Goal: Task Accomplishment & Management: Manage account settings

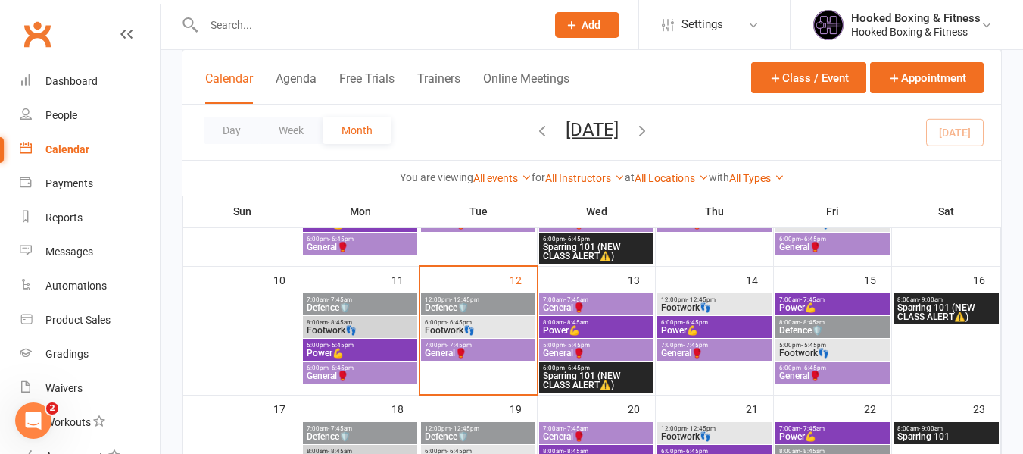
click at [587, 306] on span "General🥊" at bounding box center [596, 307] width 108 height 9
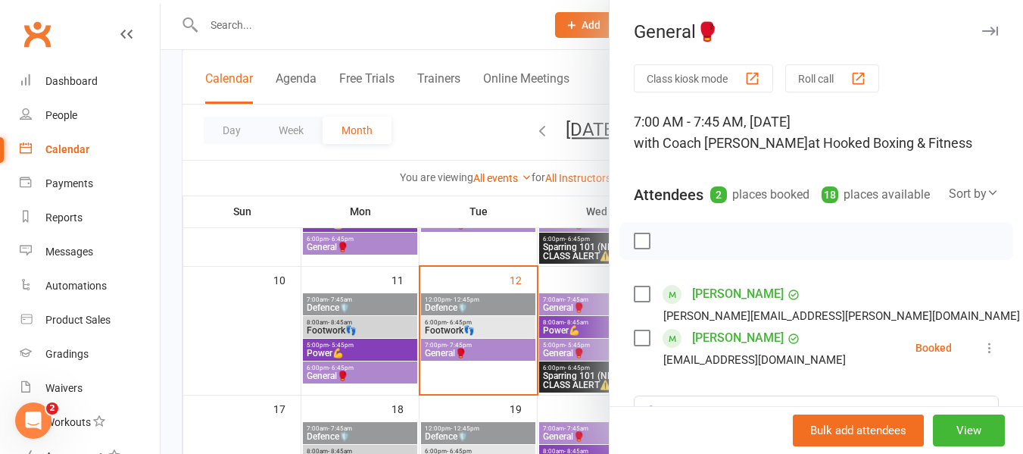
scroll to position [227, 0]
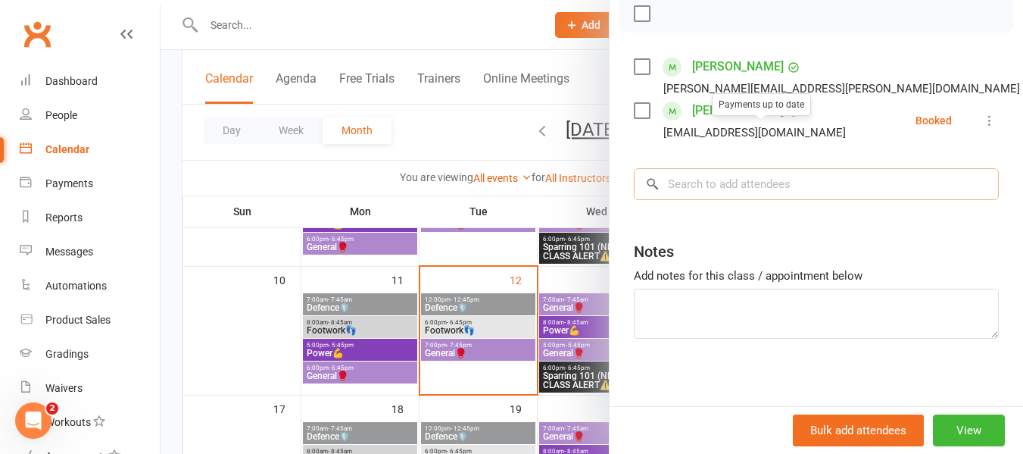
click at [793, 200] on input "search" at bounding box center [816, 184] width 365 height 32
paste input "[PERSON_NAME]"
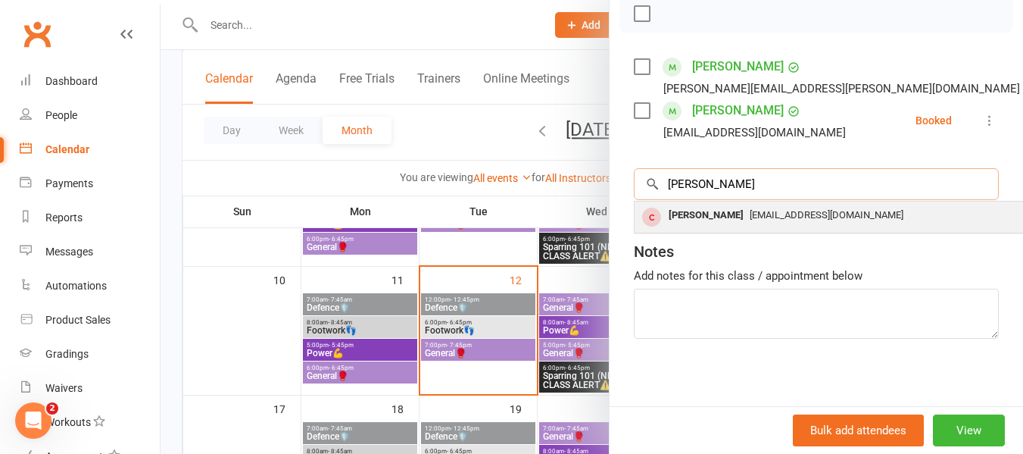
type input "[PERSON_NAME]"
click at [806, 220] on span "[EMAIL_ADDRESS][DOMAIN_NAME]" at bounding box center [827, 214] width 154 height 11
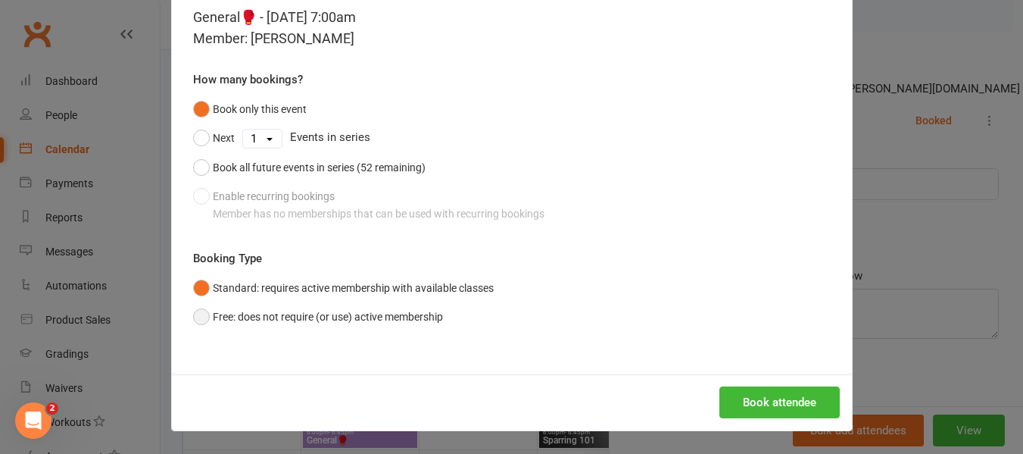
scroll to position [454, 0]
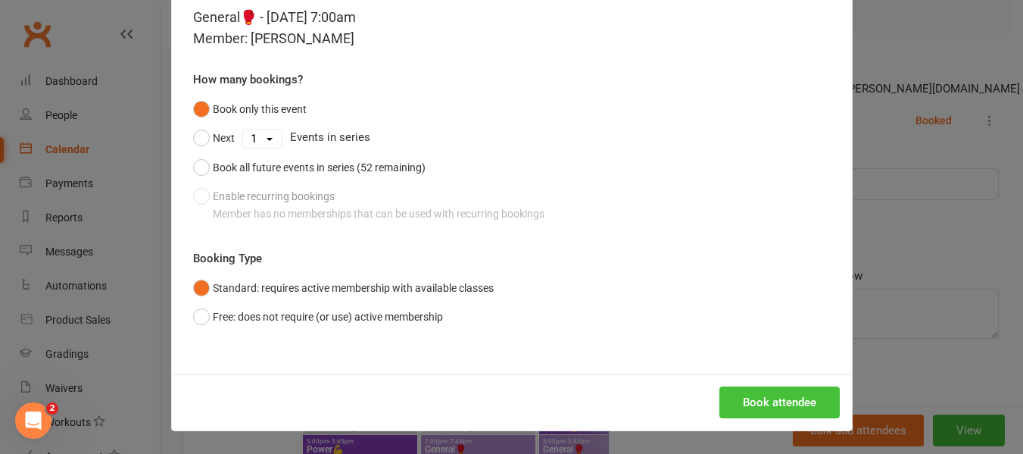
click at [785, 389] on button "Book attendee" at bounding box center [779, 402] width 120 height 32
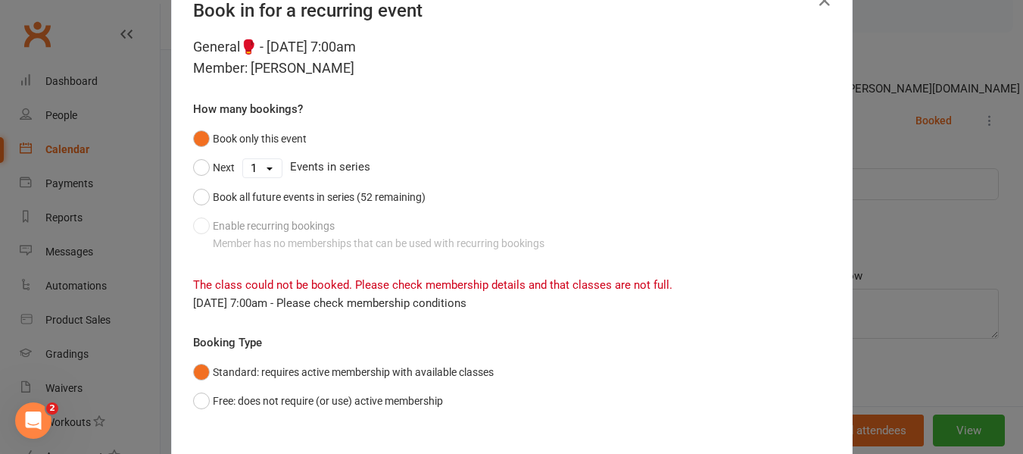
scroll to position [0, 0]
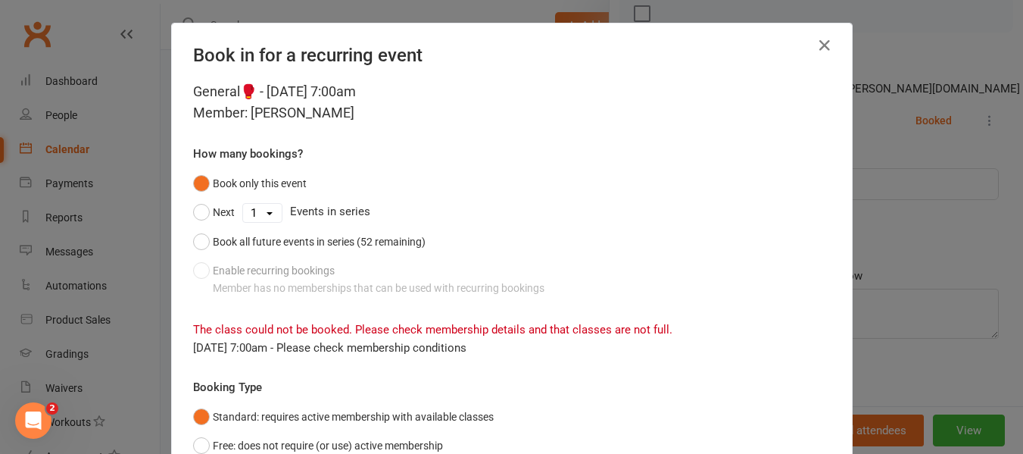
click at [911, 246] on div "Book in for a recurring event General🥊 - [DATE] 7:00am Member: [PERSON_NAME] Ho…" at bounding box center [511, 227] width 1023 height 454
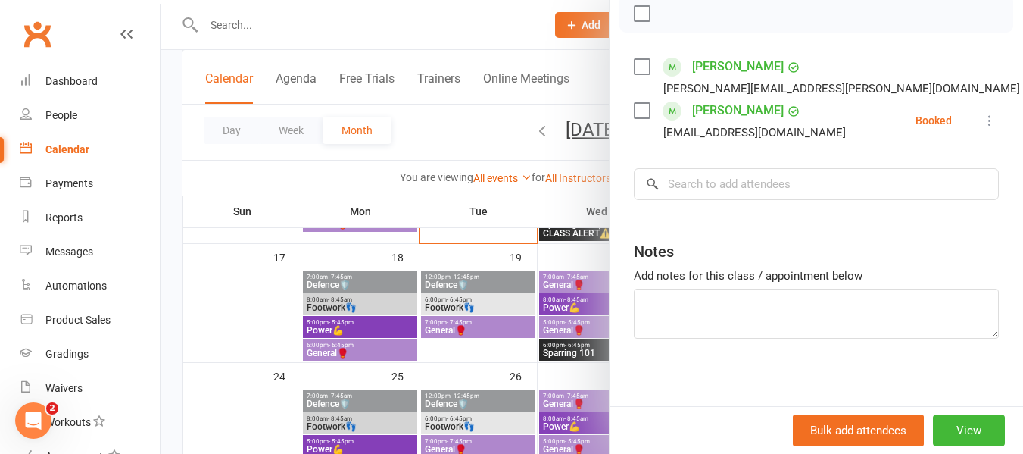
click at [407, 19] on div at bounding box center [592, 227] width 863 height 454
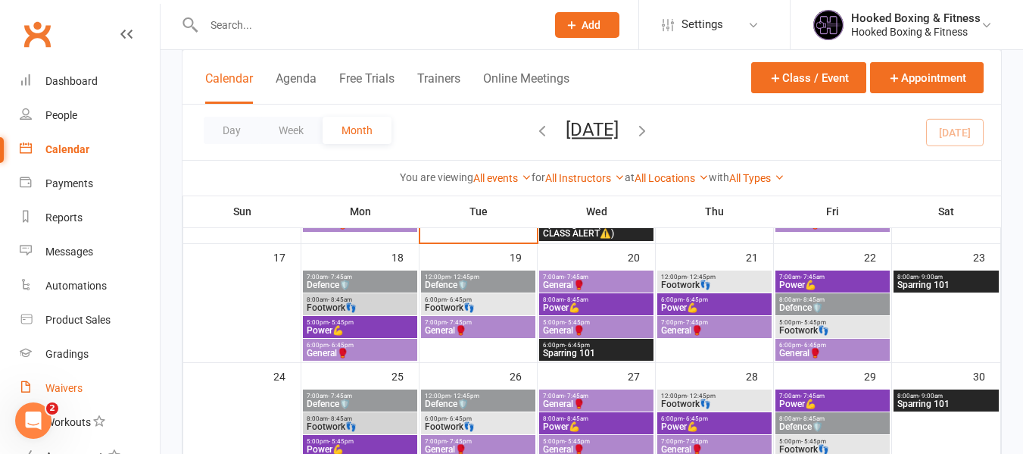
click at [88, 377] on link "Waivers" at bounding box center [90, 388] width 140 height 34
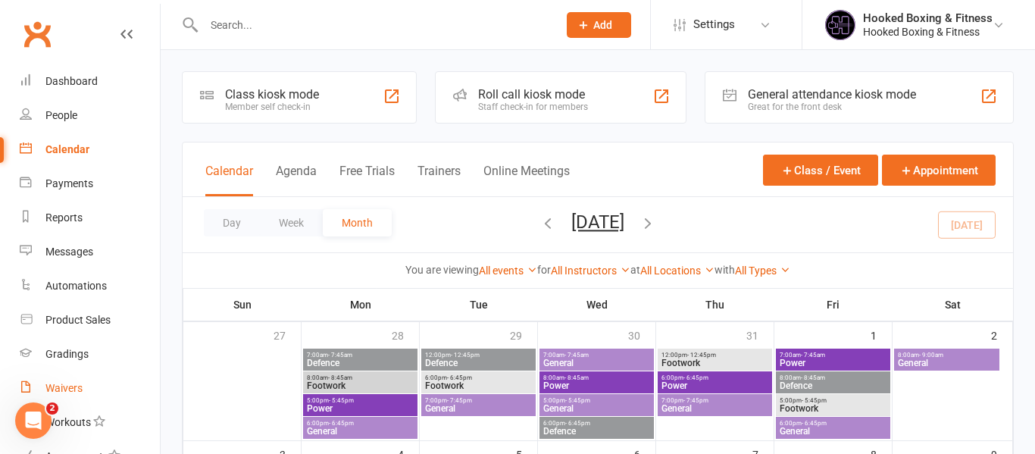
select select "100"
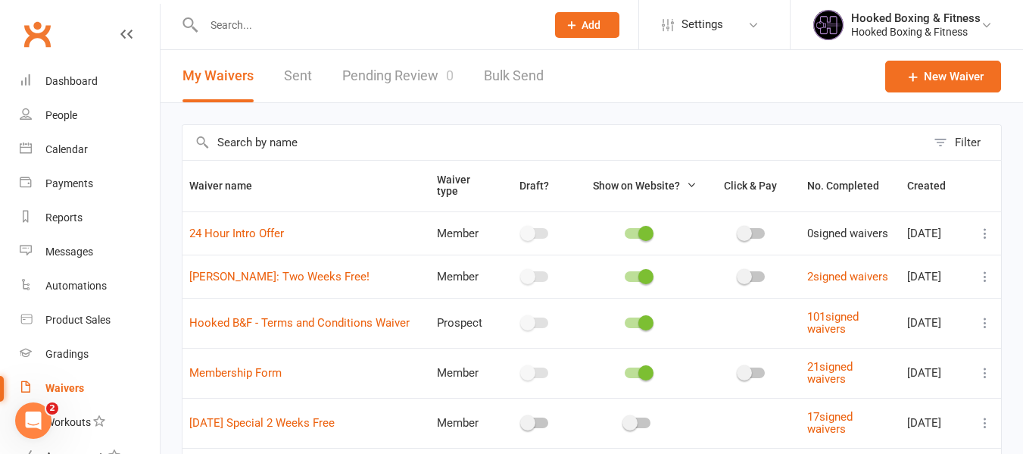
click at [446, 77] on span "0" at bounding box center [450, 75] width 8 height 16
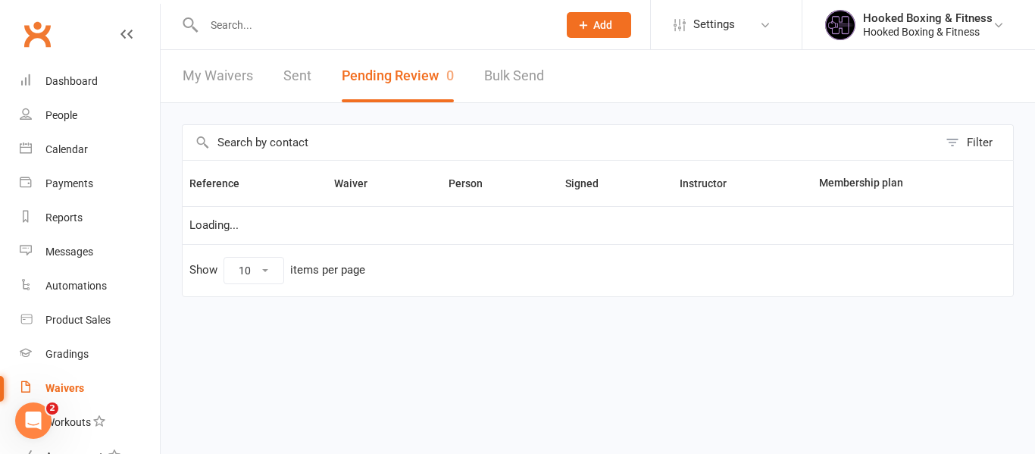
click at [479, 18] on input "text" at bounding box center [373, 24] width 348 height 21
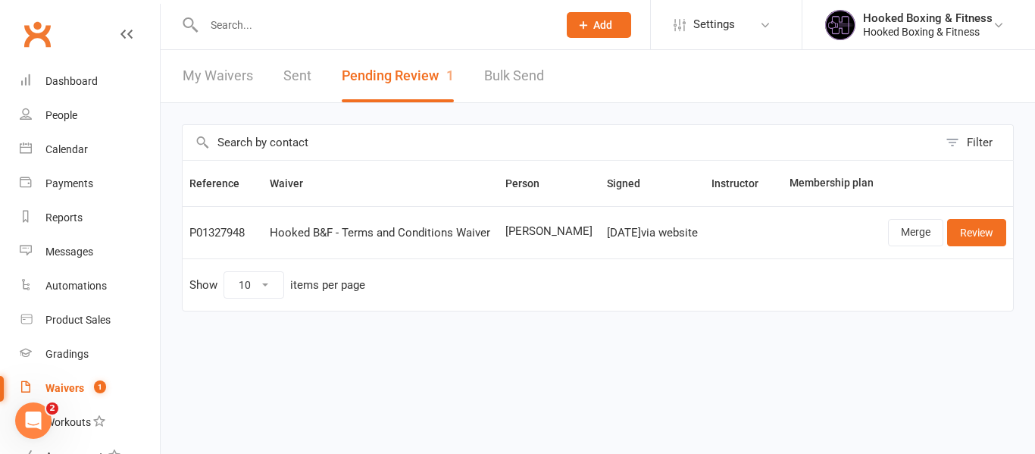
paste input "[PERSON_NAME]"
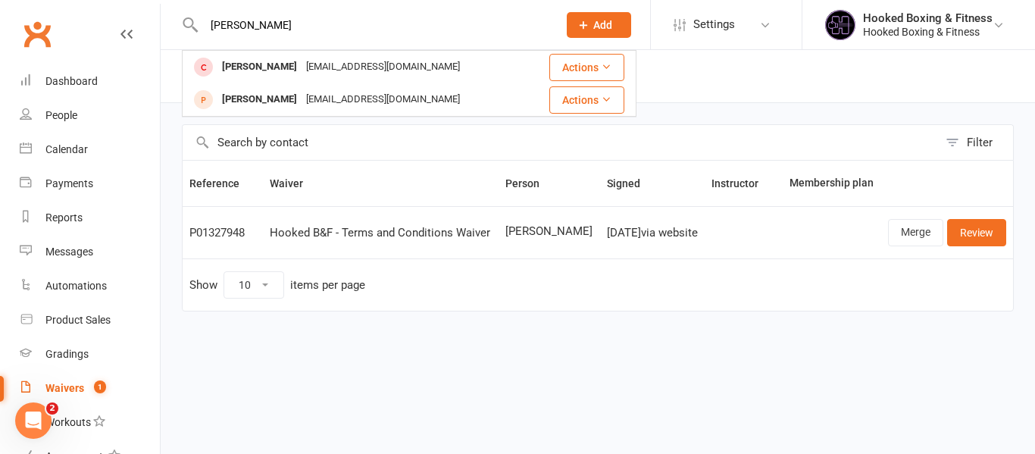
type input "[PERSON_NAME]"
click at [741, 102] on header "My Waivers Sent Pending Review 1 Bulk Send" at bounding box center [598, 76] width 874 height 53
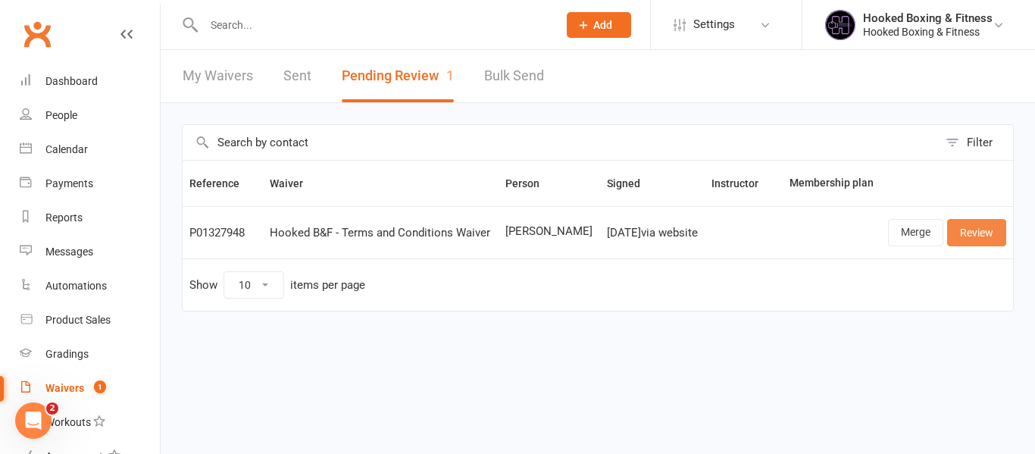
click at [974, 242] on link "Review" at bounding box center [976, 232] width 59 height 27
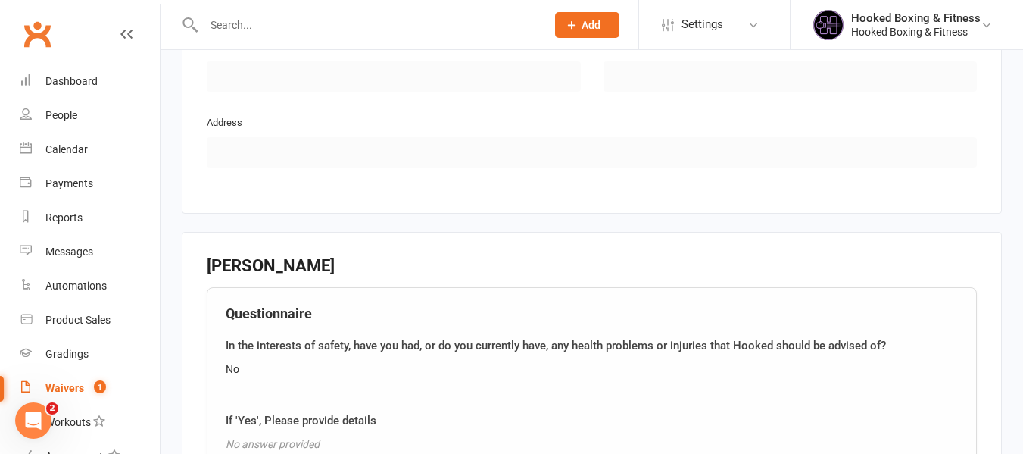
scroll to position [1306, 0]
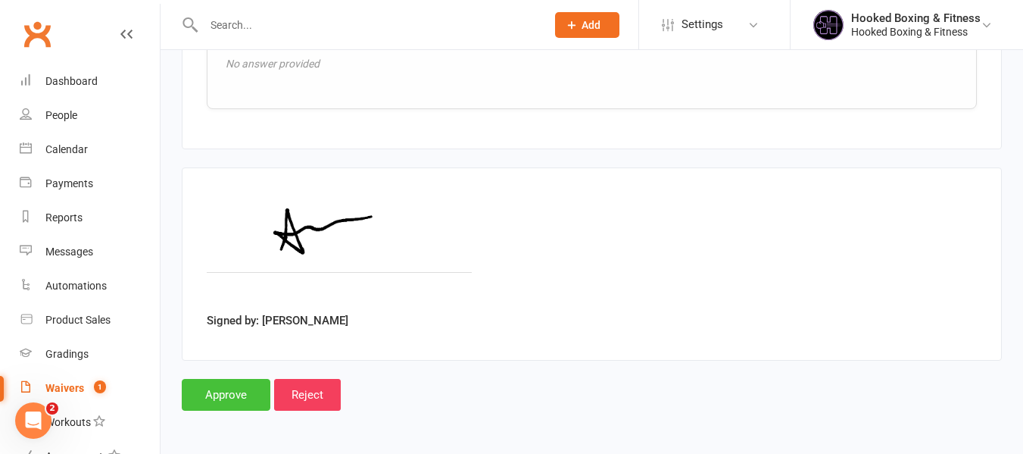
click at [228, 392] on input "Approve" at bounding box center [226, 395] width 89 height 32
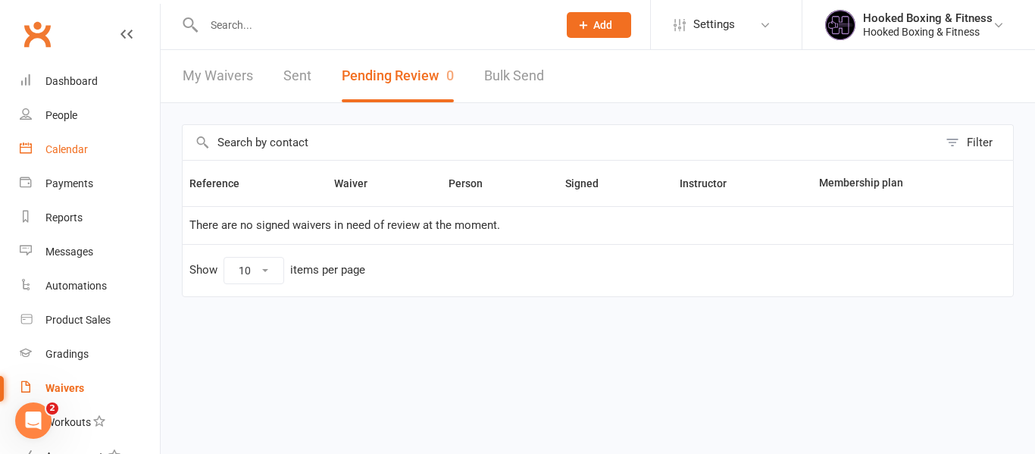
click at [67, 150] on div "Calendar" at bounding box center [66, 149] width 42 height 12
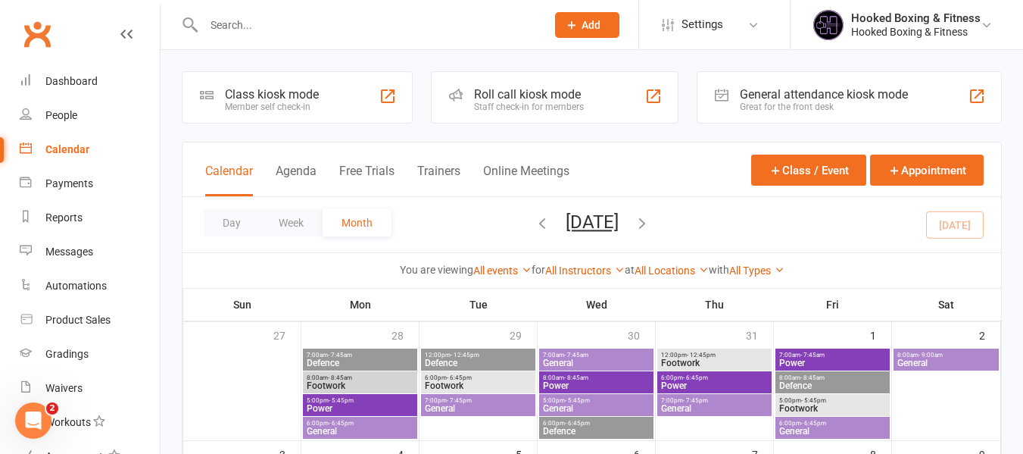
scroll to position [303, 0]
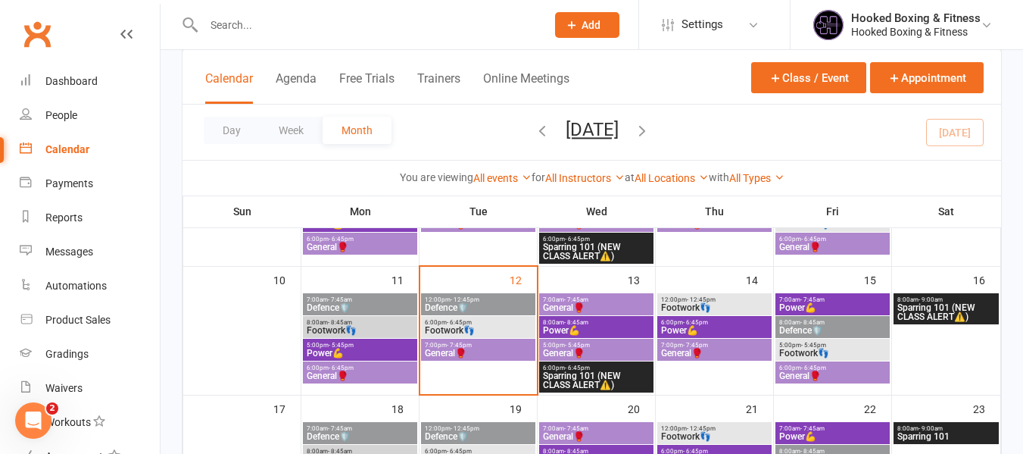
click at [588, 300] on span "7:00am - 7:45am" at bounding box center [596, 299] width 108 height 7
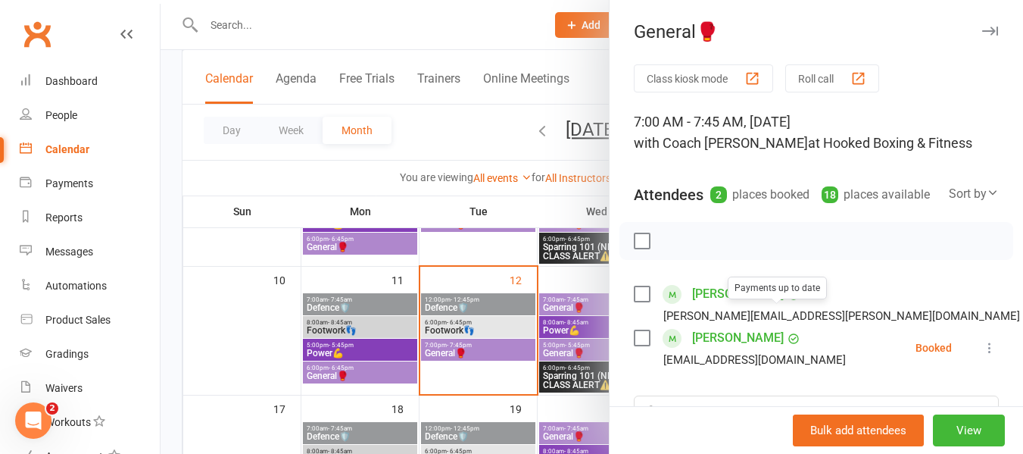
scroll to position [76, 0]
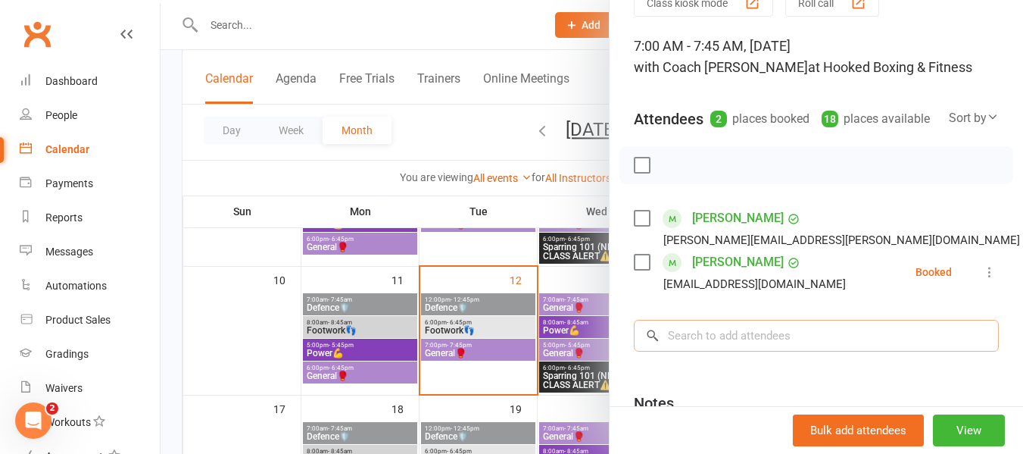
click at [755, 342] on input "search" at bounding box center [816, 336] width 365 height 32
paste input "[PERSON_NAME]"
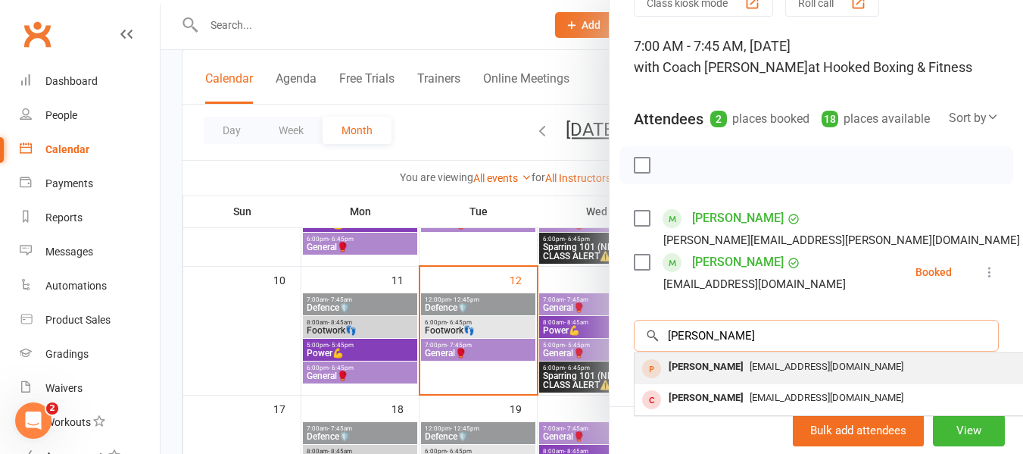
type input "[PERSON_NAME]"
click at [803, 372] on span "[EMAIL_ADDRESS][DOMAIN_NAME]" at bounding box center [827, 365] width 154 height 11
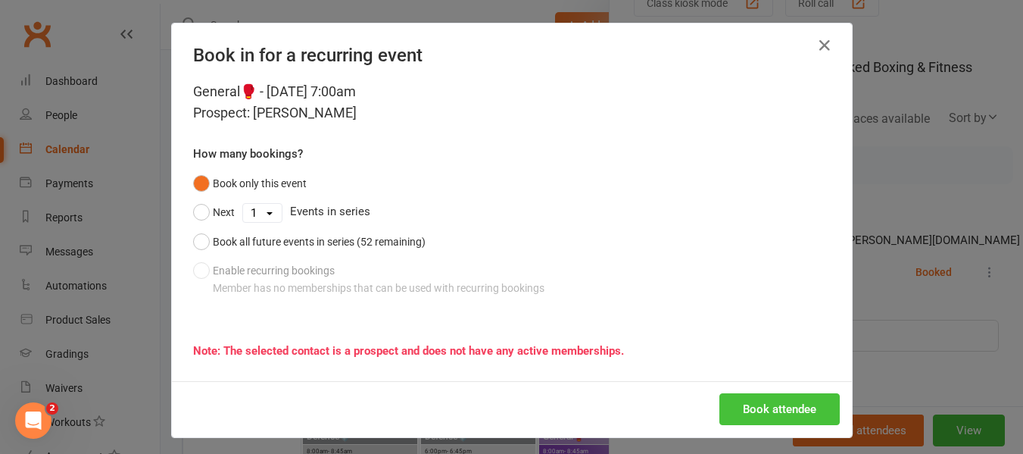
click at [796, 395] on button "Book attendee" at bounding box center [779, 409] width 120 height 32
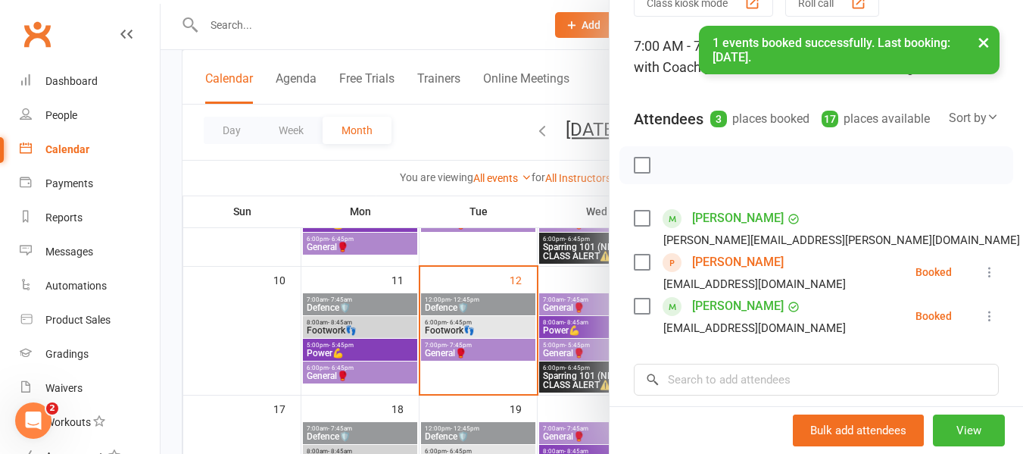
click at [749, 274] on link "[PERSON_NAME]" at bounding box center [738, 262] width 92 height 24
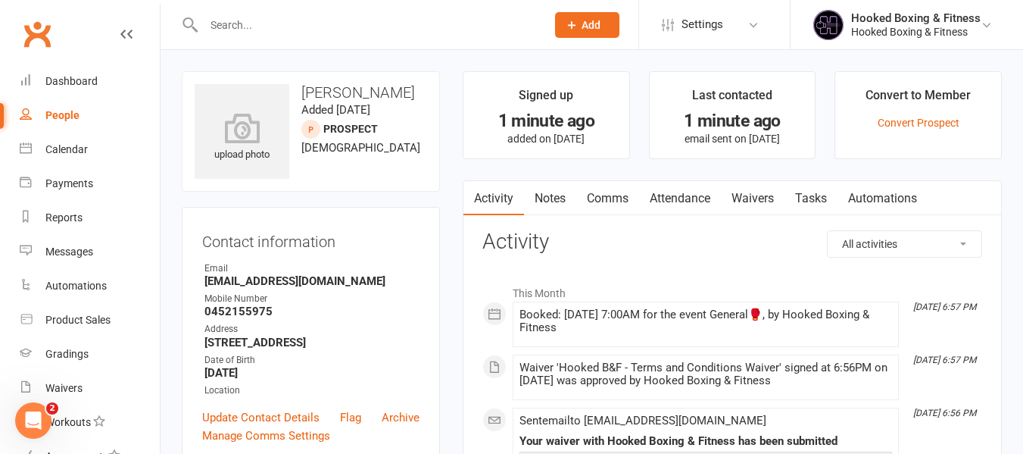
click at [860, 192] on link "Automations" at bounding box center [883, 198] width 90 height 35
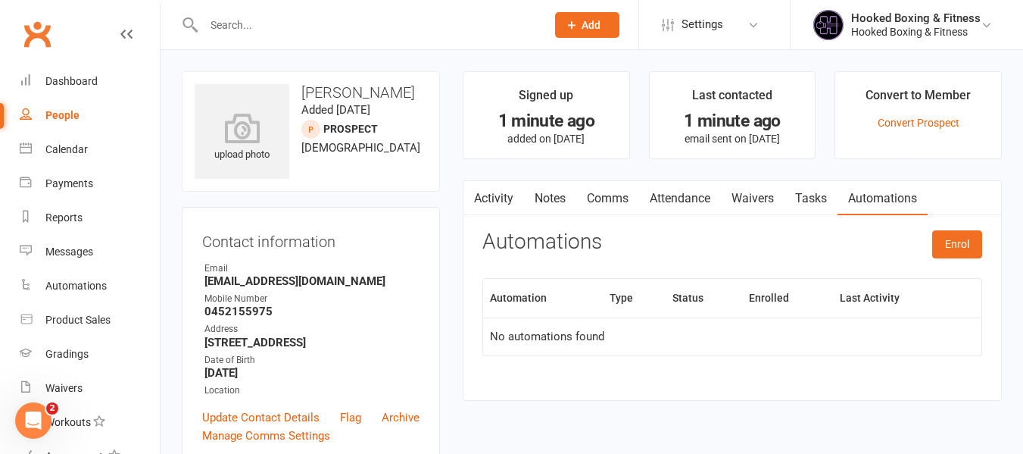
drag, startPoint x: 789, startPoint y: 214, endPoint x: 798, endPoint y: 208, distance: 11.4
click at [790, 214] on link "Tasks" at bounding box center [811, 198] width 53 height 35
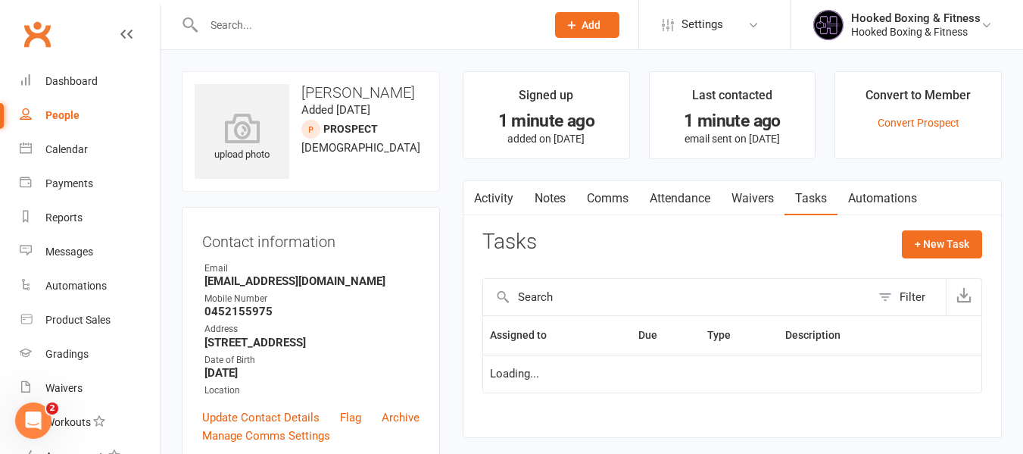
click at [934, 195] on nav "Activity Notes Comms Attendance Waivers Tasks Automations" at bounding box center [732, 198] width 538 height 35
click at [925, 192] on link "Automations" at bounding box center [883, 198] width 90 height 35
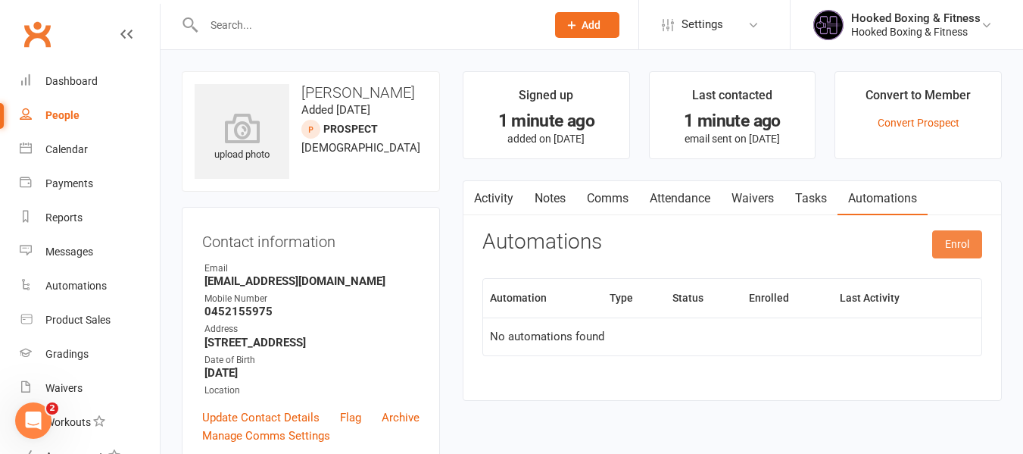
click at [968, 238] on button "Enrol" at bounding box center [957, 243] width 50 height 27
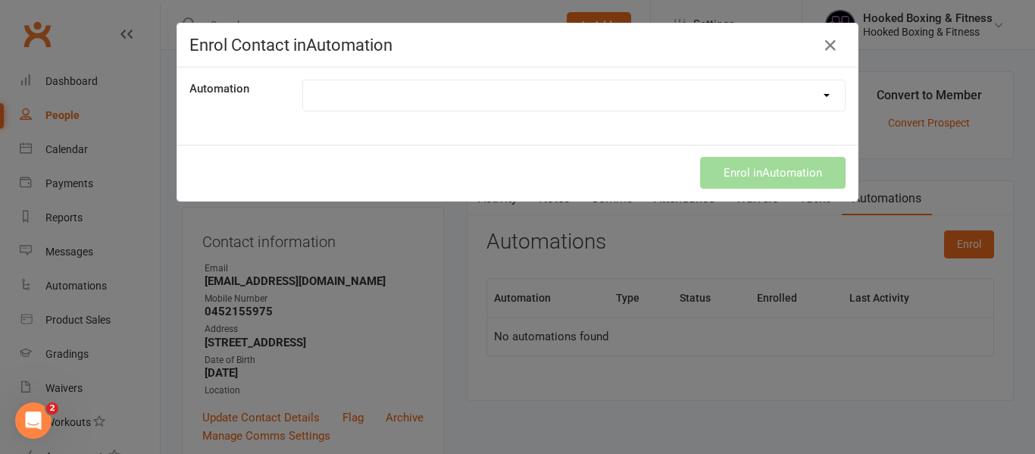
click at [477, 65] on div "Enrol Contact in Automation" at bounding box center [517, 45] width 680 height 44
click at [497, 95] on select "100 Classes Attended! 14 Days Absent 2 Hour Waiver Reminder 2 hour waiver remin…" at bounding box center [573, 95] width 541 height 30
select select "7636"
click at [303, 80] on select "100 Classes Attended! 14 Days Absent 2 Hour Waiver Reminder 2 hour waiver remin…" at bounding box center [573, 95] width 541 height 30
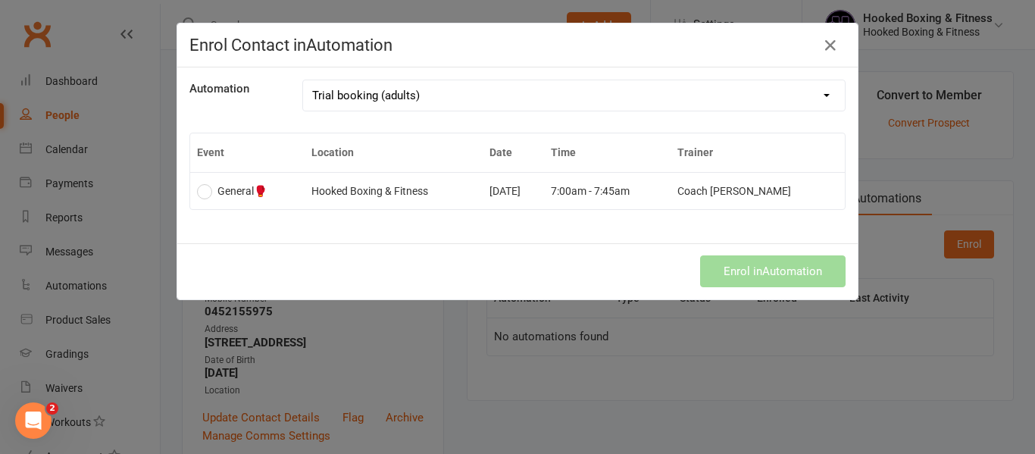
click at [483, 187] on td "Hooked Boxing & Fitness" at bounding box center [393, 190] width 179 height 37
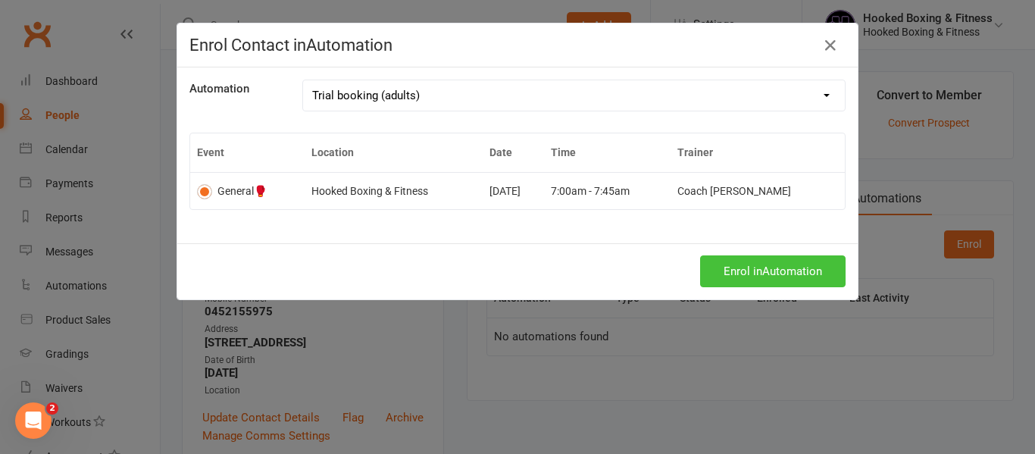
click at [777, 267] on button "Enrol in Automation" at bounding box center [772, 271] width 145 height 32
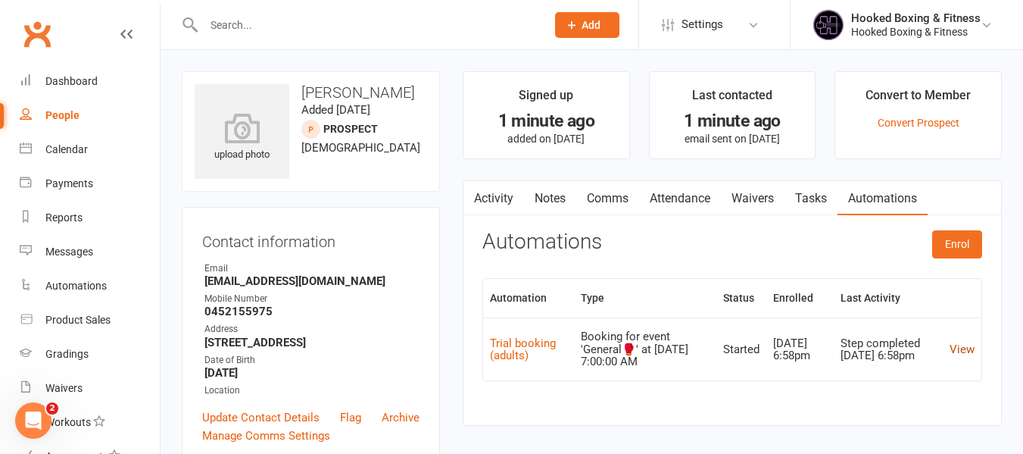
click at [950, 345] on link "View" at bounding box center [962, 349] width 25 height 14
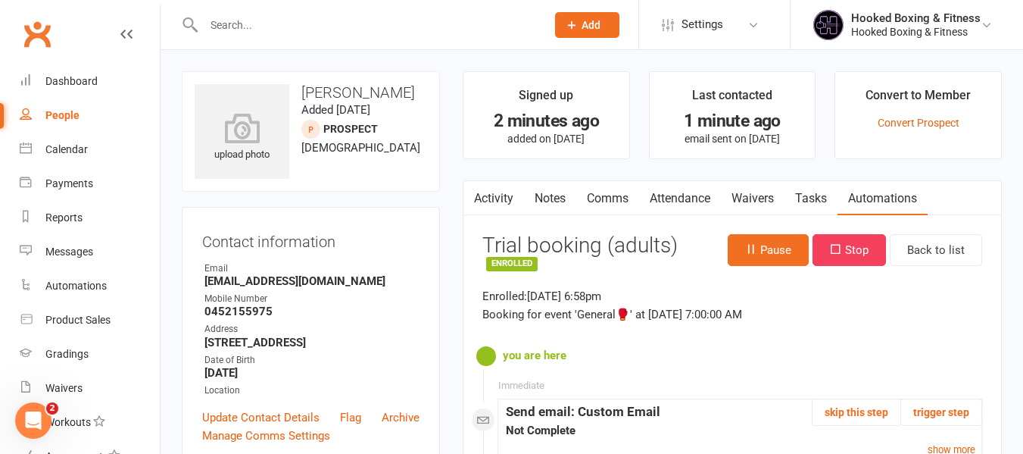
scroll to position [227, 0]
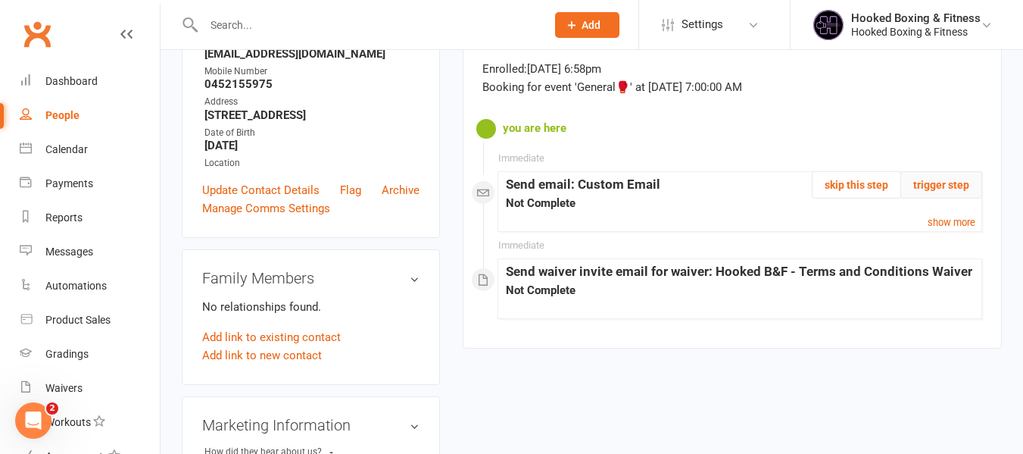
click at [960, 181] on button "trigger step" at bounding box center [941, 184] width 82 height 27
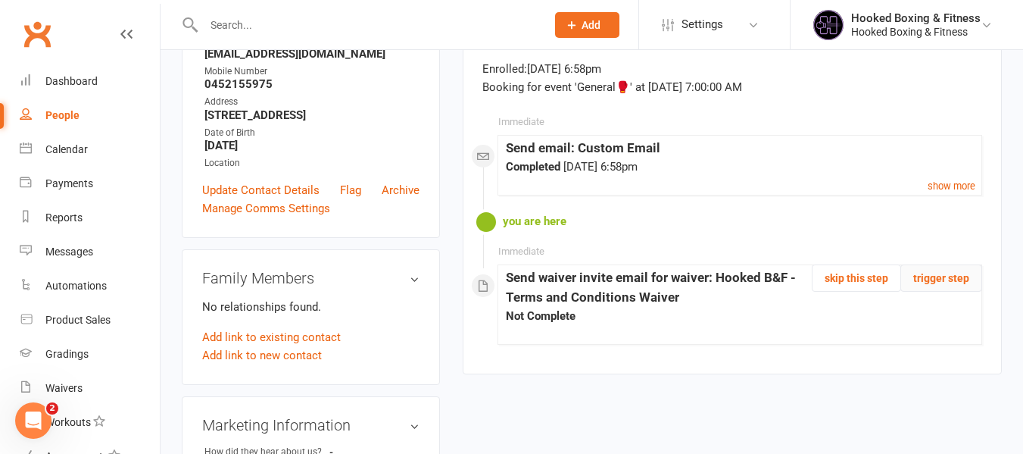
click at [954, 289] on button "trigger step" at bounding box center [941, 277] width 82 height 27
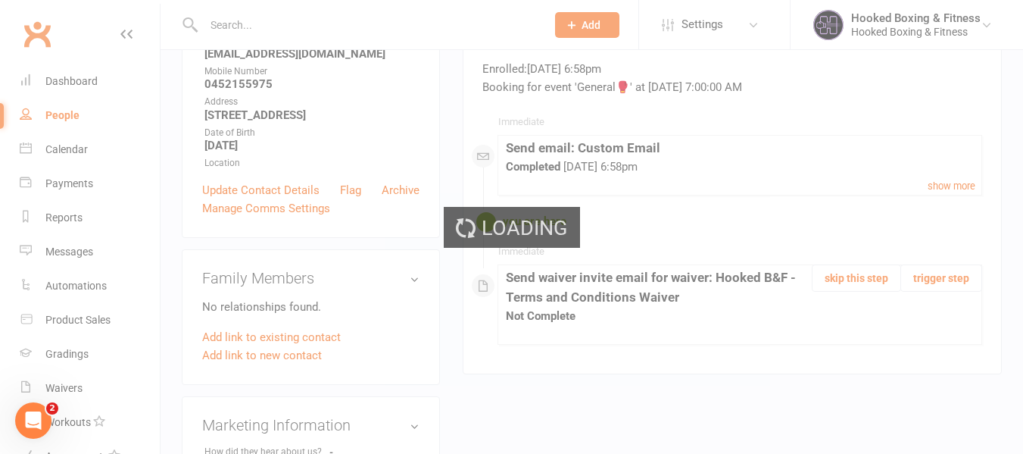
click at [80, 155] on div "Loading" at bounding box center [511, 227] width 1023 height 454
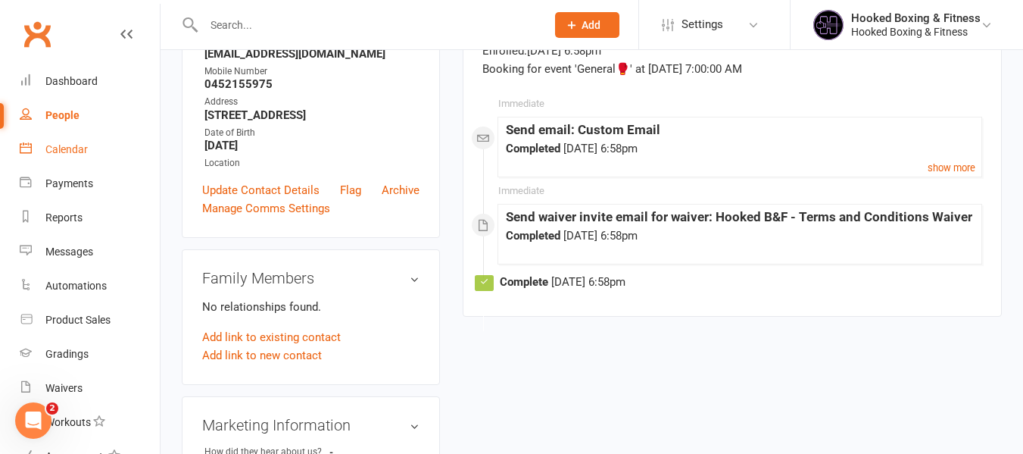
click at [80, 146] on div "Calendar" at bounding box center [66, 149] width 42 height 12
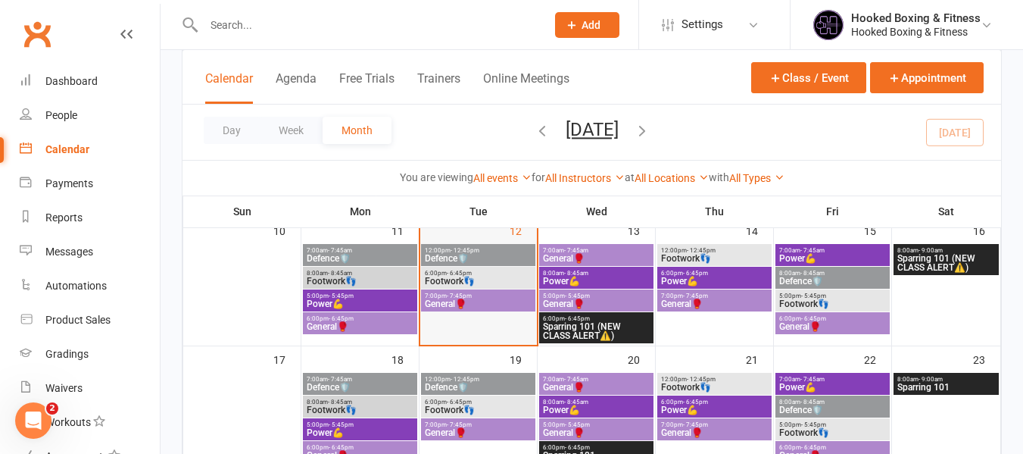
scroll to position [379, 0]
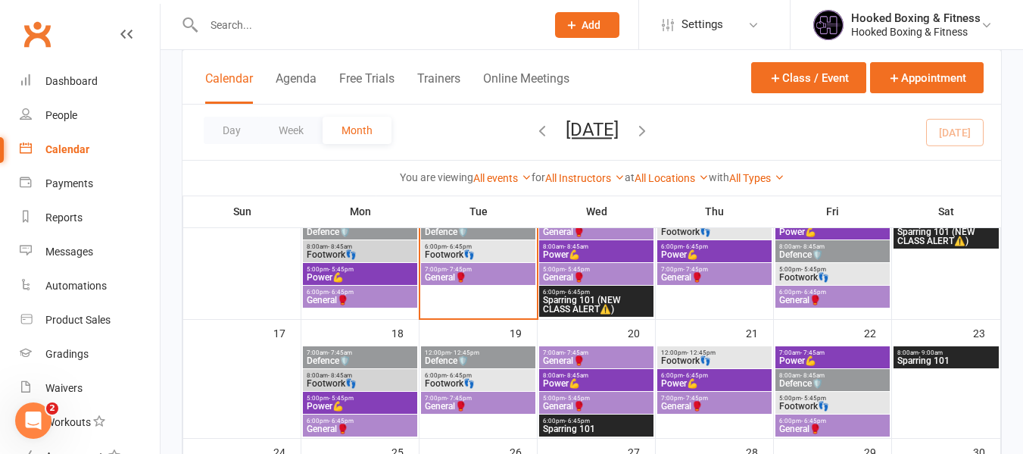
click at [464, 270] on span "- 7:45pm" at bounding box center [459, 269] width 25 height 7
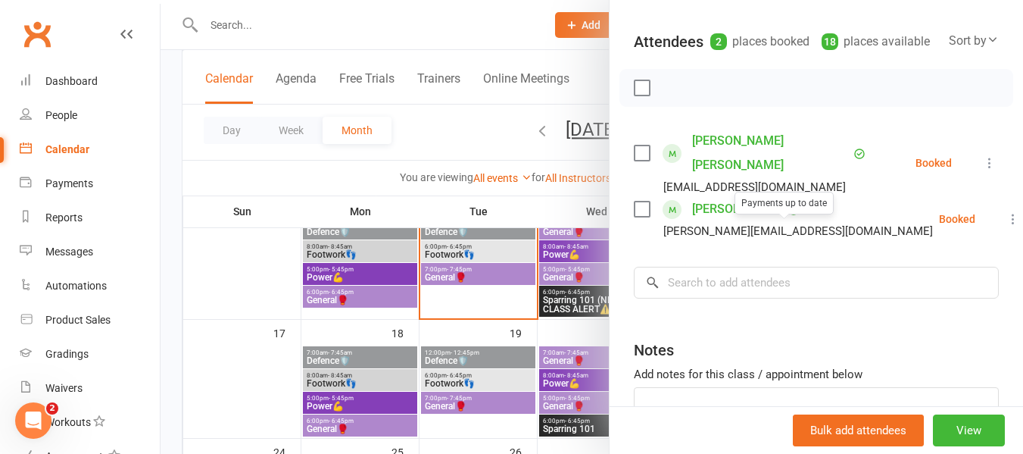
scroll to position [227, 0]
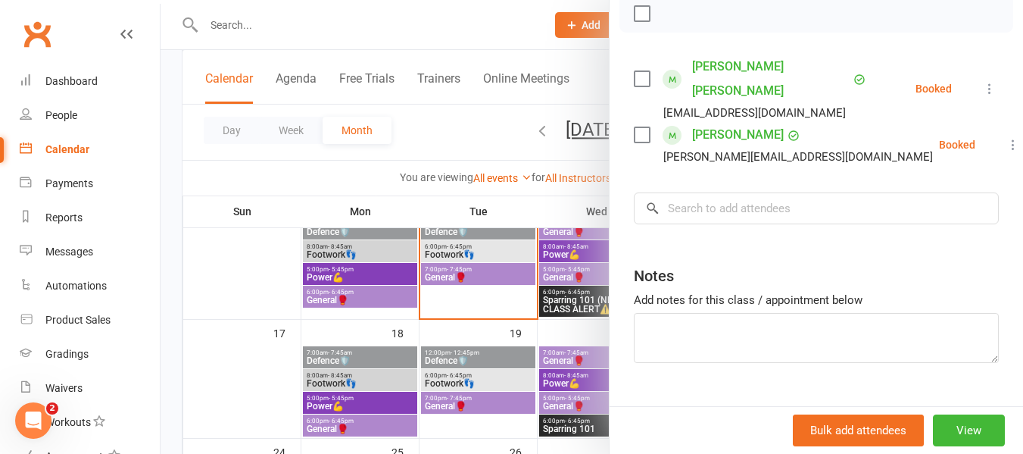
click at [519, 309] on div at bounding box center [592, 227] width 863 height 454
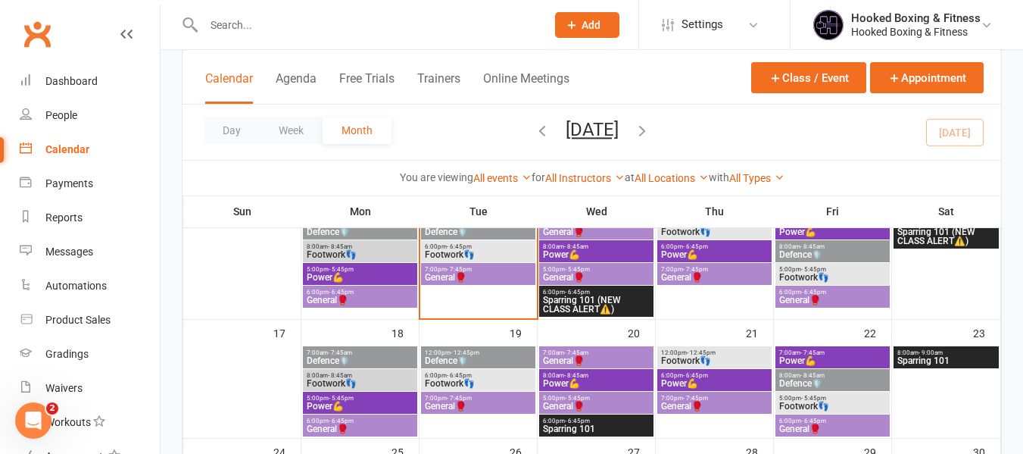
click at [516, 247] on span "6:00pm - 6:45pm" at bounding box center [478, 246] width 108 height 7
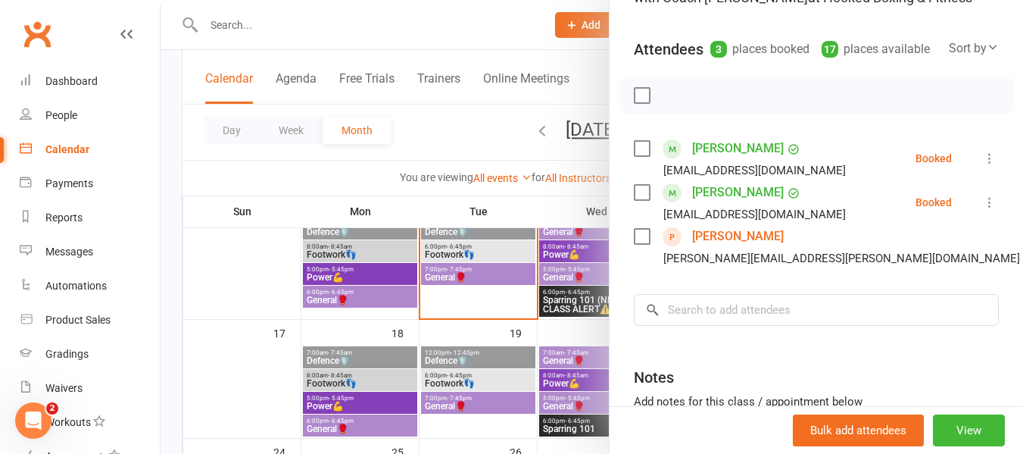
scroll to position [151, 0]
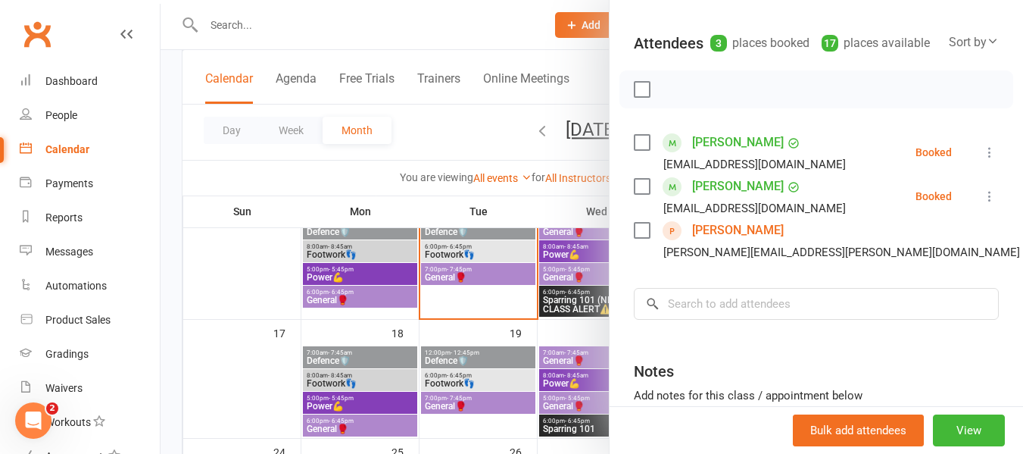
click at [757, 242] on link "[PERSON_NAME]" at bounding box center [738, 230] width 92 height 24
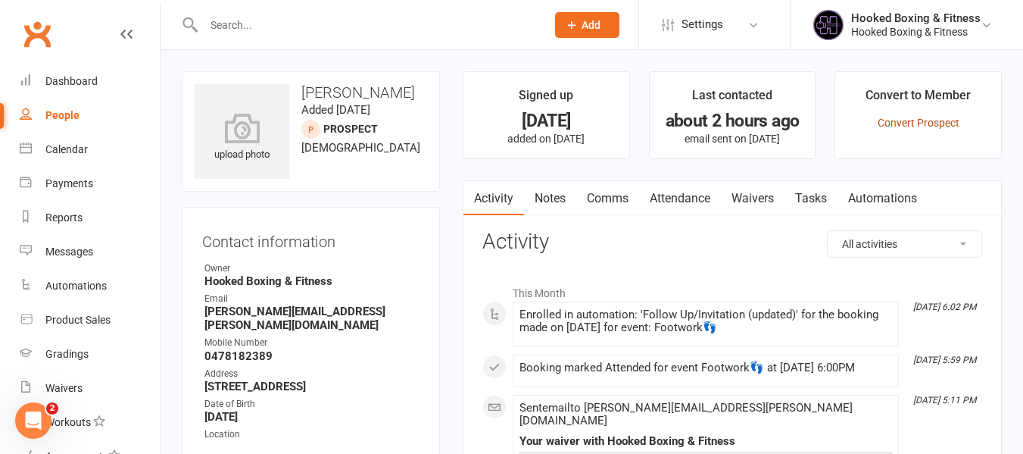
click at [955, 119] on link "Convert Prospect" at bounding box center [919, 123] width 82 height 12
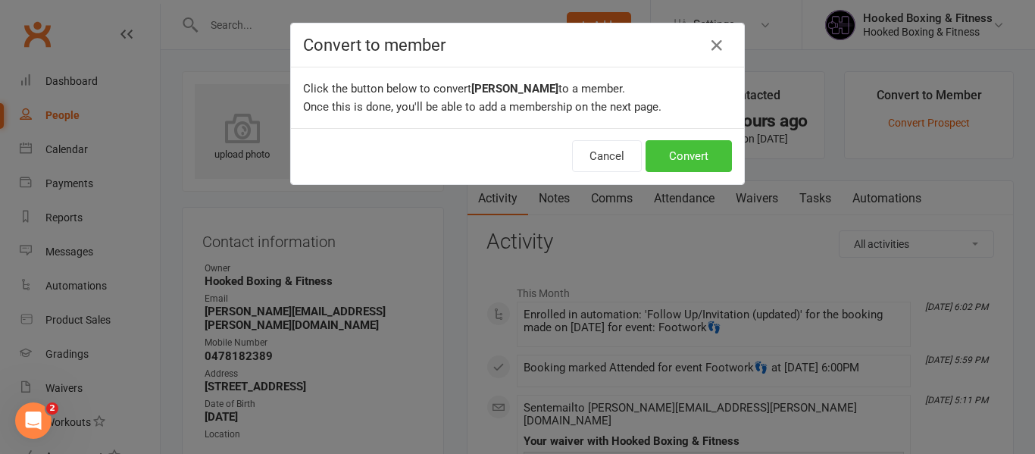
click at [713, 162] on button "Convert" at bounding box center [688, 156] width 86 height 32
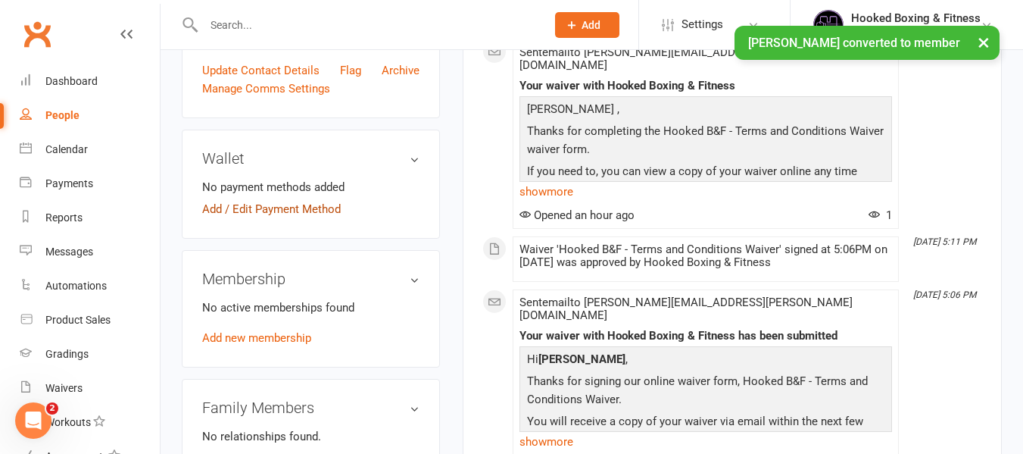
scroll to position [454, 0]
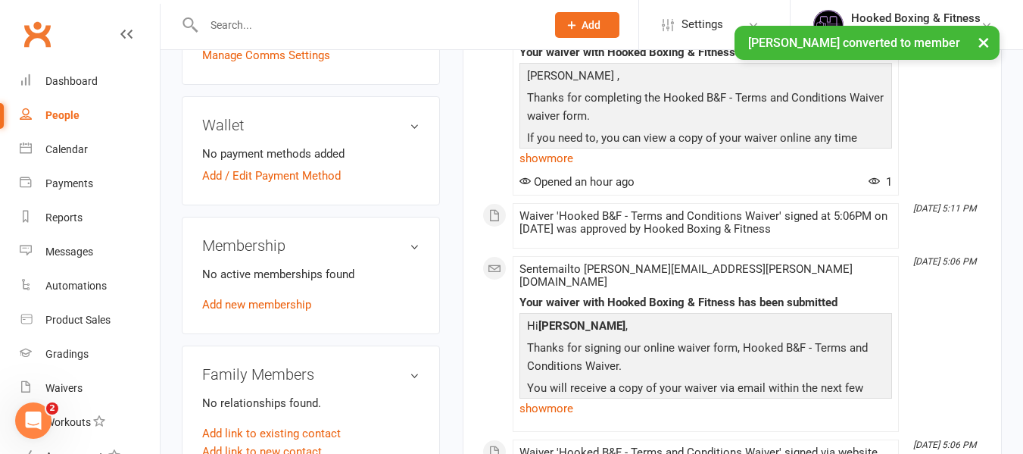
drag, startPoint x: 305, startPoint y: 158, endPoint x: 456, endPoint y: 139, distance: 152.0
click at [306, 167] on link "Add / Edit Payment Method" at bounding box center [271, 176] width 139 height 18
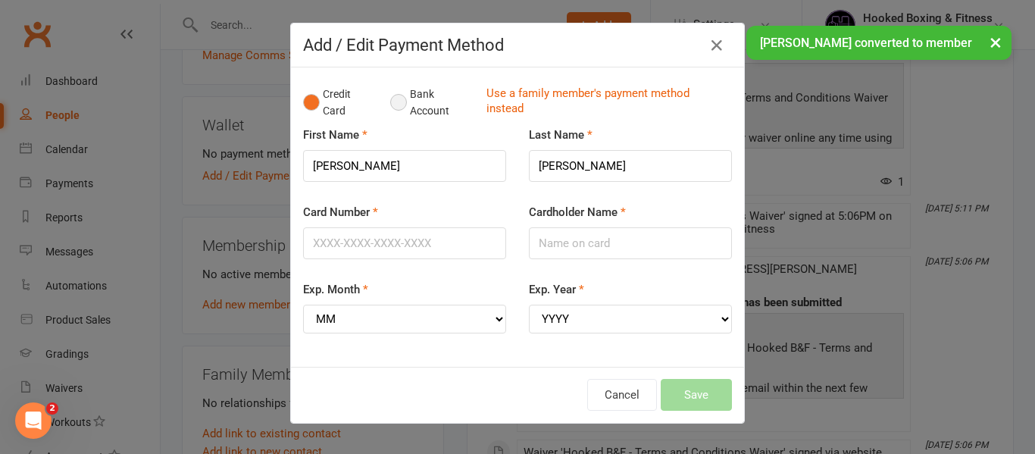
click at [416, 112] on button "Bank Account" at bounding box center [432, 103] width 84 height 46
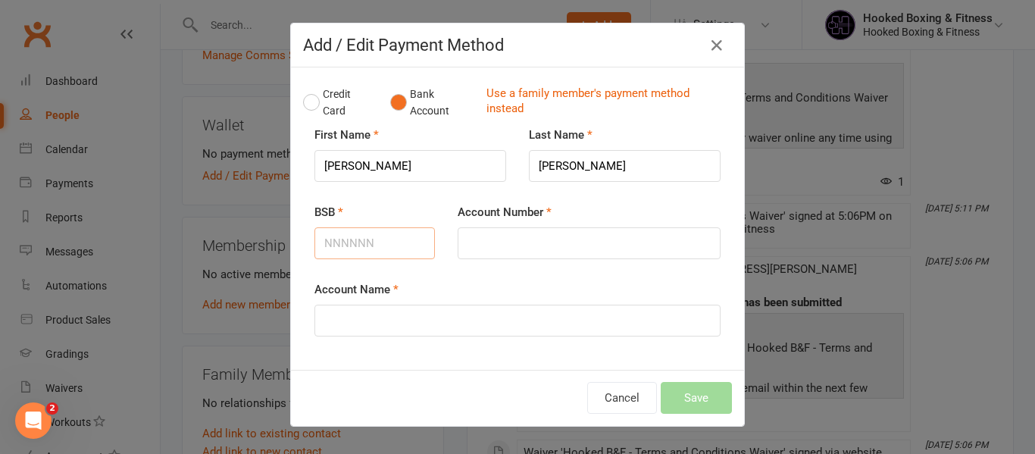
click at [399, 236] on input "BSB" at bounding box center [374, 243] width 120 height 32
type input "484799"
click at [500, 236] on input "Account Number" at bounding box center [588, 243] width 263 height 32
type input "610944203"
click at [563, 317] on input "Account Name" at bounding box center [517, 320] width 406 height 32
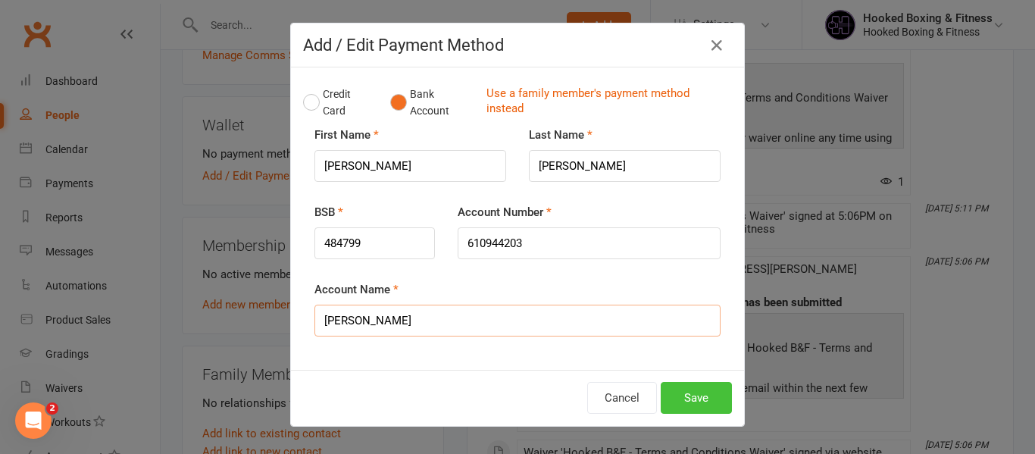
type input "[PERSON_NAME]"
click at [700, 388] on button "Save" at bounding box center [695, 398] width 71 height 32
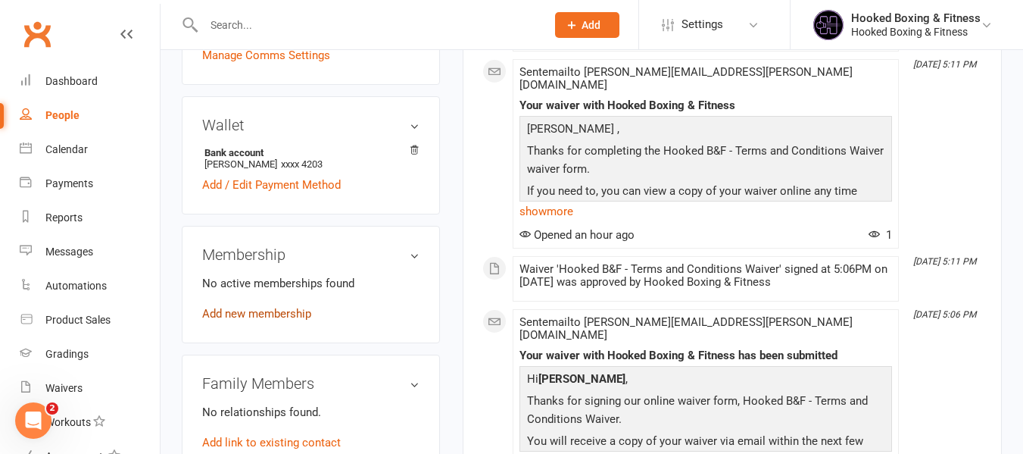
click at [292, 307] on link "Add new membership" at bounding box center [256, 314] width 109 height 14
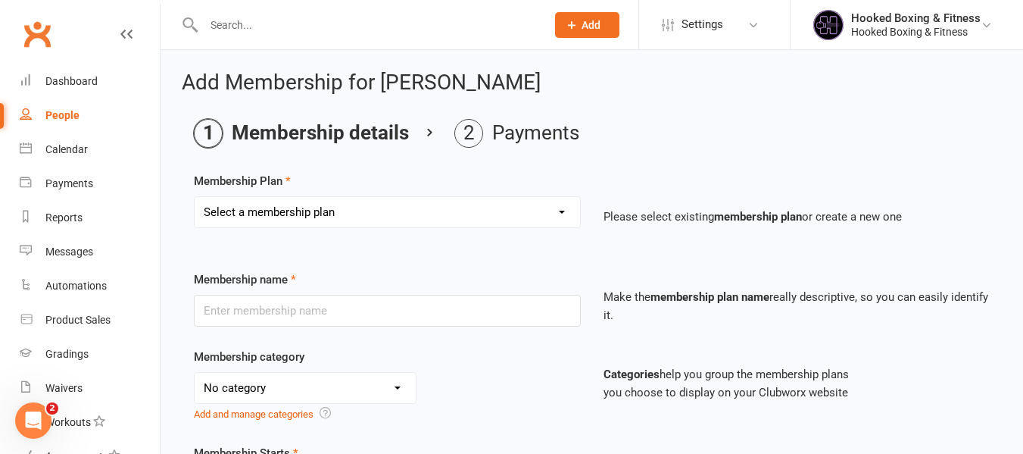
drag, startPoint x: 430, startPoint y: 203, endPoint x: 433, endPoint y: 212, distance: 9.6
click at [430, 203] on select "Select a membership plan Create new Membership Plan Staff Prepaid (yearly membe…" at bounding box center [387, 212] width 385 height 30
select select "5"
click at [195, 197] on select "Select a membership plan Create new Membership Plan Staff Prepaid (yearly membe…" at bounding box center [387, 212] width 385 height 30
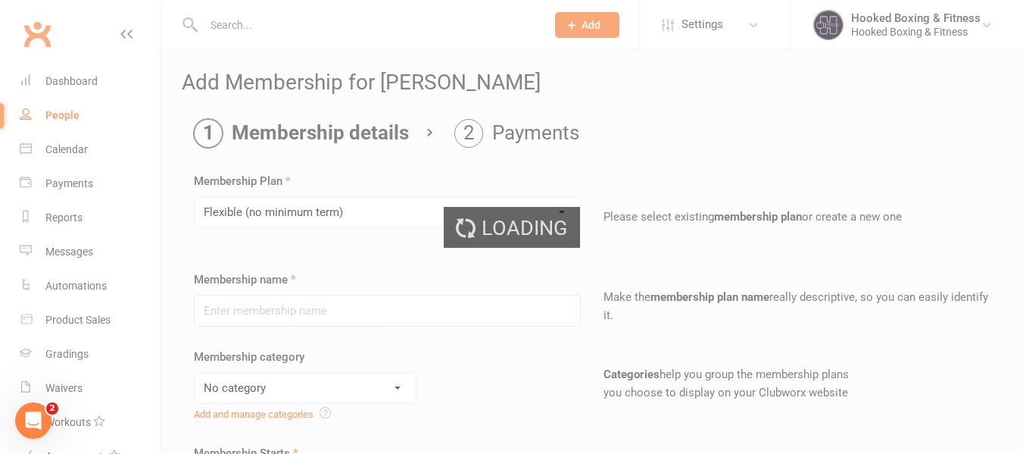
type input "Flexible (no minimum term)"
type input "0"
type input "2"
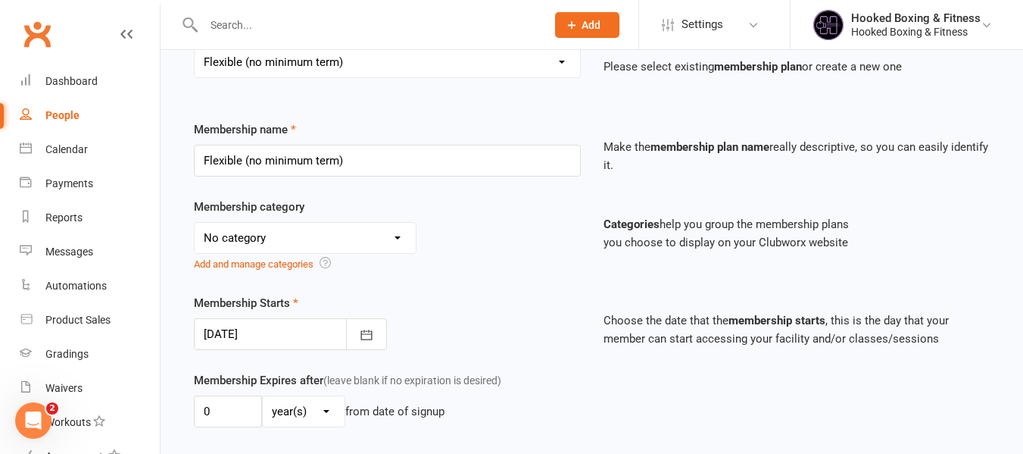
scroll to position [151, 0]
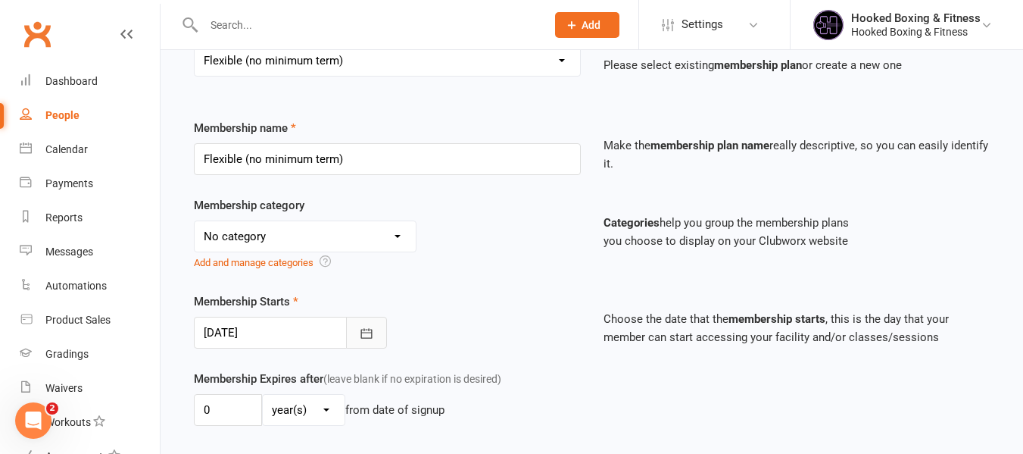
click at [367, 332] on icon "button" at bounding box center [366, 333] width 15 height 15
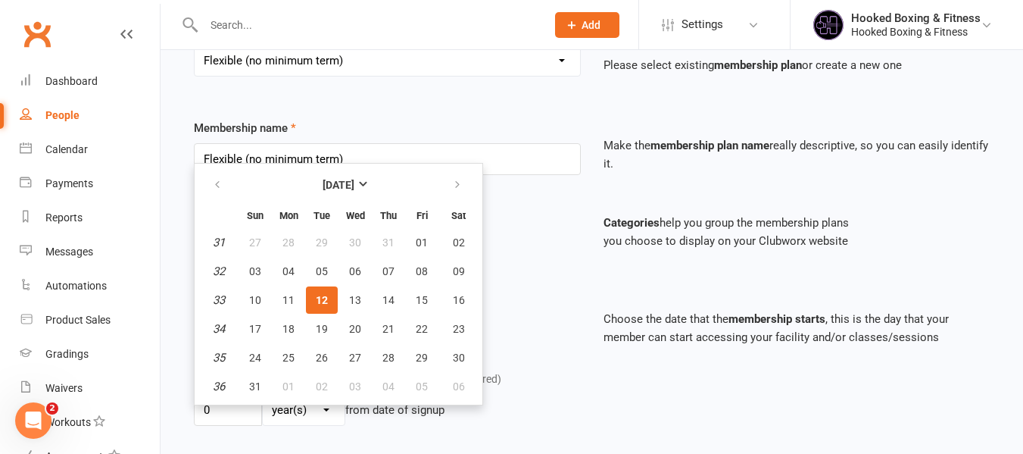
click at [518, 302] on div "Membership Starts [DATE] [DATE] Sun Mon Tue Wed Thu Fri Sat 31 27 28 29 30 31 0…" at bounding box center [388, 320] width 410 height 56
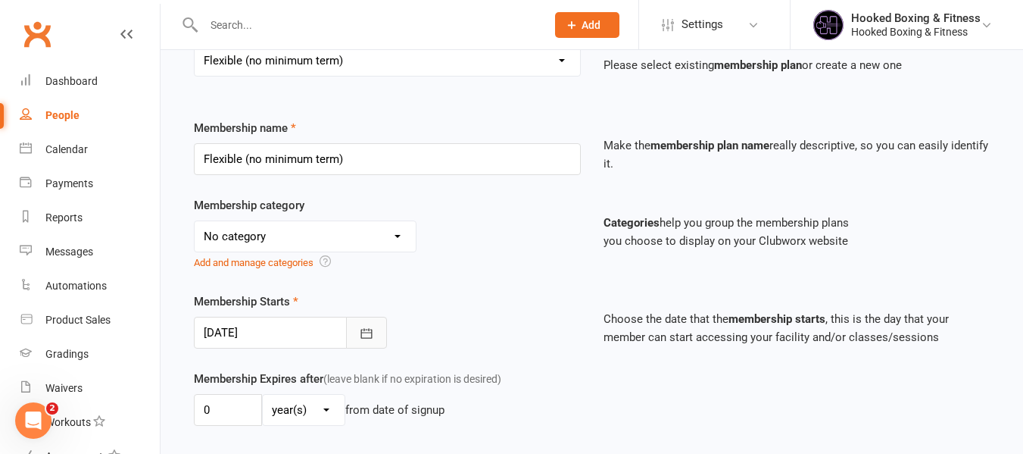
click at [374, 326] on icon "button" at bounding box center [366, 333] width 15 height 15
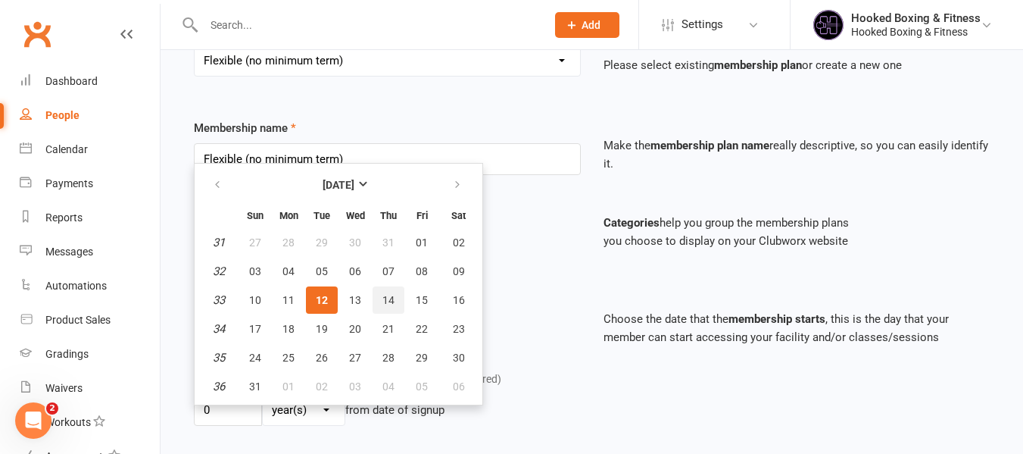
click at [388, 304] on span "14" at bounding box center [388, 300] width 12 height 12
type input "[DATE]"
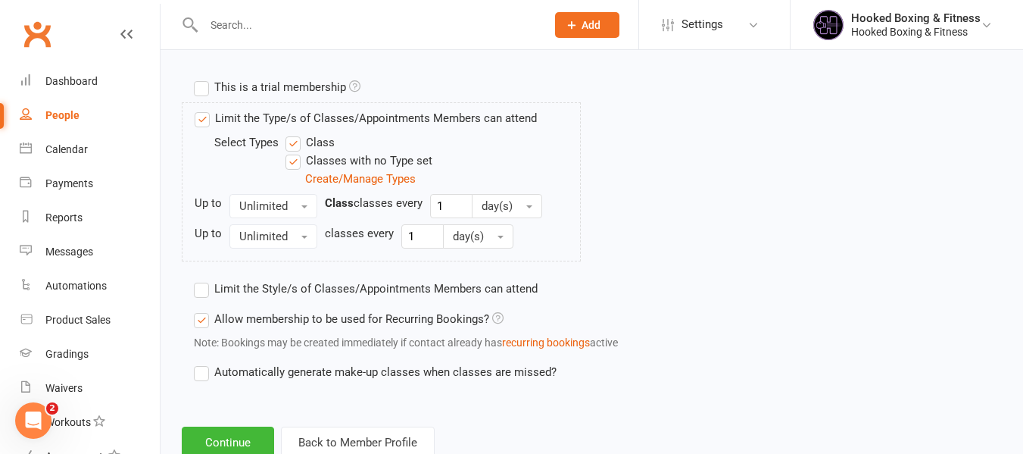
scroll to position [779, 0]
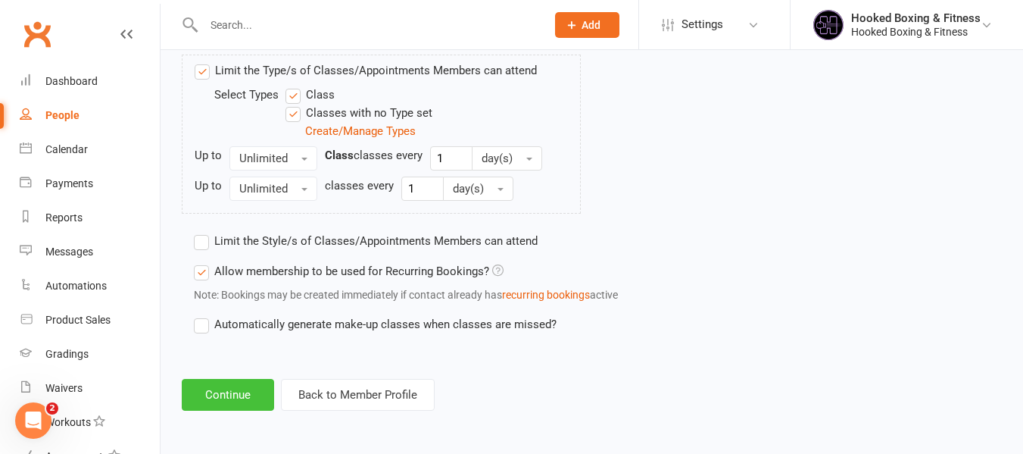
click at [266, 401] on button "Continue" at bounding box center [228, 395] width 92 height 32
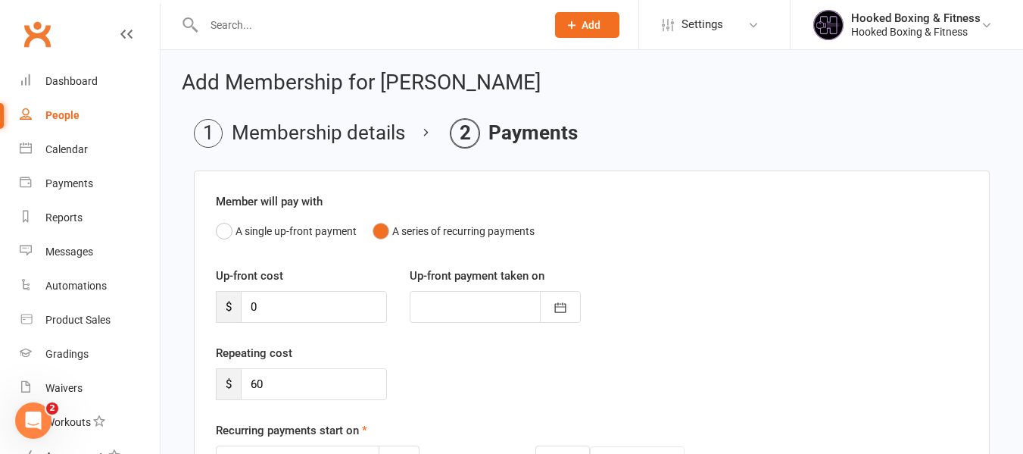
scroll to position [303, 0]
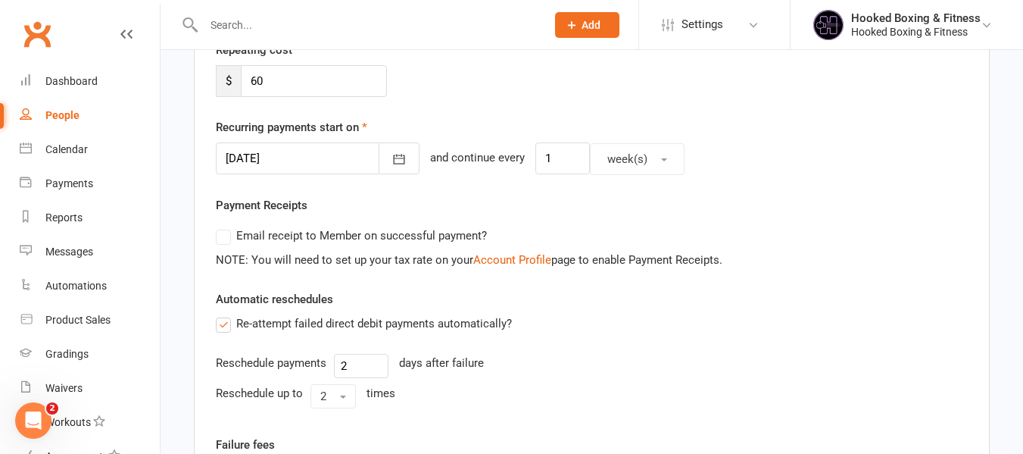
click at [335, 151] on div at bounding box center [318, 158] width 204 height 32
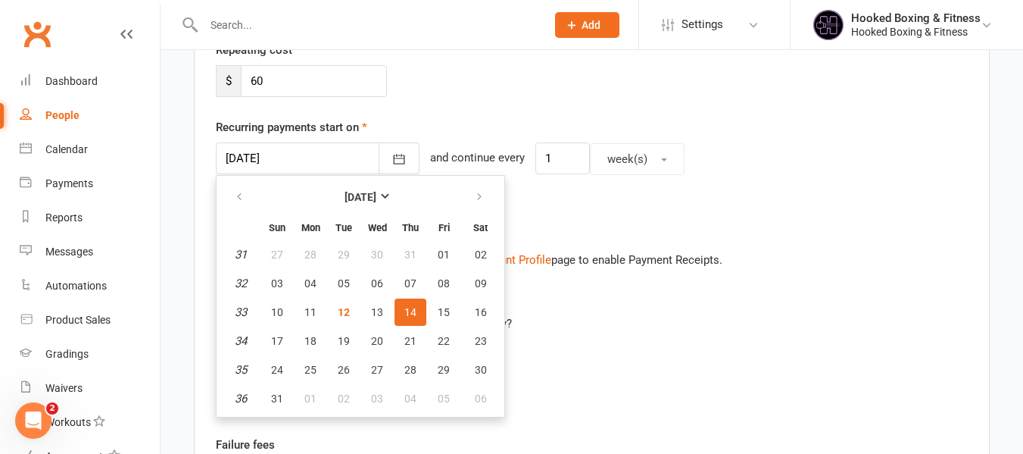
click at [412, 311] on span "14" at bounding box center [410, 312] width 12 height 12
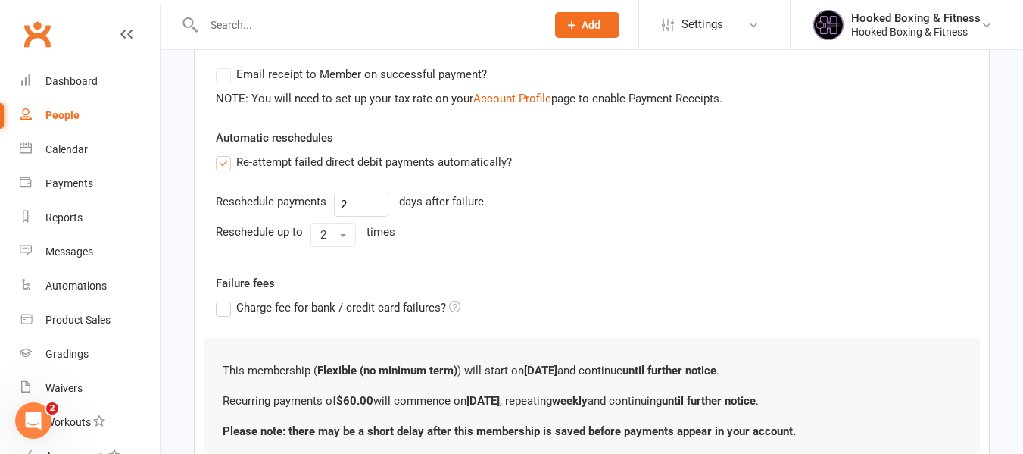
scroll to position [587, 0]
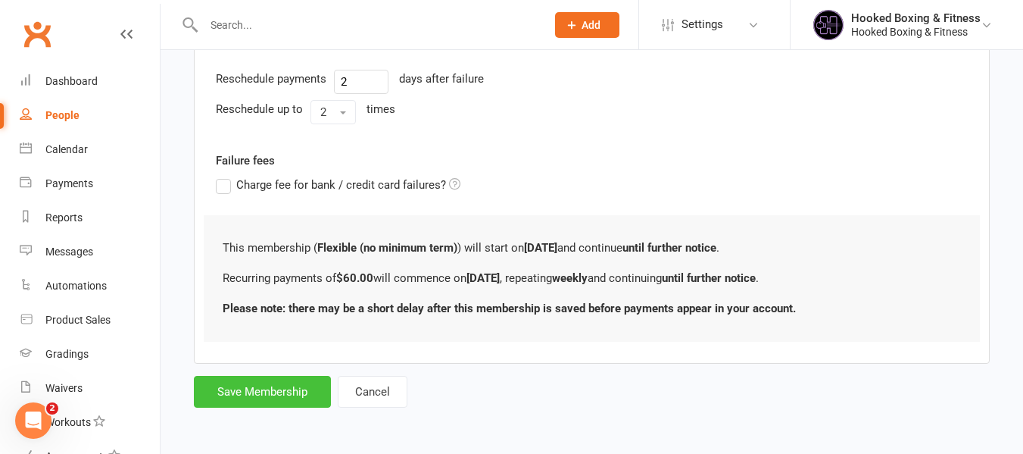
click at [292, 387] on button "Save Membership" at bounding box center [262, 392] width 137 height 32
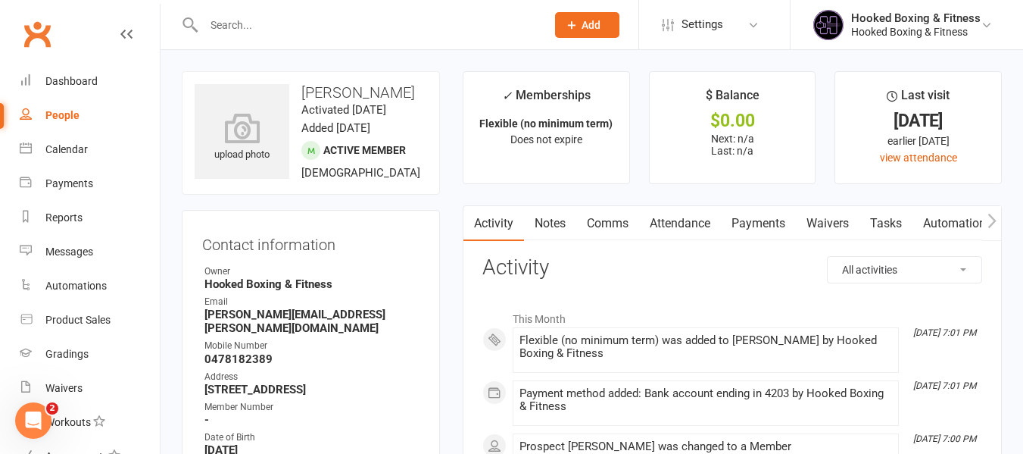
click at [936, 213] on link "Automations" at bounding box center [958, 223] width 90 height 35
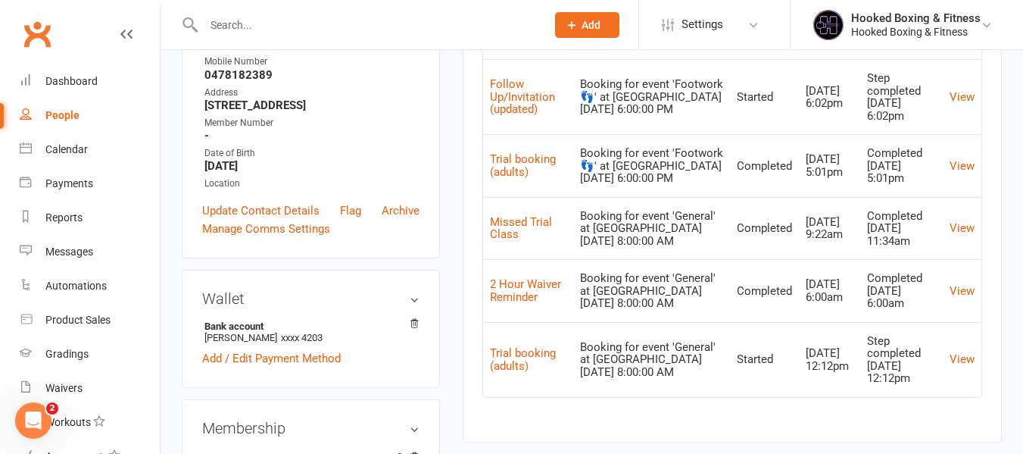
scroll to position [151, 0]
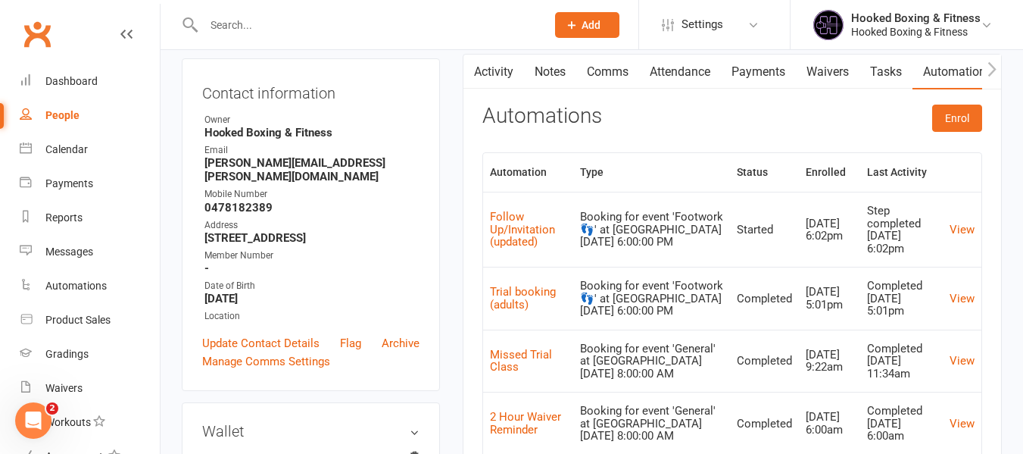
click at [947, 230] on td "View" at bounding box center [962, 229] width 39 height 75
click at [968, 228] on link "View" at bounding box center [962, 230] width 25 height 14
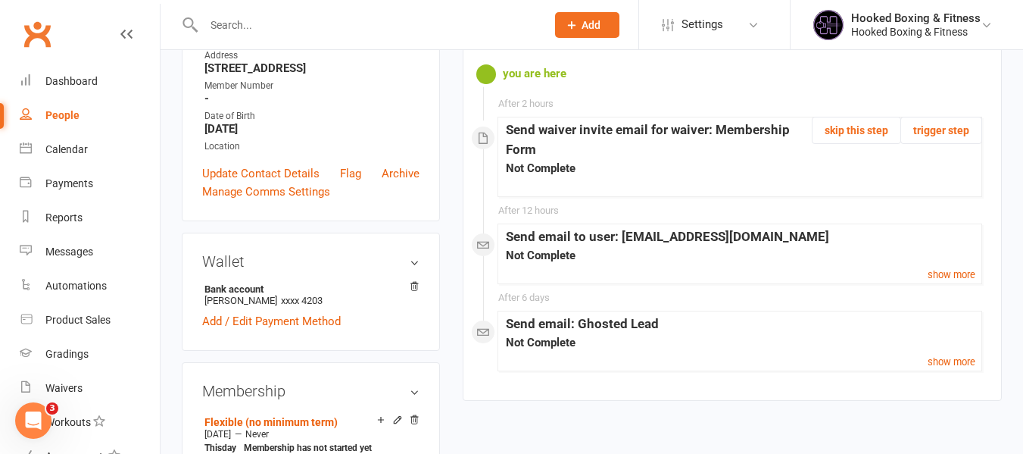
scroll to position [379, 0]
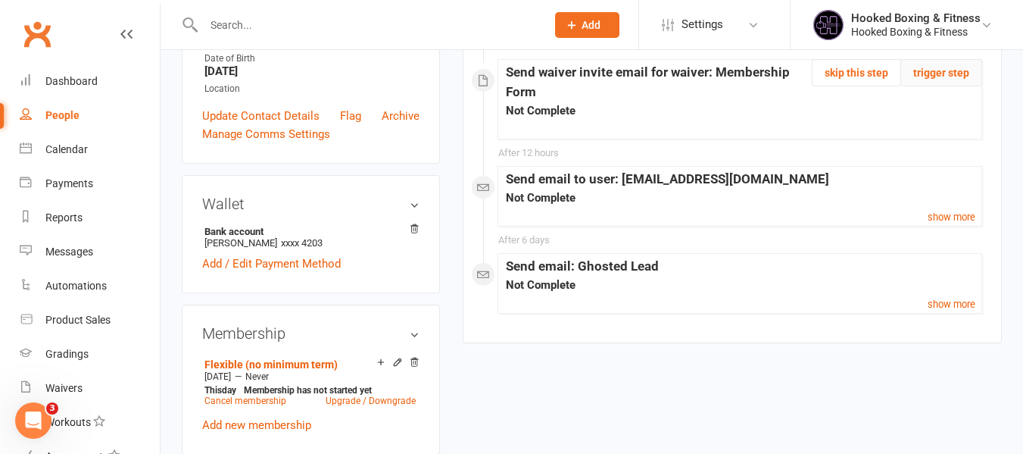
click at [971, 80] on button "trigger step" at bounding box center [941, 72] width 82 height 27
click at [882, 74] on button "skip this step" at bounding box center [856, 72] width 89 height 27
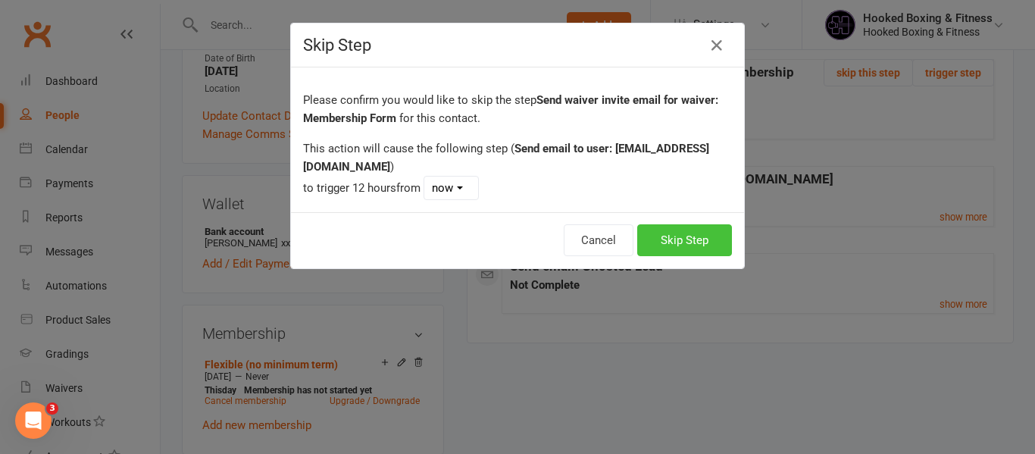
click at [679, 236] on button "Skip Step" at bounding box center [684, 240] width 95 height 32
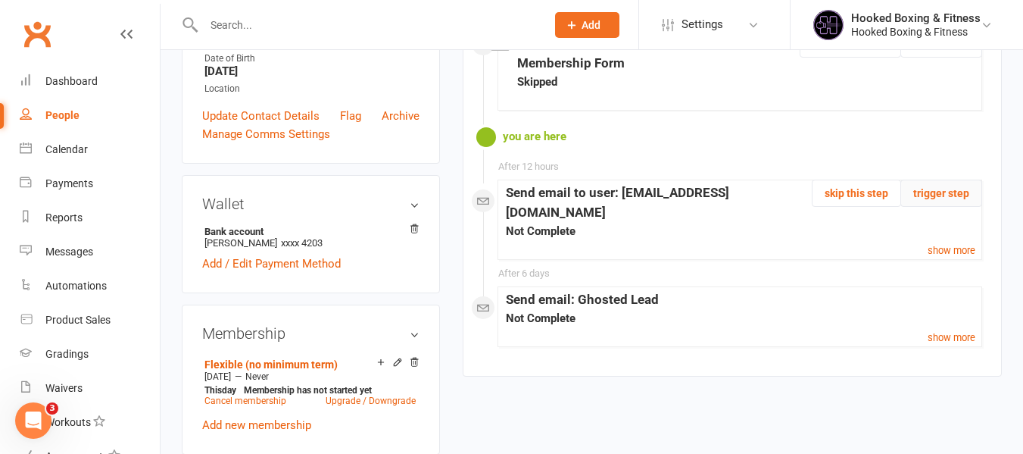
click at [953, 190] on button "trigger step" at bounding box center [941, 192] width 82 height 27
click at [865, 186] on button "skip this step" at bounding box center [856, 192] width 89 height 27
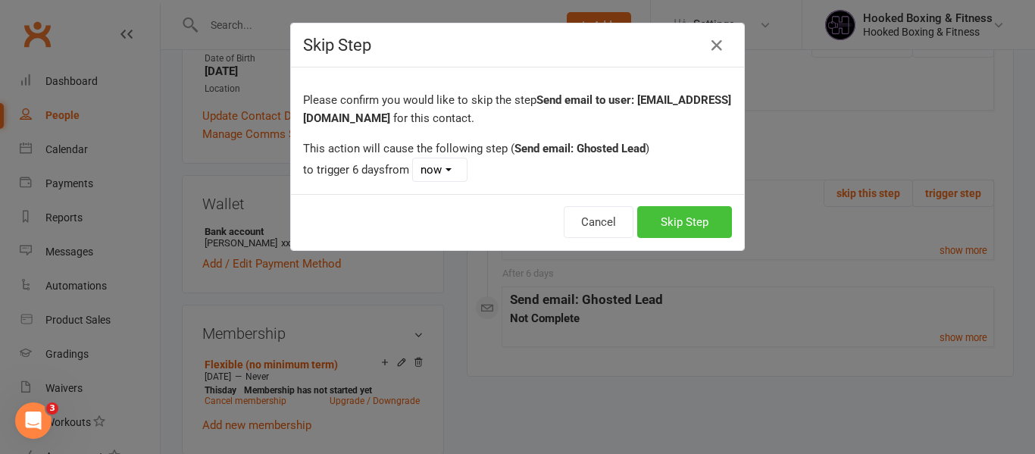
click at [697, 229] on button "Skip Step" at bounding box center [684, 222] width 95 height 32
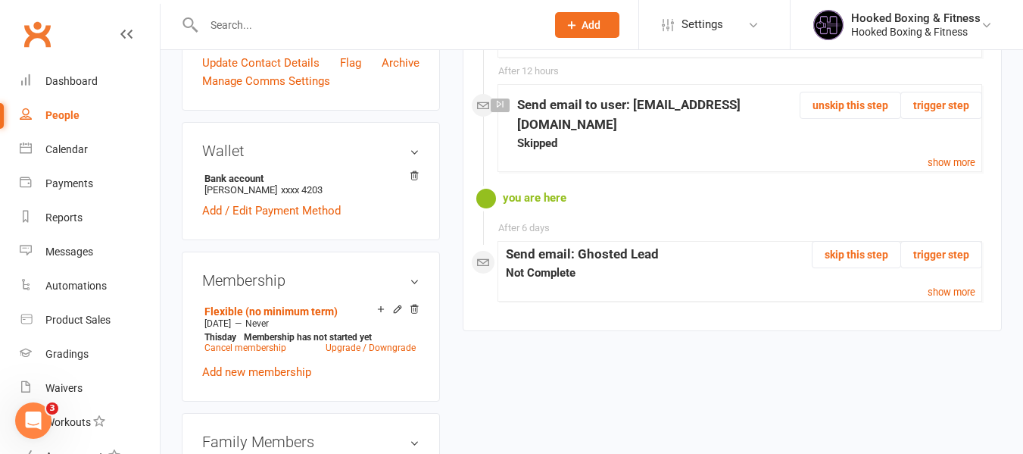
scroll to position [454, 0]
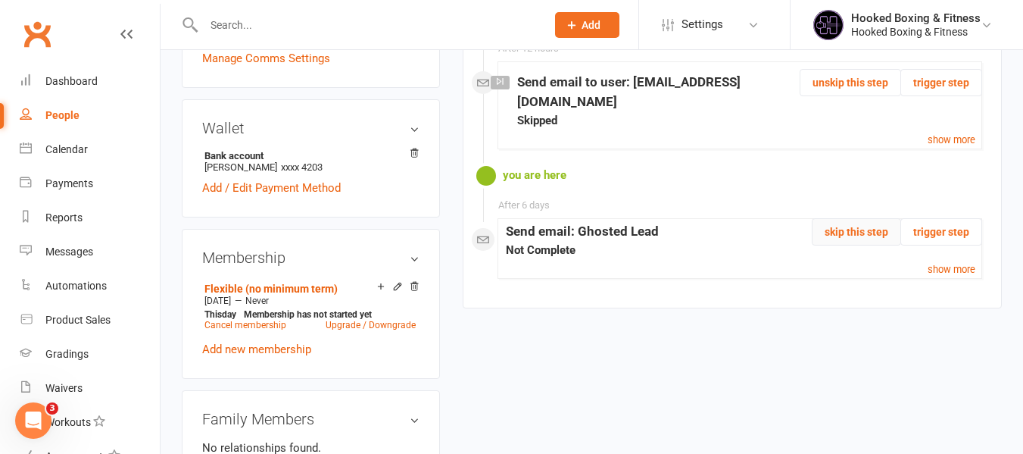
click at [869, 237] on button "skip this step" at bounding box center [856, 231] width 89 height 27
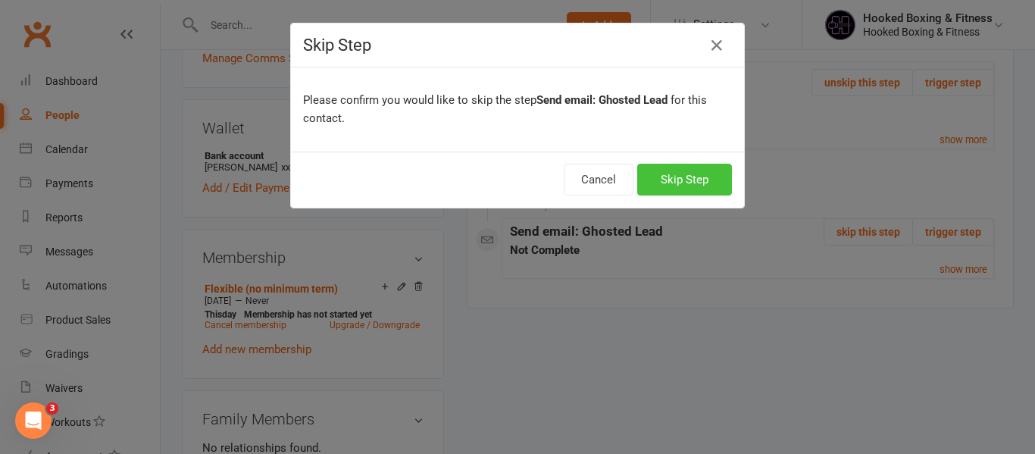
click at [708, 173] on button "Skip Step" at bounding box center [684, 180] width 95 height 32
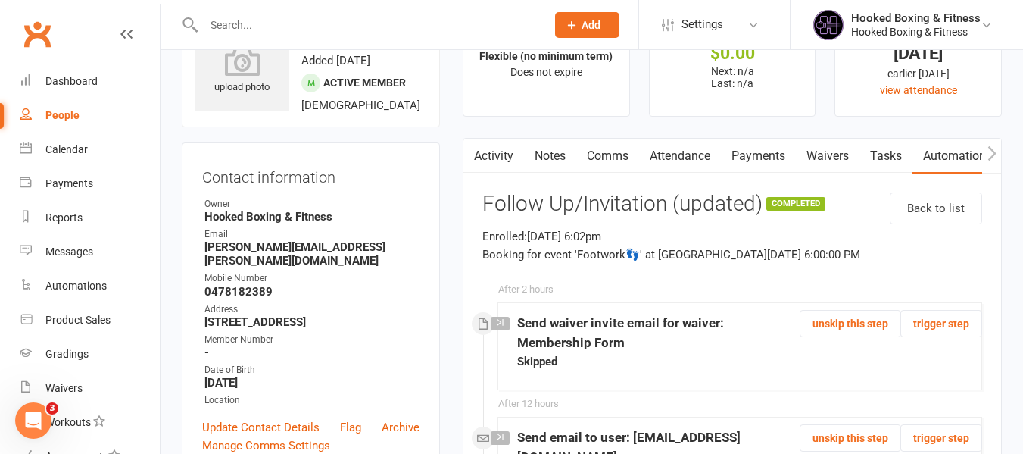
scroll to position [0, 0]
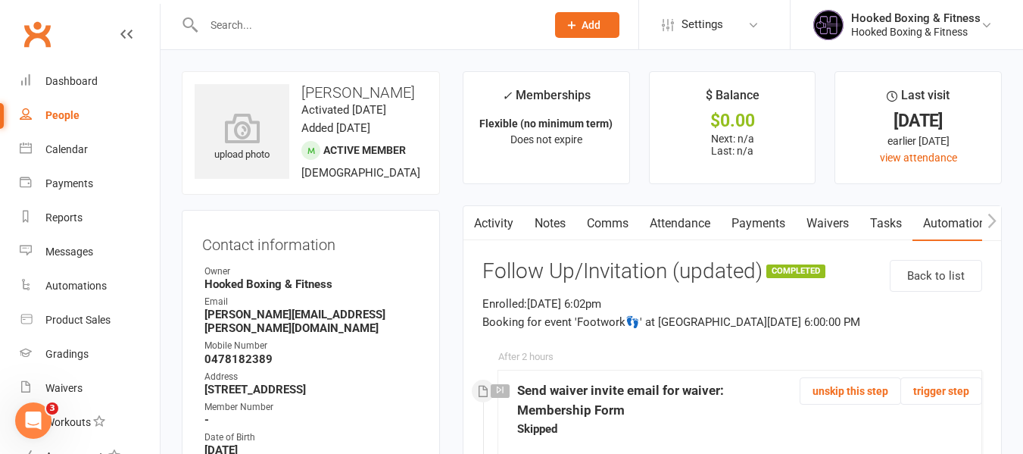
click at [685, 209] on link "Attendance" at bounding box center [680, 223] width 82 height 35
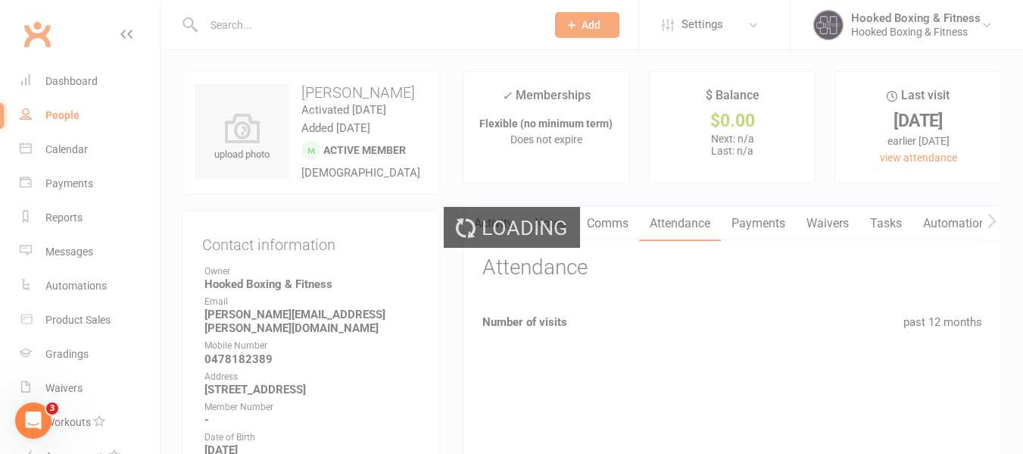
click at [894, 219] on div "Loading" at bounding box center [511, 227] width 1023 height 454
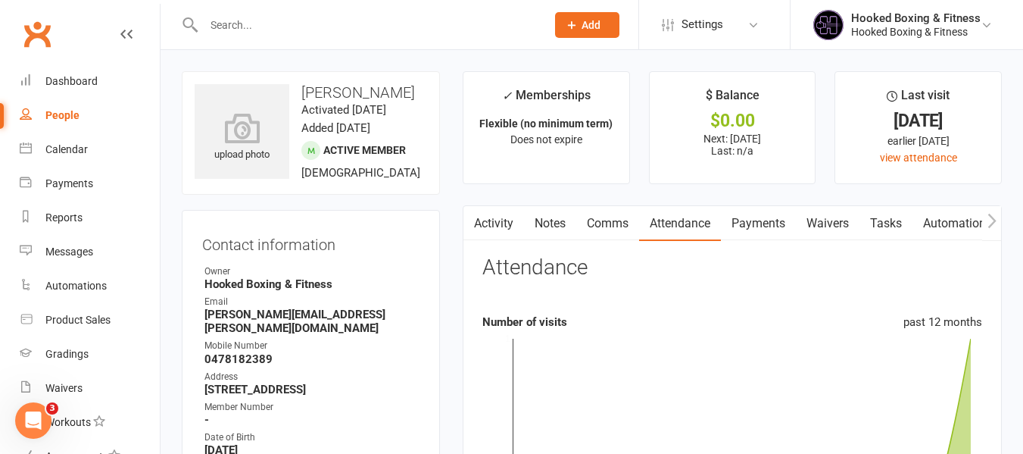
click at [958, 222] on link "Automations" at bounding box center [958, 223] width 90 height 35
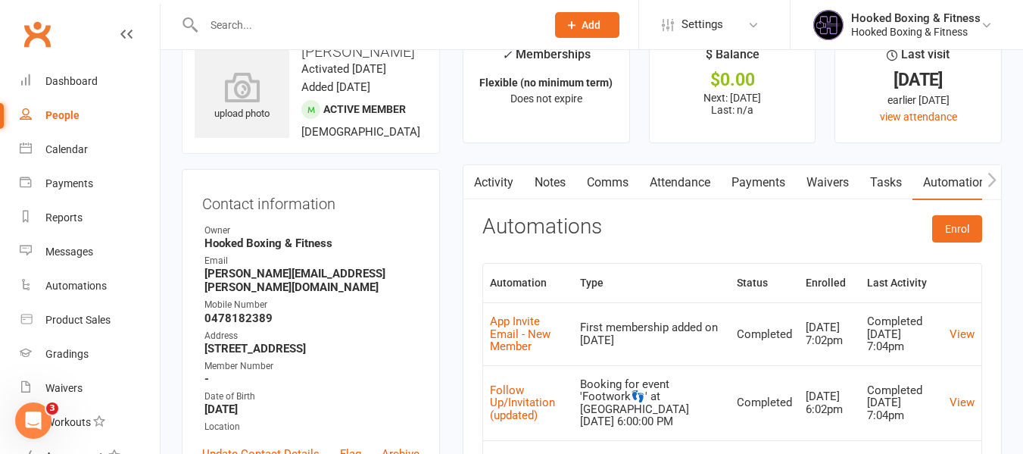
scroll to position [76, 0]
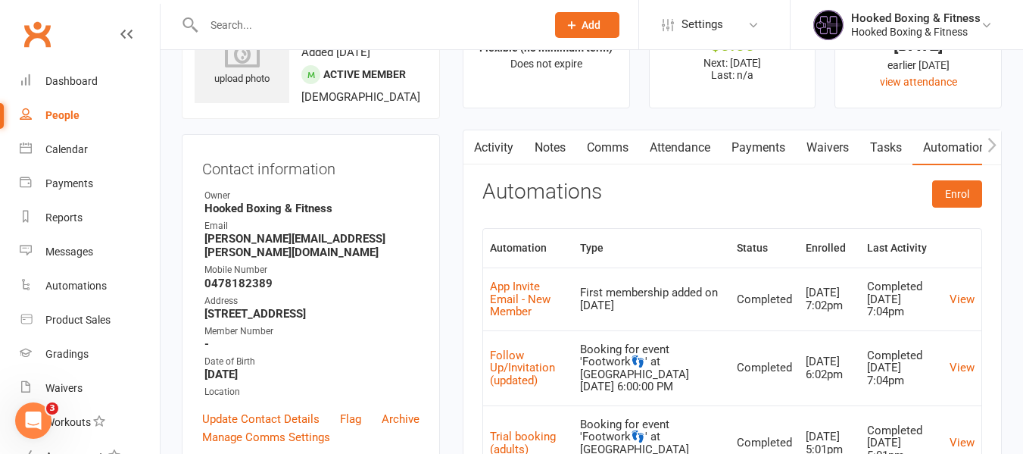
click at [978, 298] on td "View" at bounding box center [962, 298] width 39 height 63
click at [482, 139] on link "Activity" at bounding box center [493, 147] width 61 height 35
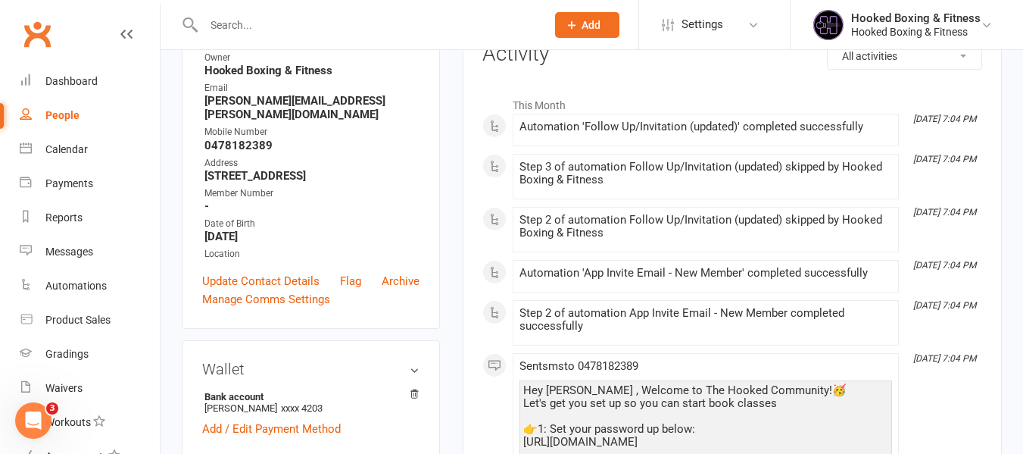
scroll to position [379, 0]
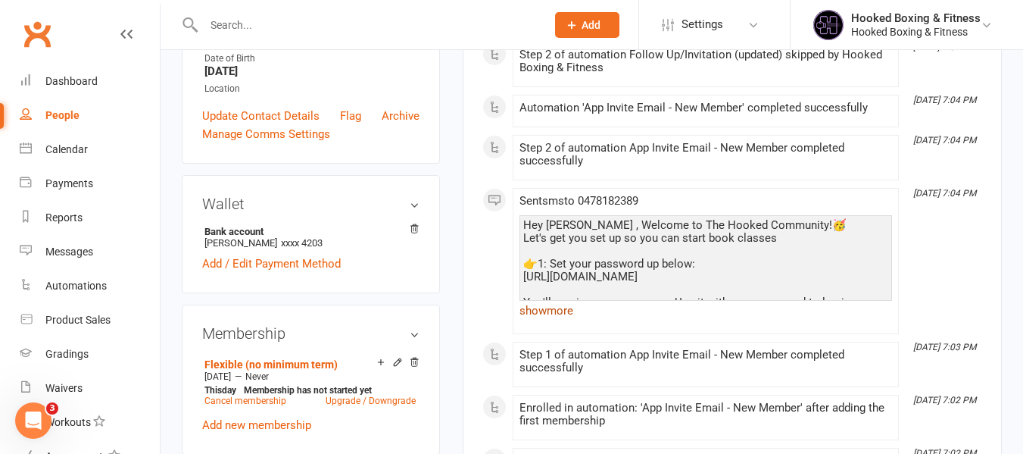
click at [563, 314] on link "show more" at bounding box center [706, 310] width 373 height 21
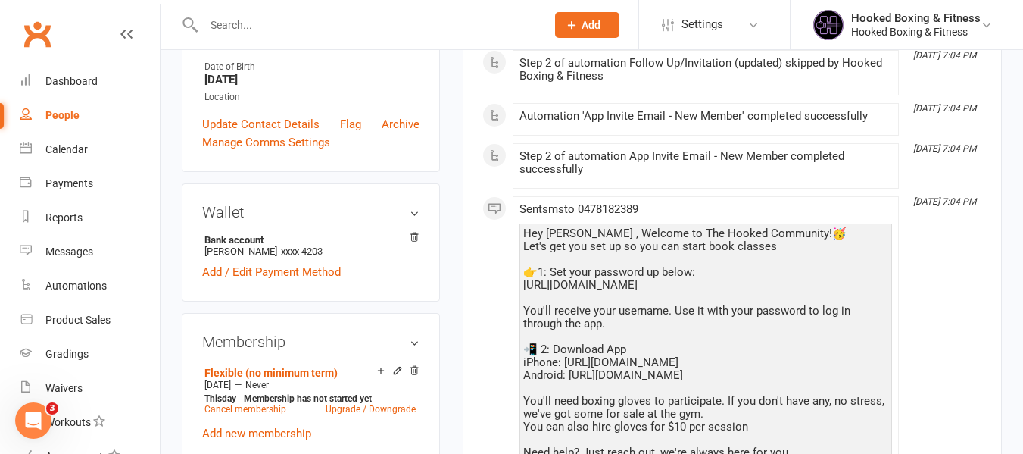
scroll to position [303, 0]
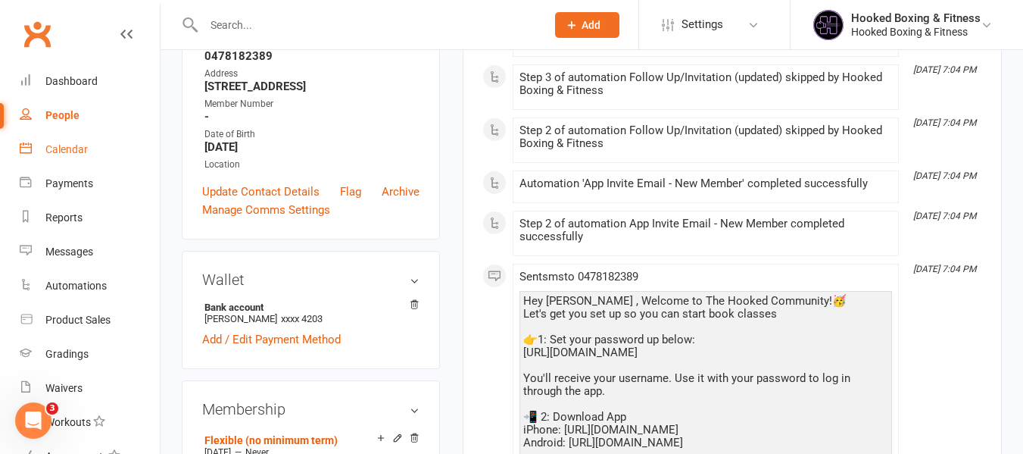
click at [61, 148] on div "Calendar" at bounding box center [66, 149] width 42 height 12
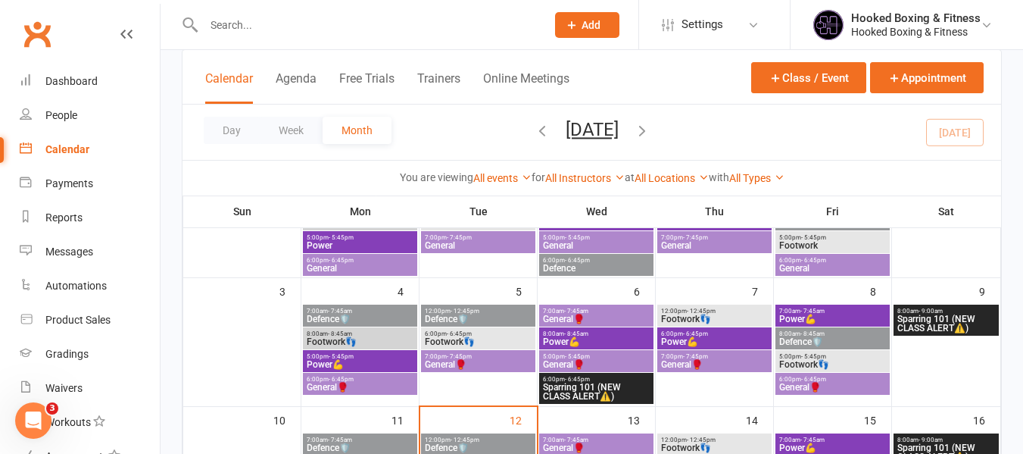
scroll to position [303, 0]
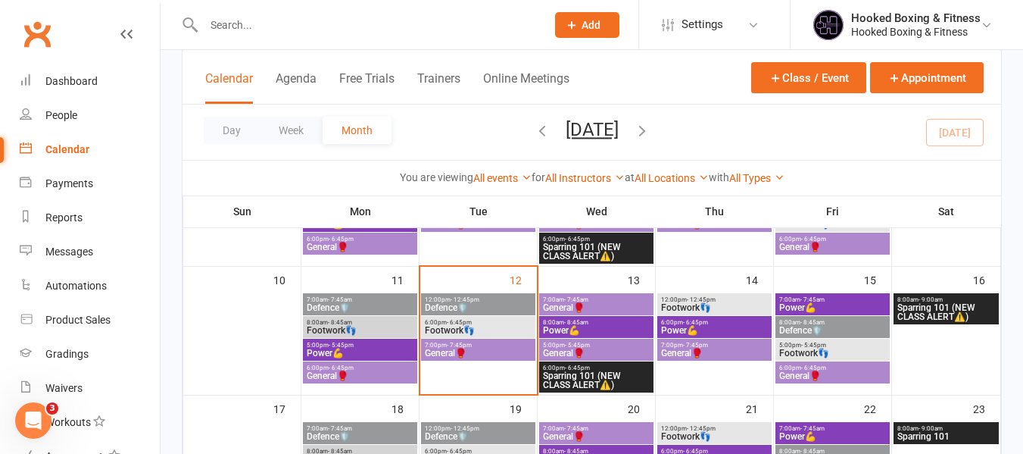
click at [492, 354] on span "General🥊" at bounding box center [478, 352] width 108 height 9
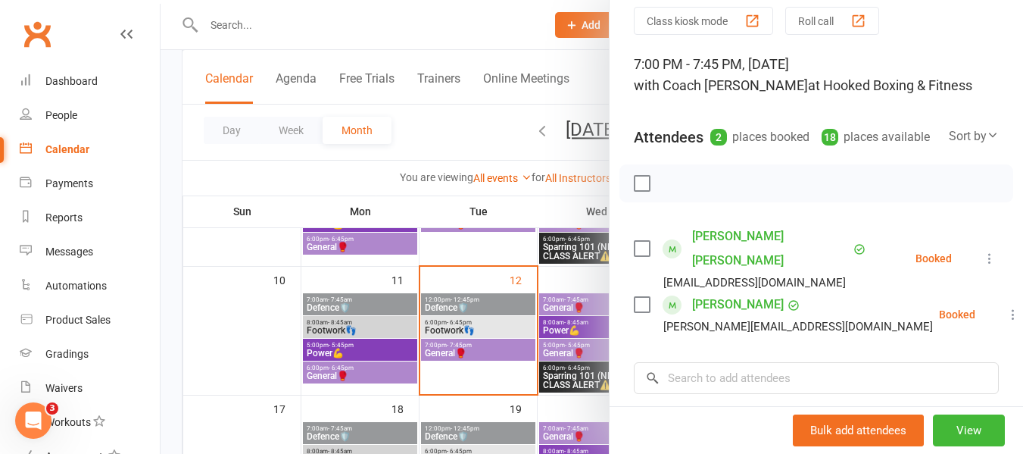
scroll to position [227, 0]
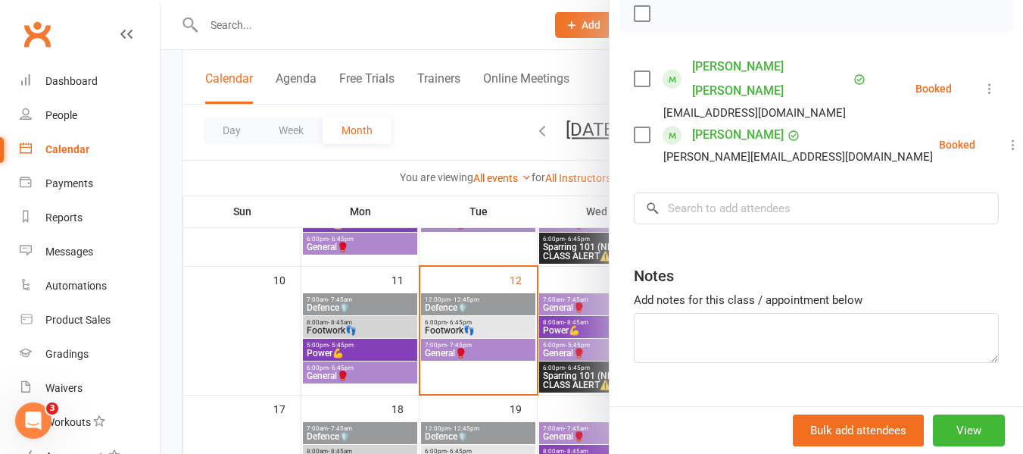
click at [520, 249] on div at bounding box center [592, 227] width 863 height 454
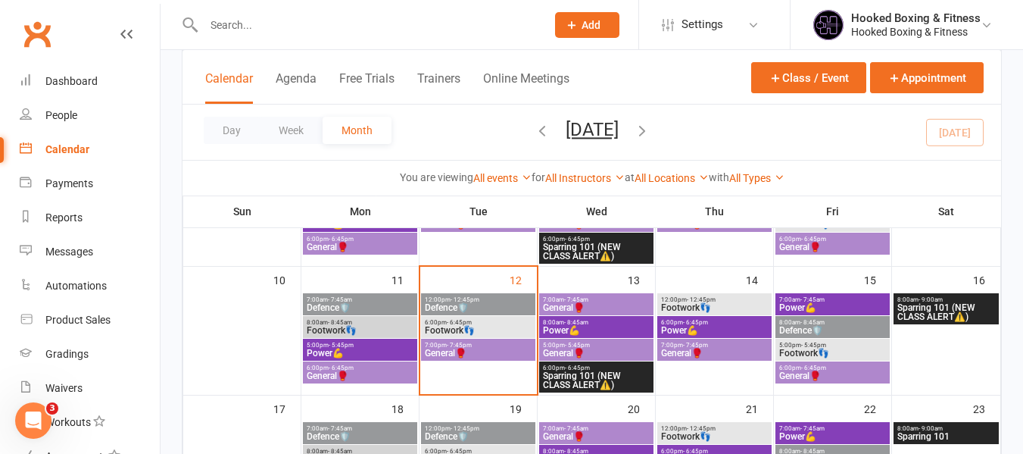
click at [469, 328] on span "Footwork👣" at bounding box center [478, 330] width 108 height 9
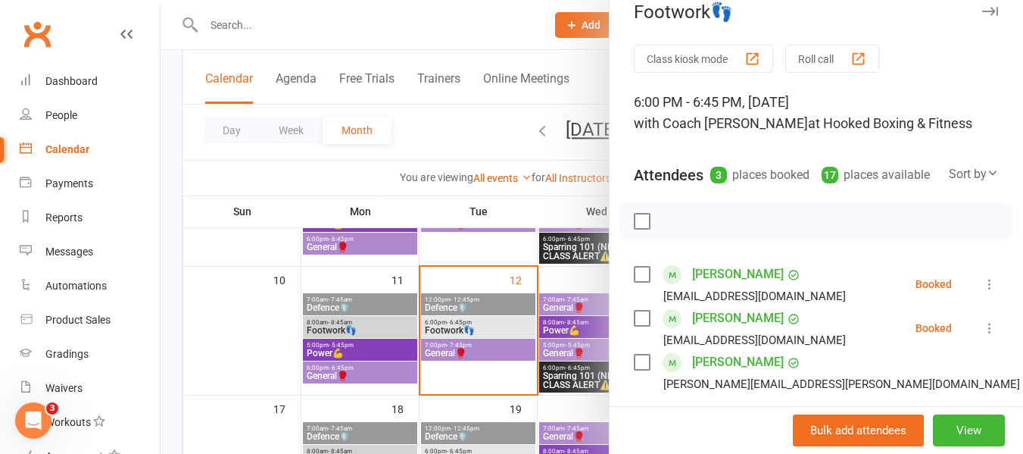
scroll to position [76, 0]
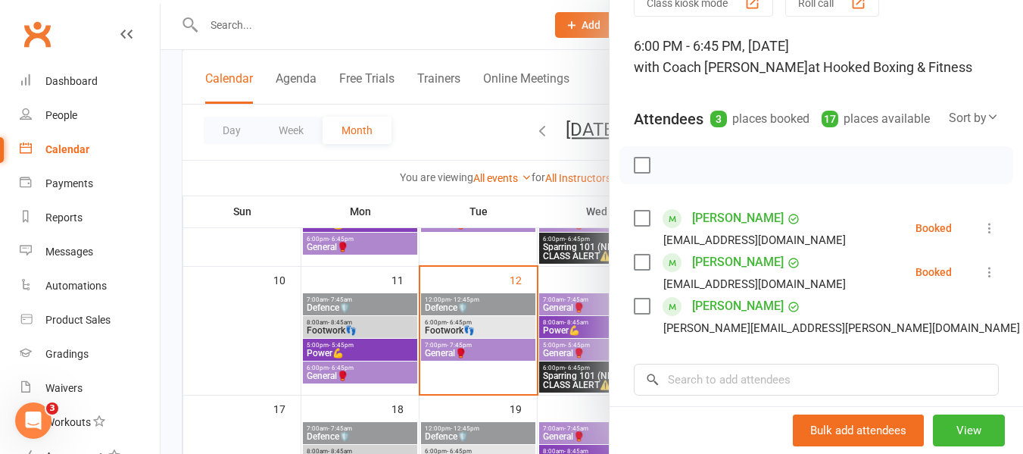
click at [486, 302] on div at bounding box center [592, 227] width 863 height 454
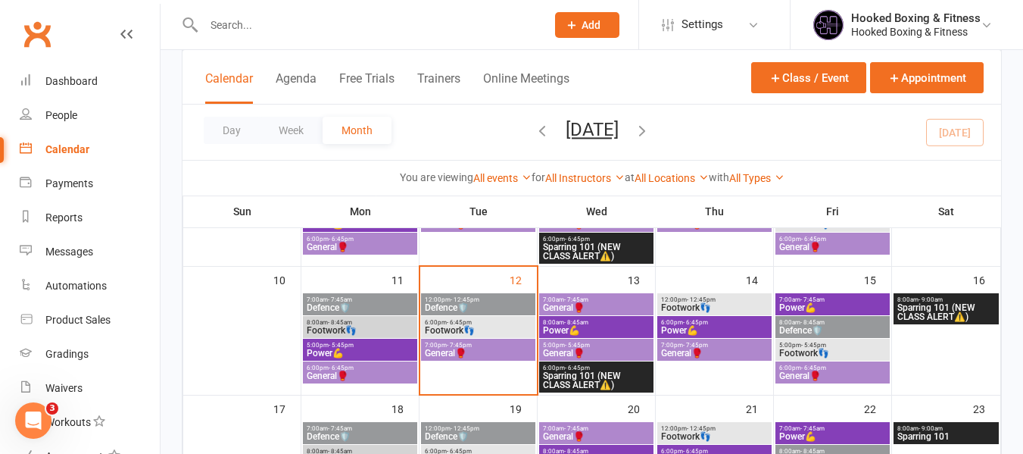
click at [576, 376] on span "Sparring 101 (NEW CLASS ALERT⚠️)" at bounding box center [596, 380] width 108 height 18
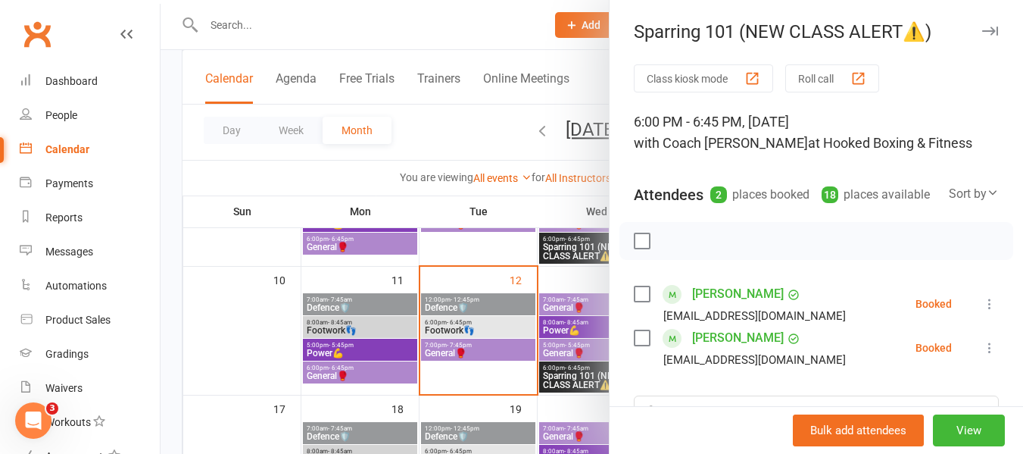
drag, startPoint x: 574, startPoint y: 355, endPoint x: 575, endPoint y: 348, distance: 7.6
click at [574, 354] on div at bounding box center [592, 227] width 863 height 454
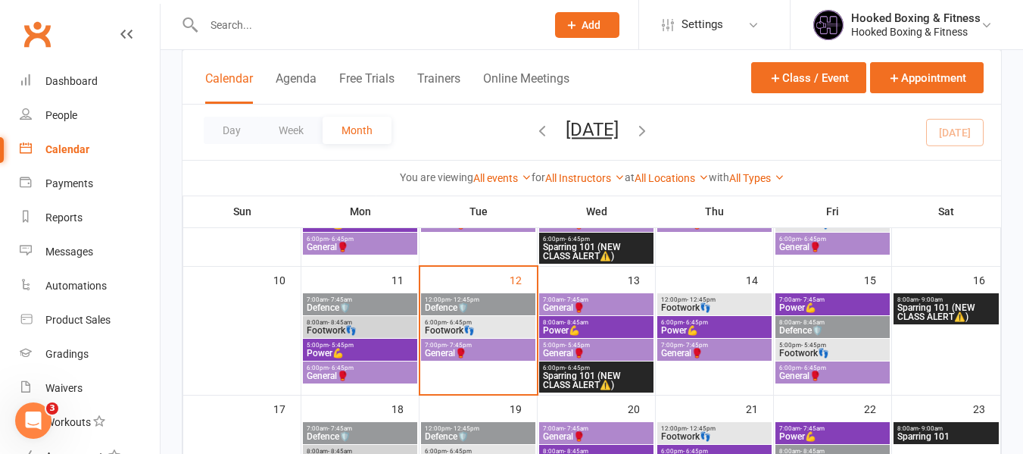
click at [586, 307] on span "General🥊" at bounding box center [596, 307] width 108 height 9
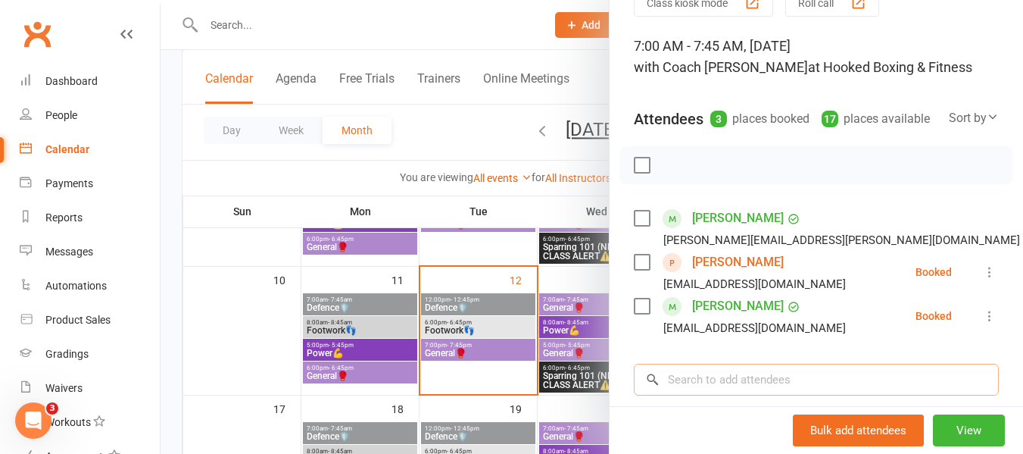
click at [750, 395] on input "search" at bounding box center [816, 380] width 365 height 32
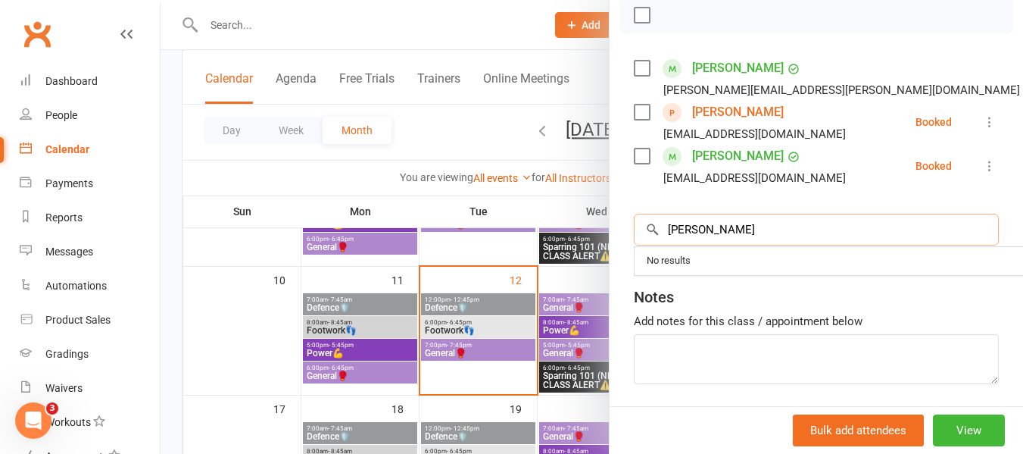
scroll to position [227, 0]
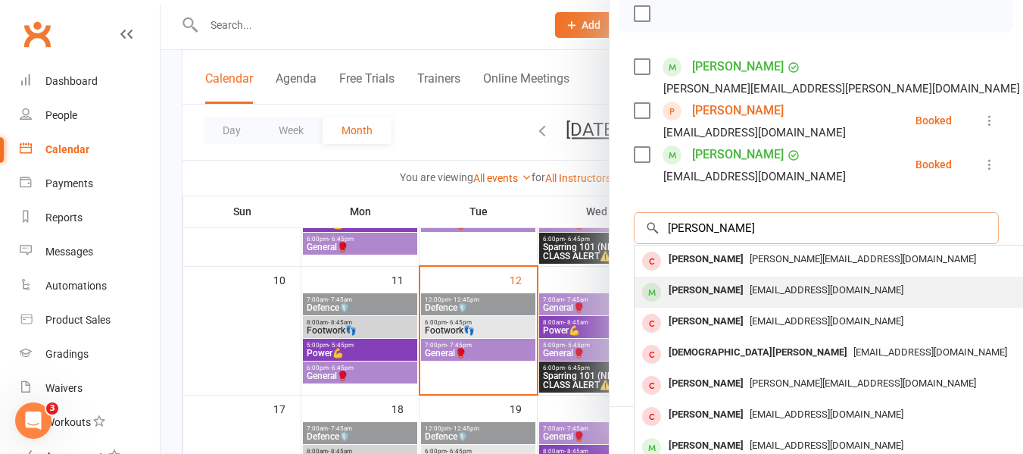
type input "[PERSON_NAME]"
click at [805, 295] on span "[EMAIL_ADDRESS][DOMAIN_NAME]" at bounding box center [827, 289] width 154 height 11
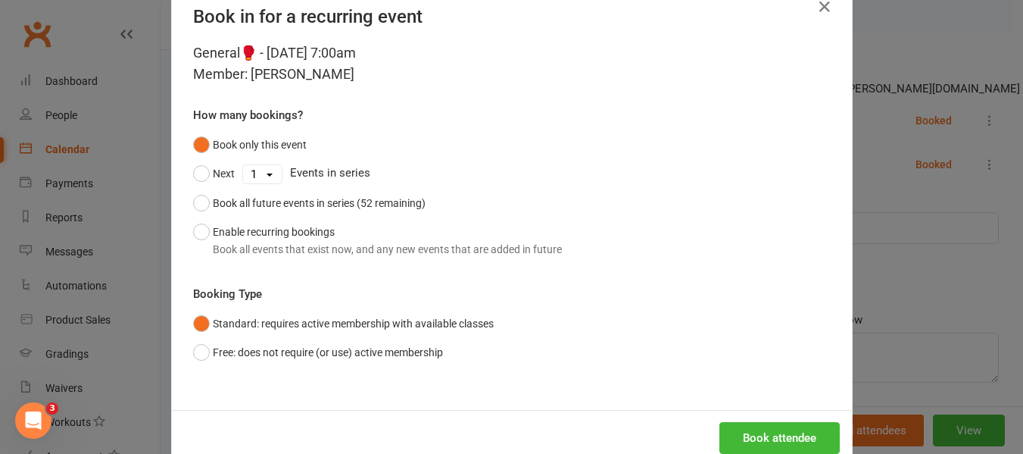
scroll to position [74, 0]
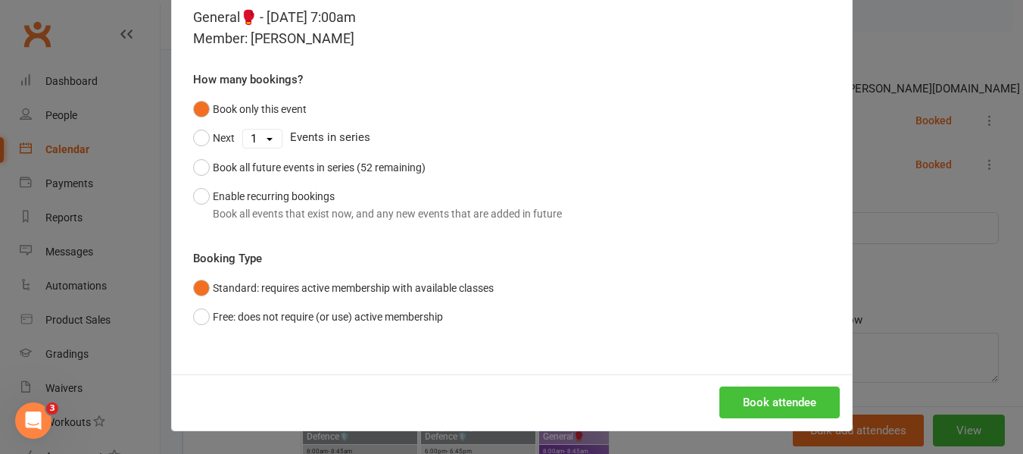
click at [760, 404] on button "Book attendee" at bounding box center [779, 402] width 120 height 32
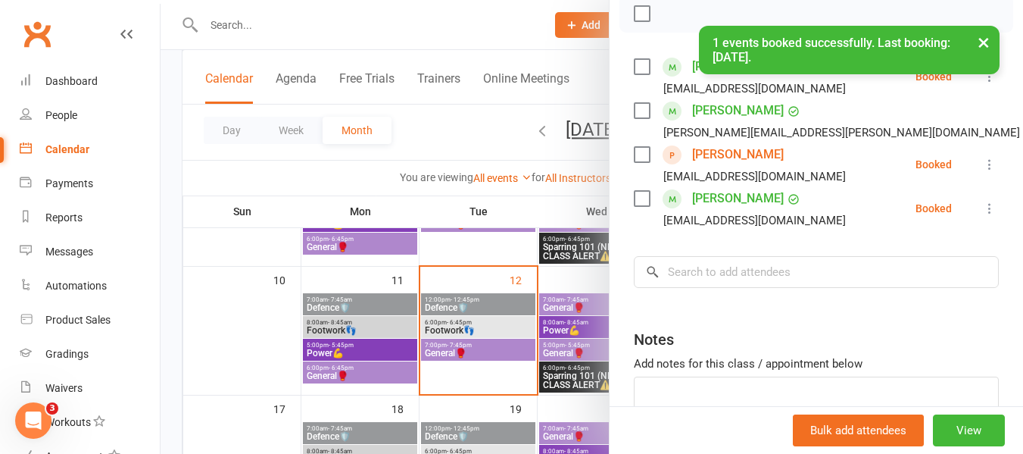
click at [464, 325] on div at bounding box center [592, 227] width 863 height 454
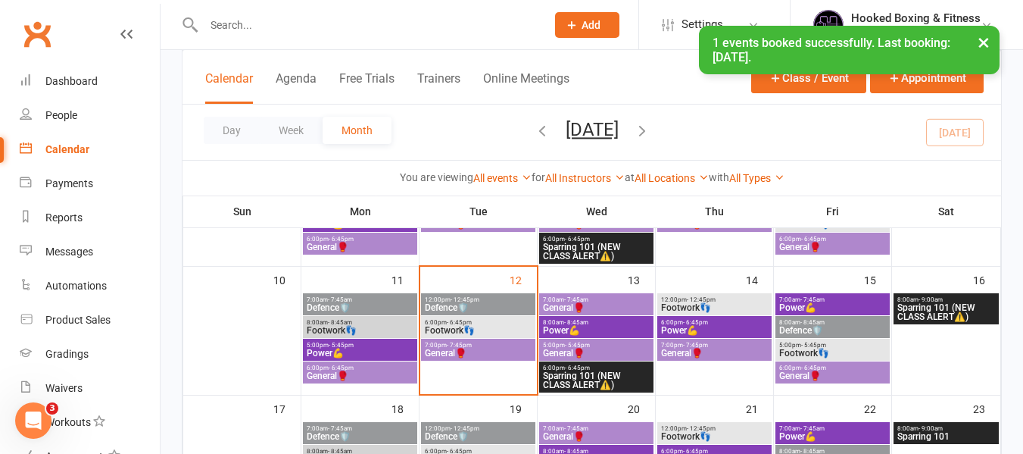
click at [470, 345] on span "- 7:45pm" at bounding box center [459, 345] width 25 height 7
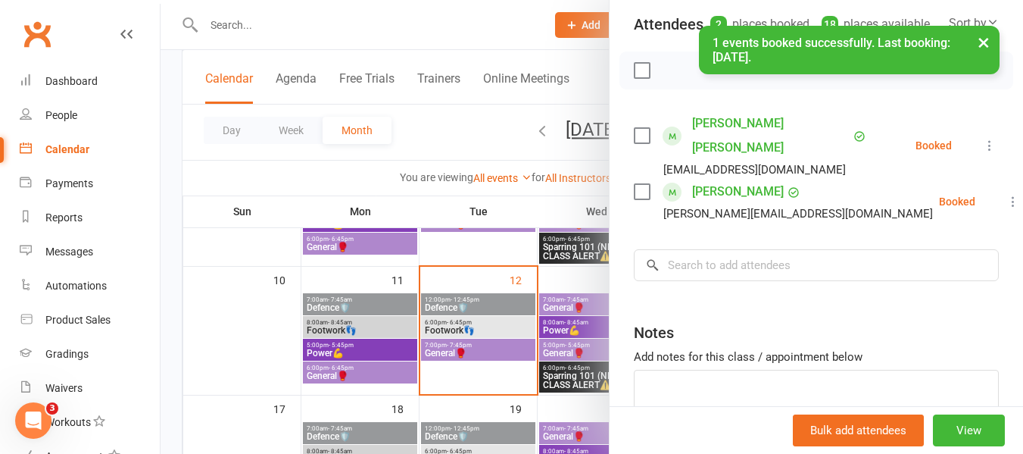
scroll to position [227, 0]
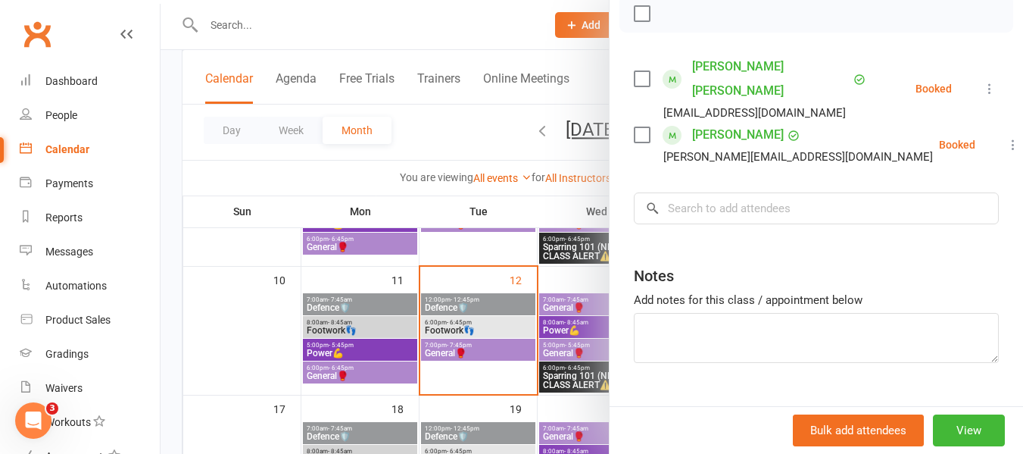
click at [503, 307] on div at bounding box center [592, 227] width 863 height 454
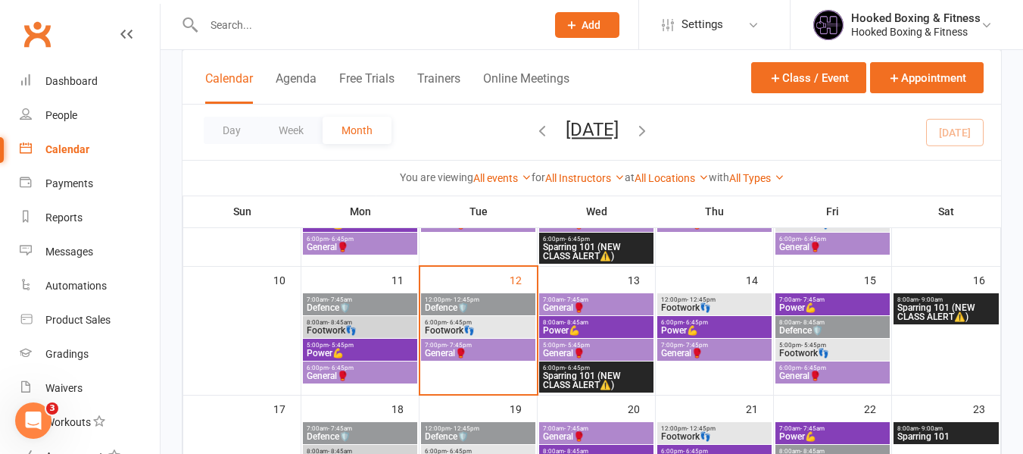
click at [468, 17] on input "text" at bounding box center [367, 24] width 336 height 21
paste input "[PERSON_NAME]"
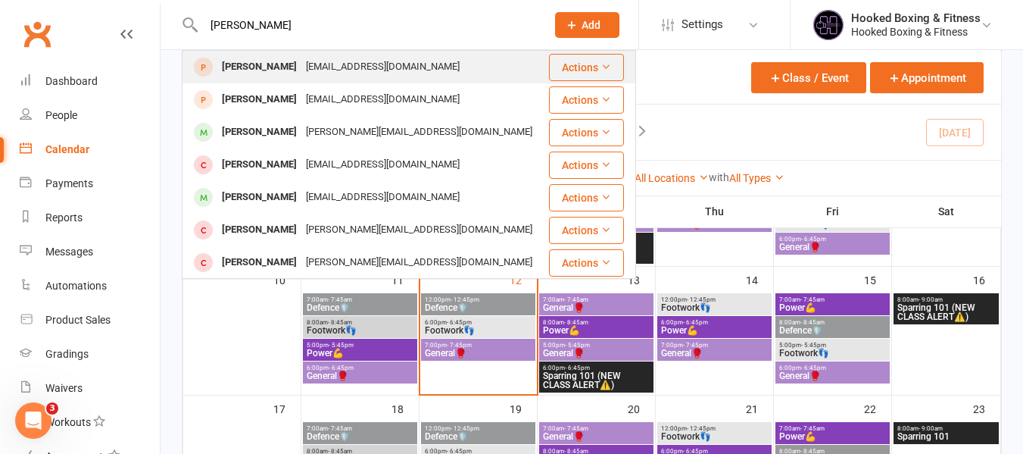
type input "[PERSON_NAME]"
click at [390, 66] on div "[EMAIL_ADDRESS][DOMAIN_NAME]" at bounding box center [382, 67] width 163 height 22
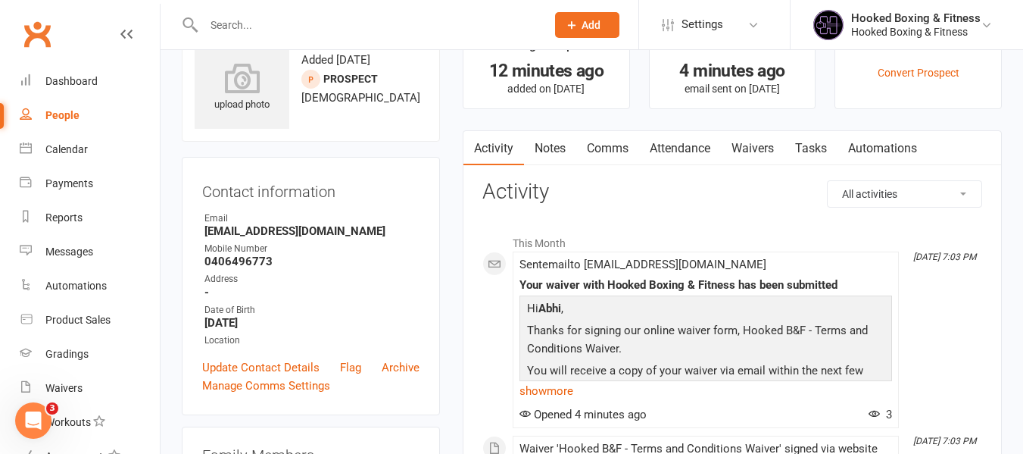
scroll to position [76, 0]
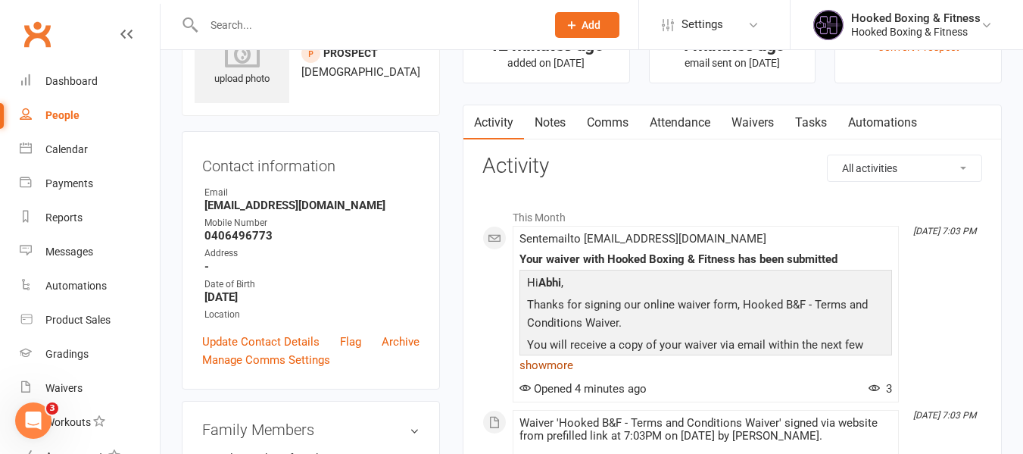
click at [558, 370] on link "show more" at bounding box center [706, 364] width 373 height 21
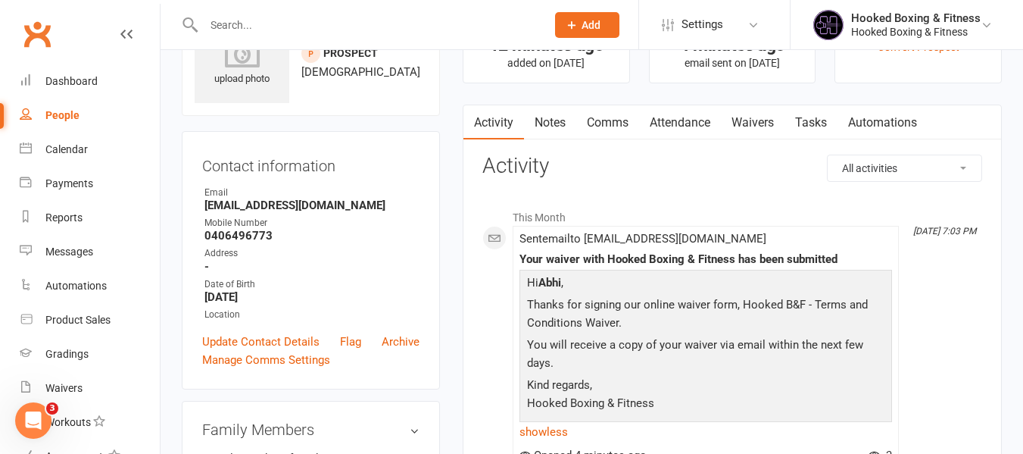
click at [760, 122] on link "Waivers" at bounding box center [753, 122] width 64 height 35
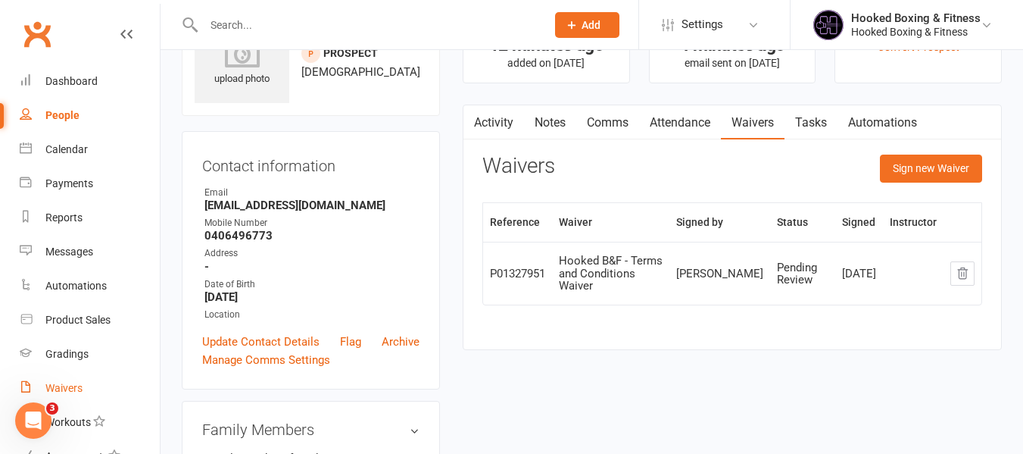
click at [97, 389] on link "Waivers" at bounding box center [90, 388] width 140 height 34
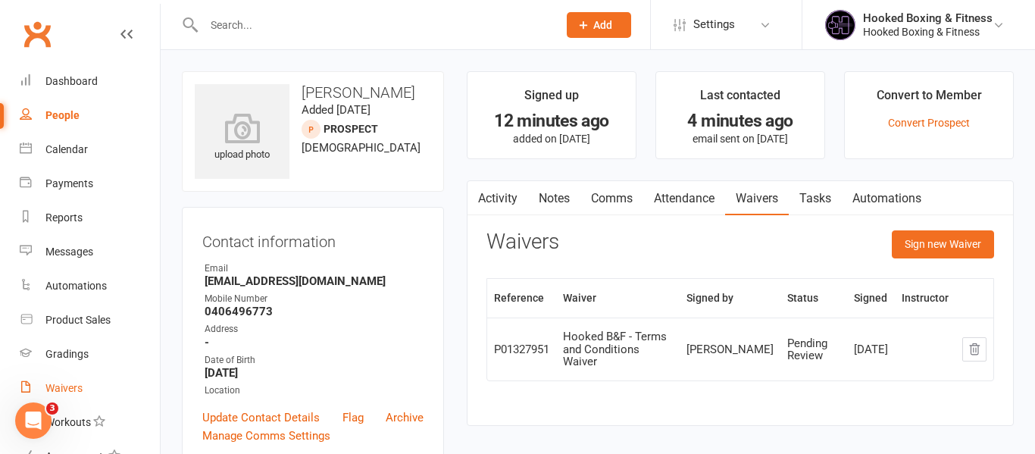
select select "100"
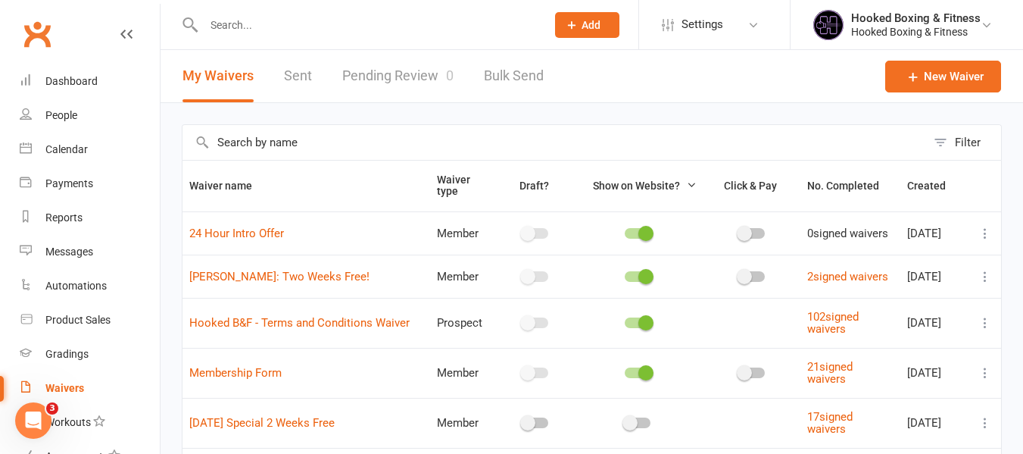
click at [417, 68] on link "Pending Review 0" at bounding box center [397, 76] width 111 height 52
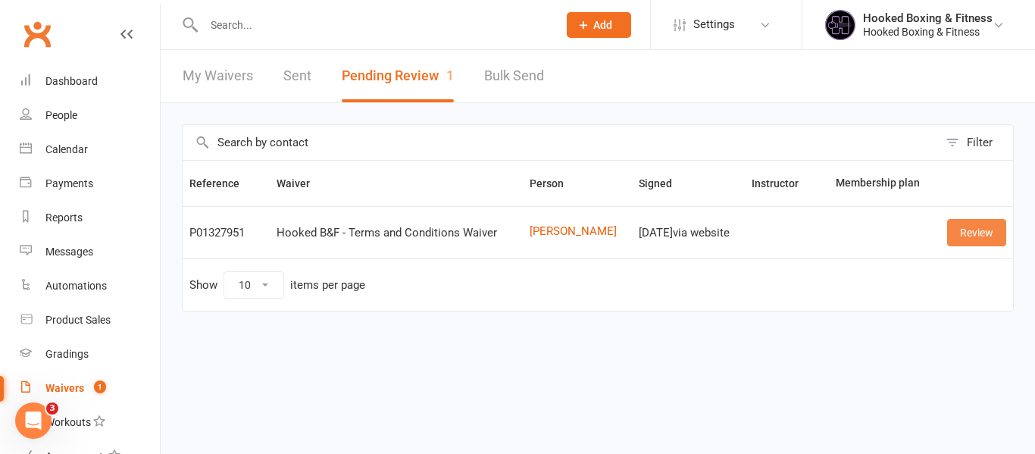
click at [975, 240] on link "Review" at bounding box center [976, 232] width 59 height 27
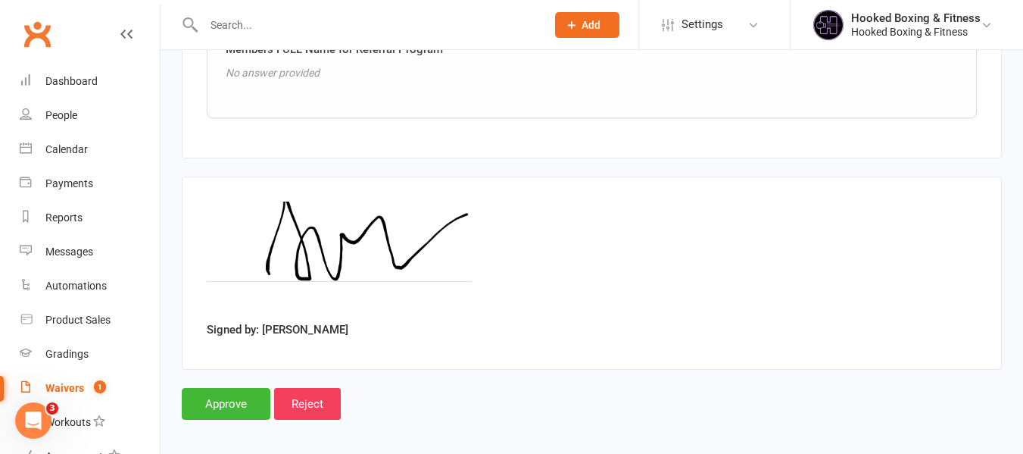
scroll to position [1306, 0]
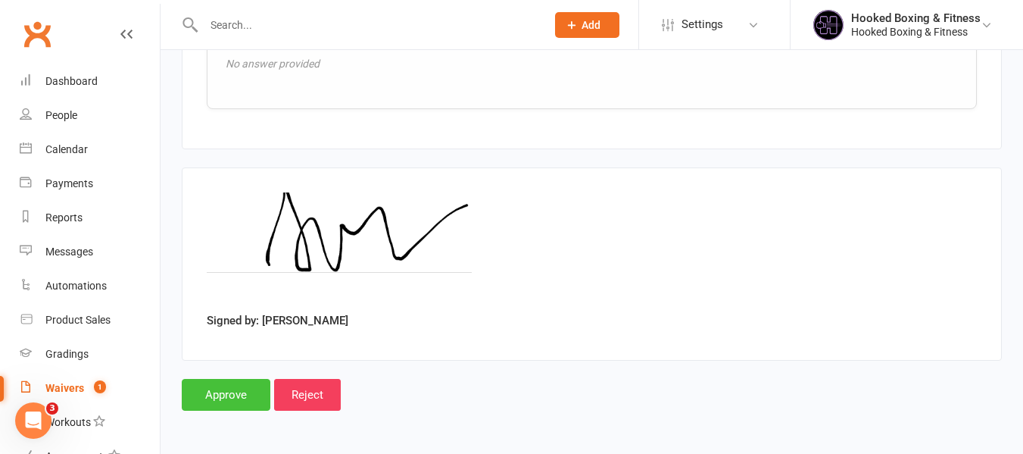
click at [240, 389] on input "Approve" at bounding box center [226, 395] width 89 height 32
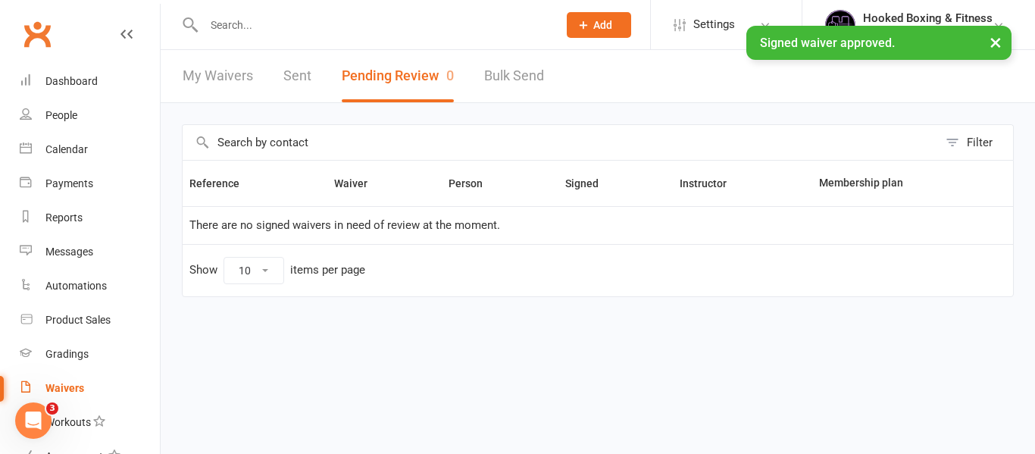
click at [315, 26] on div "× Signed waiver approved." at bounding box center [507, 26] width 1015 height 0
click at [318, 26] on div "× Signed waiver approved." at bounding box center [507, 26] width 1015 height 0
click at [320, 26] on div "× Signed waiver approved." at bounding box center [507, 26] width 1015 height 0
click at [281, 26] on div "× Signed waiver approved." at bounding box center [507, 26] width 1015 height 0
click at [229, 22] on input "text" at bounding box center [373, 24] width 348 height 21
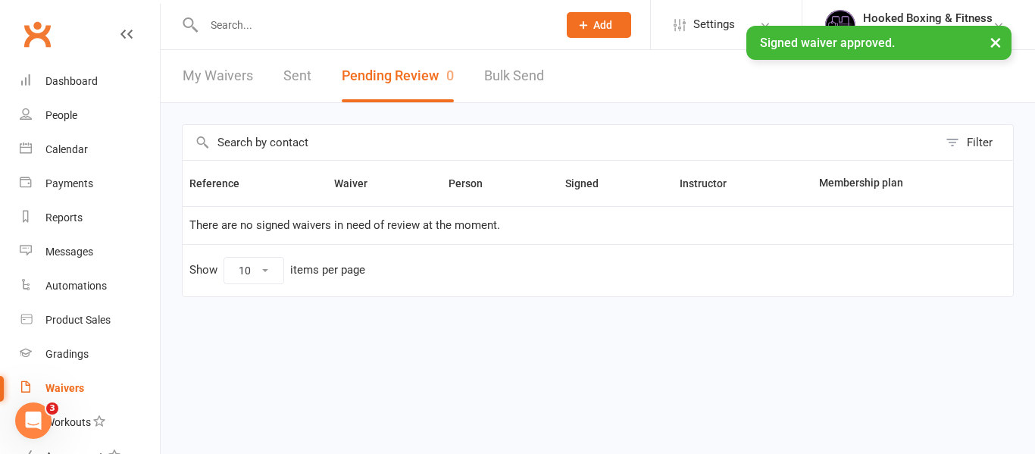
paste input "[PERSON_NAME]"
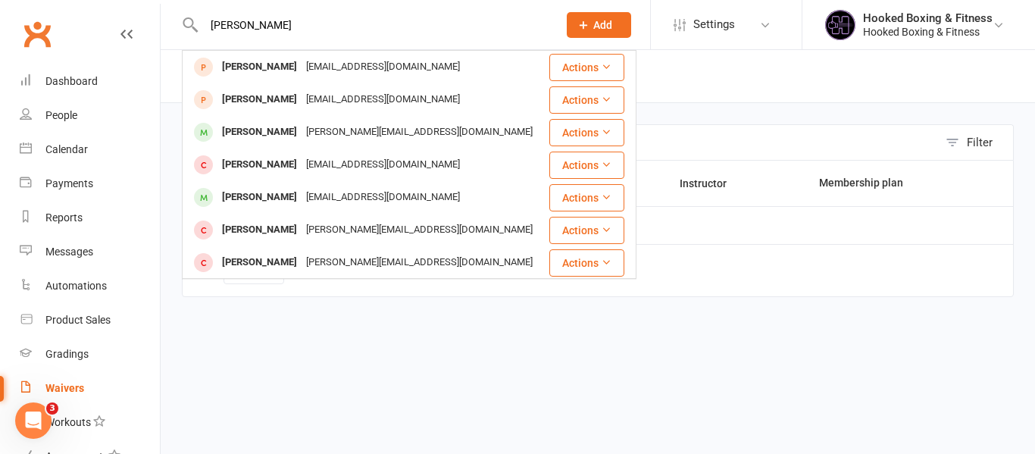
type input "[PERSON_NAME]"
click at [340, 61] on div "[EMAIL_ADDRESS][DOMAIN_NAME]" at bounding box center [382, 67] width 163 height 22
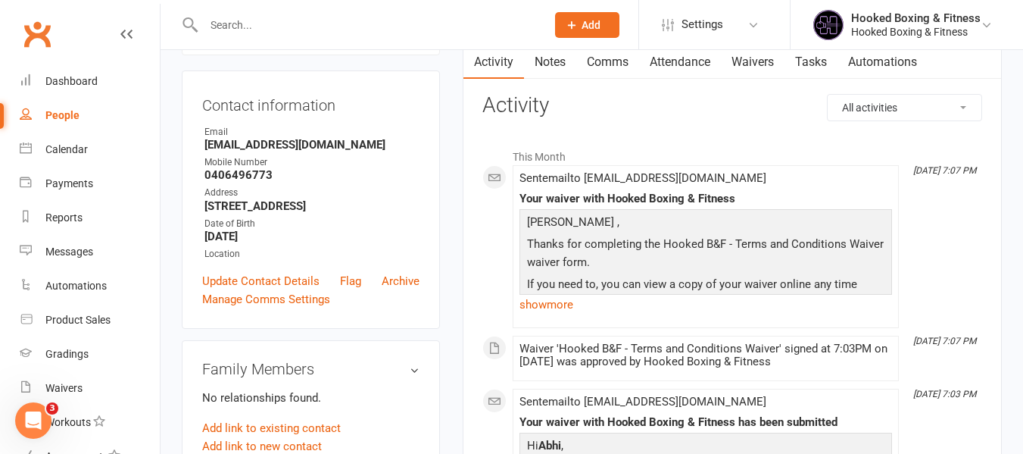
scroll to position [227, 0]
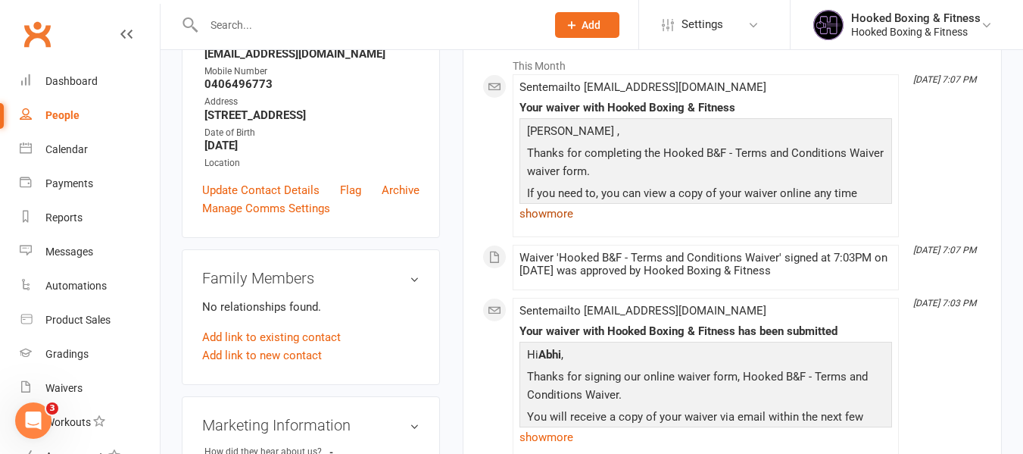
click at [566, 213] on link "show more" at bounding box center [706, 213] width 373 height 21
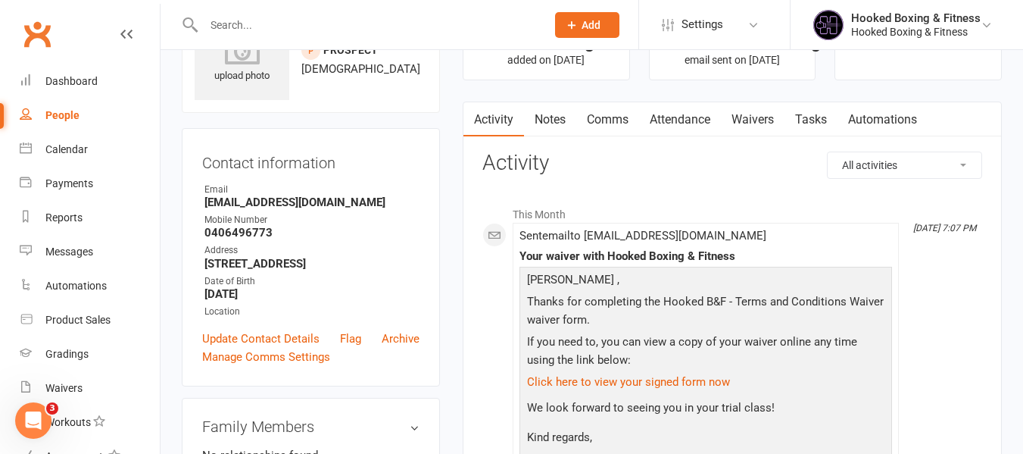
scroll to position [0, 0]
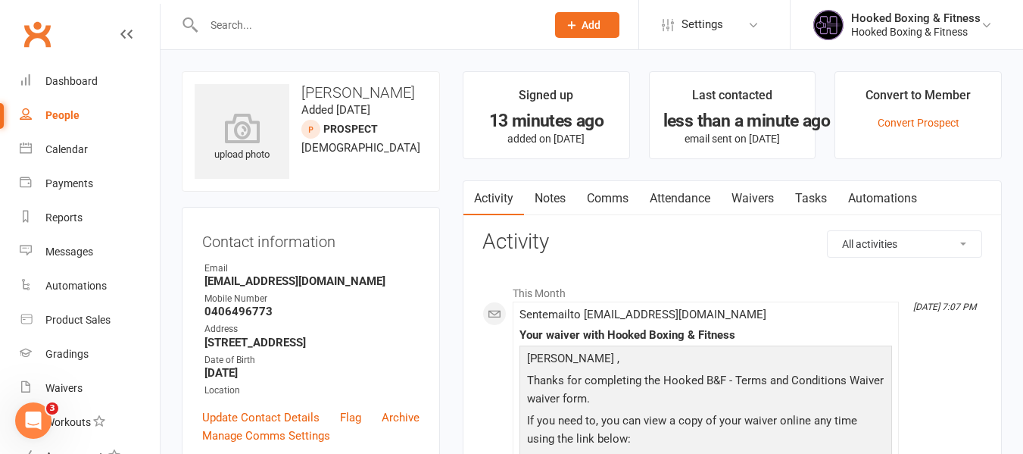
click at [773, 198] on link "Waivers" at bounding box center [753, 198] width 64 height 35
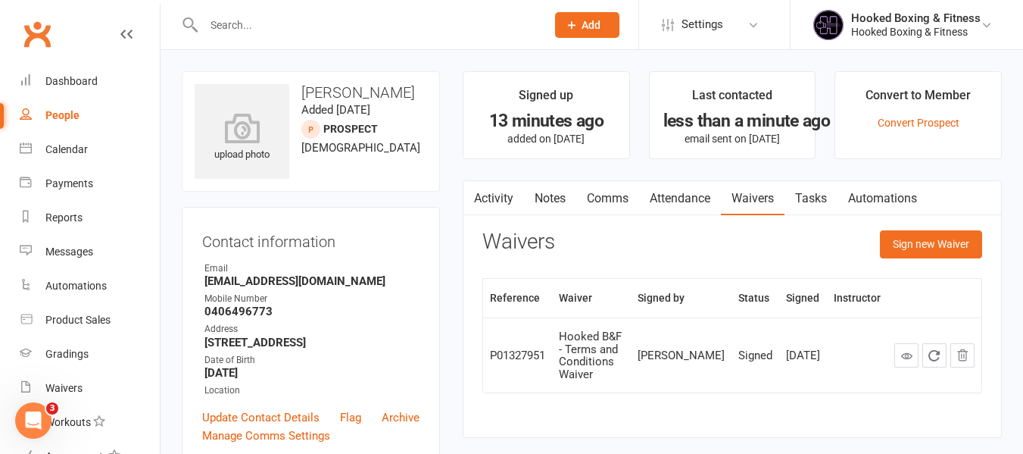
click at [663, 198] on link "Attendance" at bounding box center [680, 198] width 82 height 35
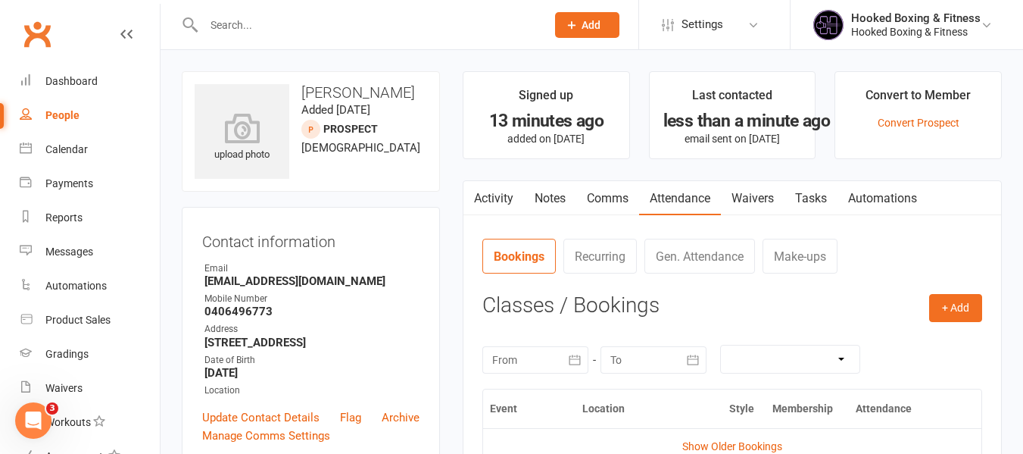
click at [389, 26] on input "text" at bounding box center [367, 24] width 336 height 21
paste input "[PERSON_NAME]"
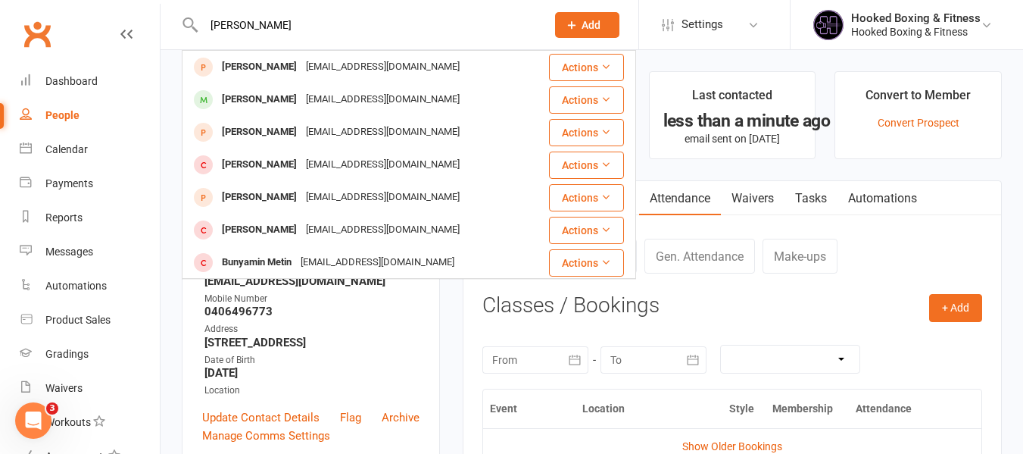
type input "[PERSON_NAME]"
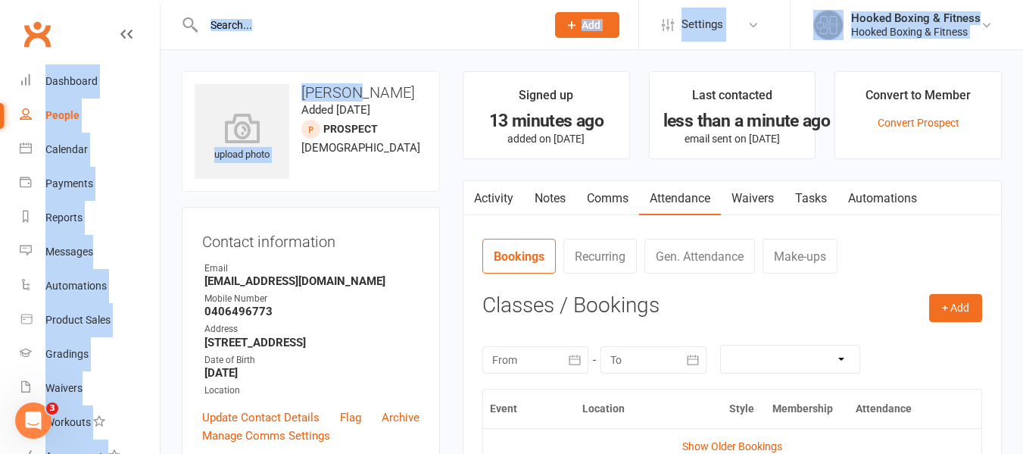
drag, startPoint x: 379, startPoint y: 49, endPoint x: 324, endPoint y: 39, distance: 56.2
click at [326, 48] on div "Prospect Member Non-attending contact Class / event Appointment Grading event T…" at bounding box center [511, 25] width 1023 height 50
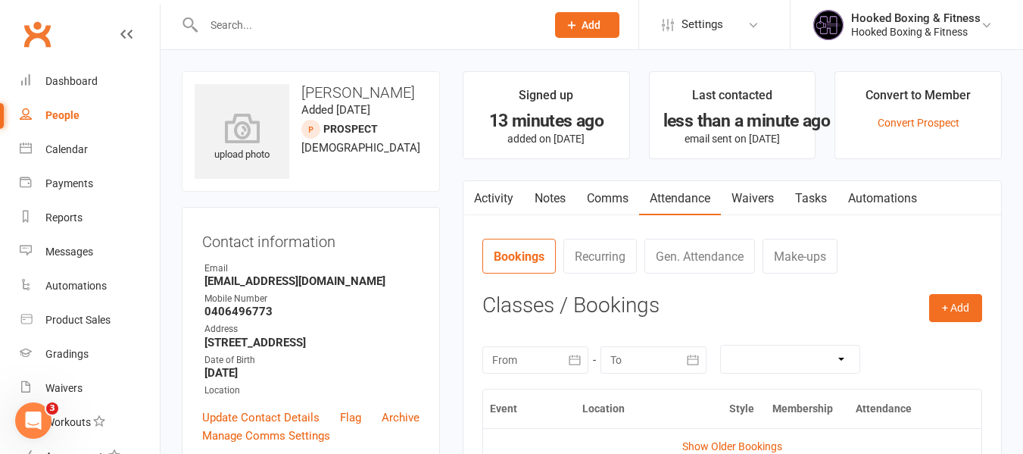
click at [330, 23] on input "text" at bounding box center [367, 24] width 336 height 21
paste input "[PERSON_NAME]"
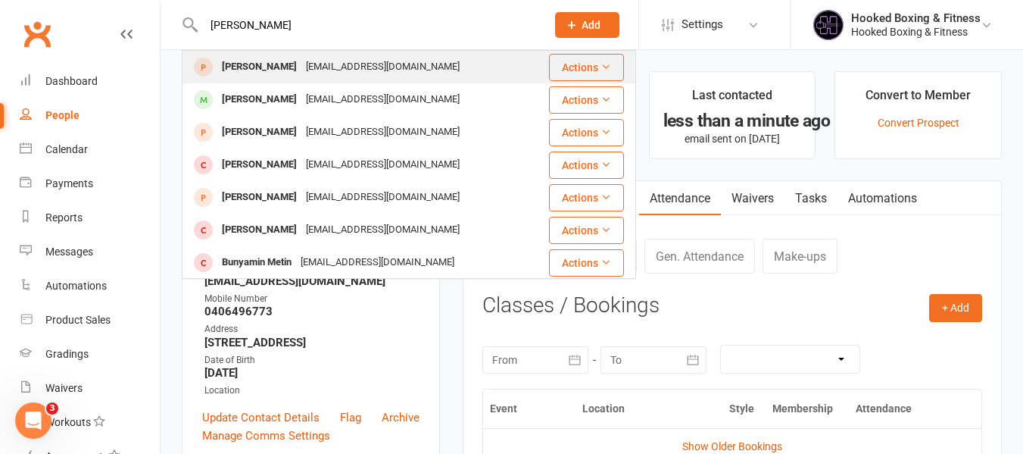
type input "[PERSON_NAME]"
click at [326, 67] on div "[EMAIL_ADDRESS][DOMAIN_NAME]" at bounding box center [382, 67] width 163 height 22
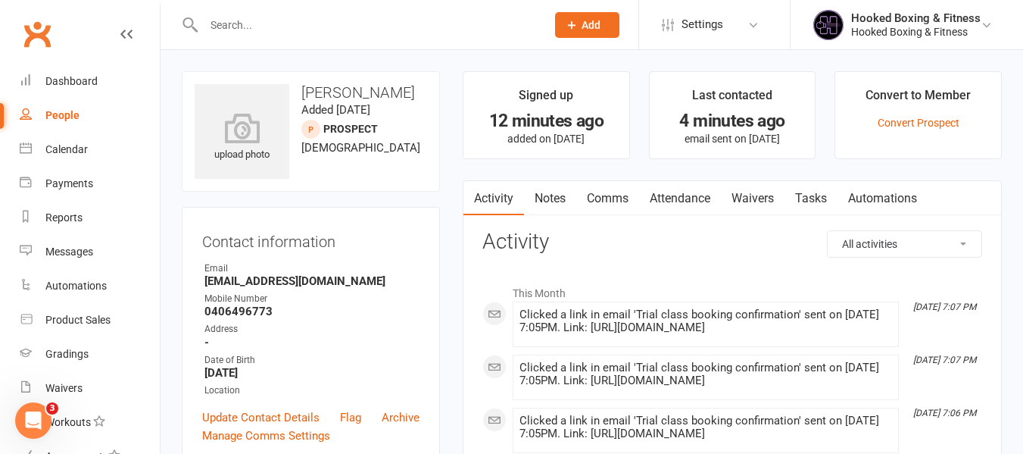
click at [702, 197] on link "Attendance" at bounding box center [680, 198] width 82 height 35
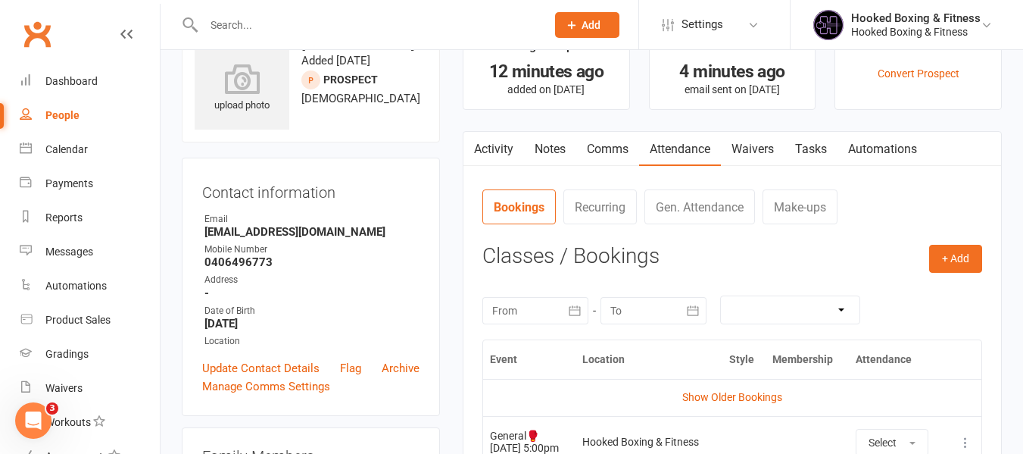
scroll to position [76, 0]
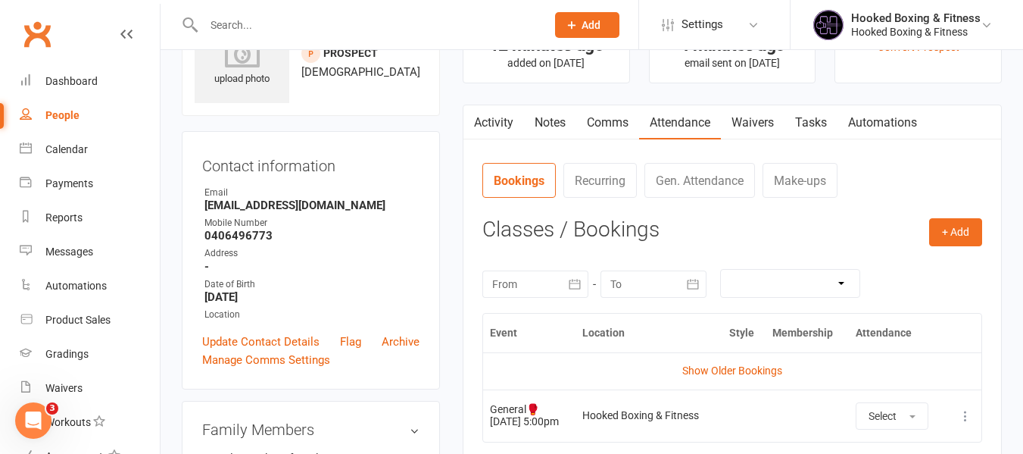
click at [511, 135] on link "Activity" at bounding box center [493, 122] width 61 height 35
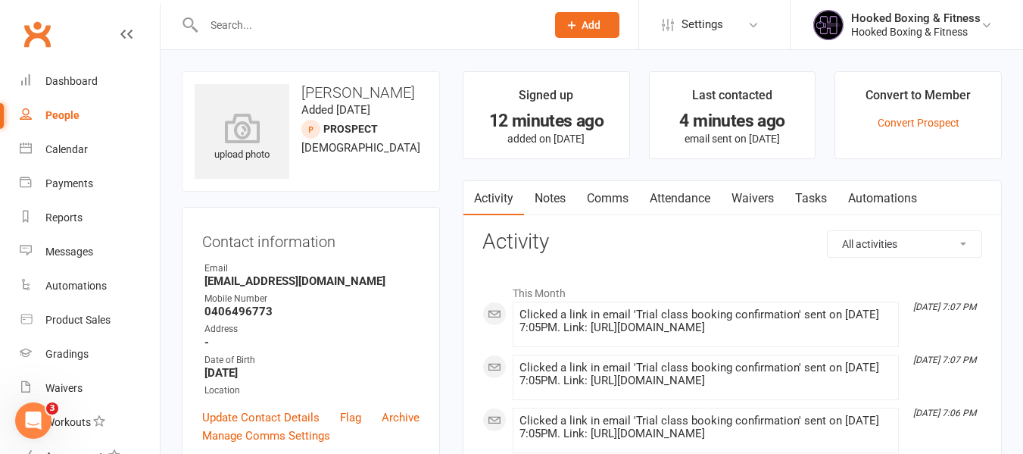
click at [237, 19] on input "text" at bounding box center [367, 24] width 336 height 21
paste input "[PERSON_NAME]"
type input "[PERSON_NAME]"
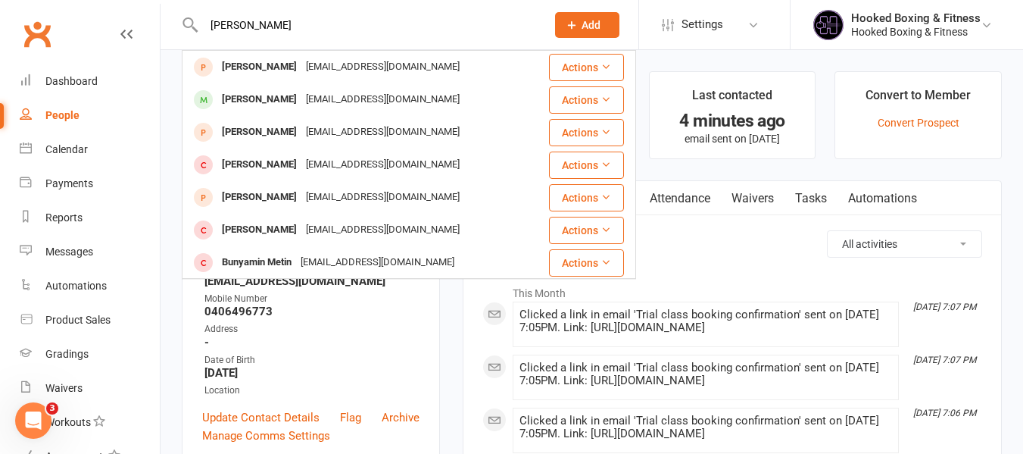
click at [773, 194] on link "Waivers" at bounding box center [753, 198] width 64 height 35
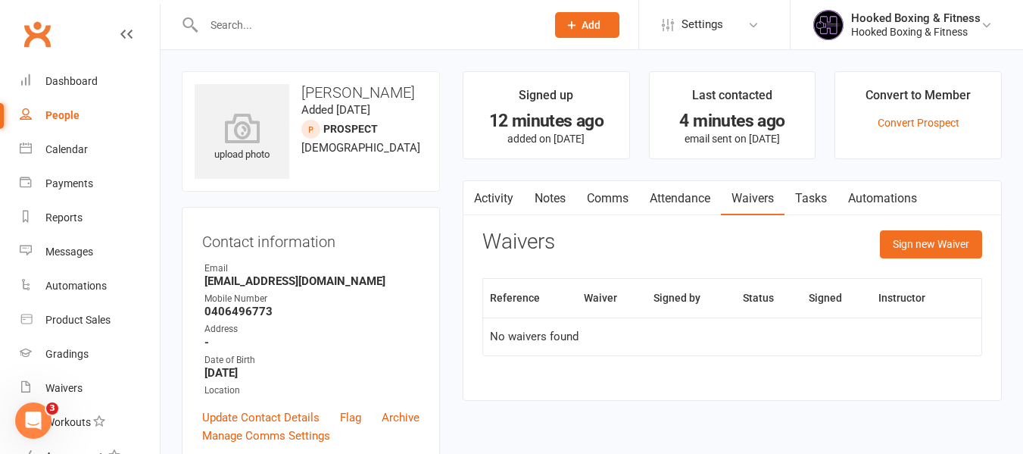
click at [479, 189] on button "button" at bounding box center [472, 198] width 19 height 34
click at [488, 187] on link "Activity" at bounding box center [493, 198] width 61 height 35
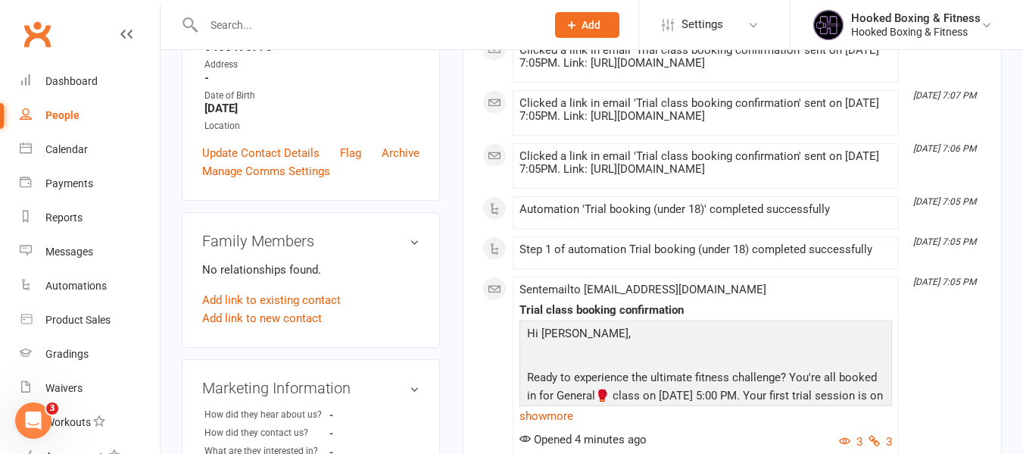
scroll to position [303, 0]
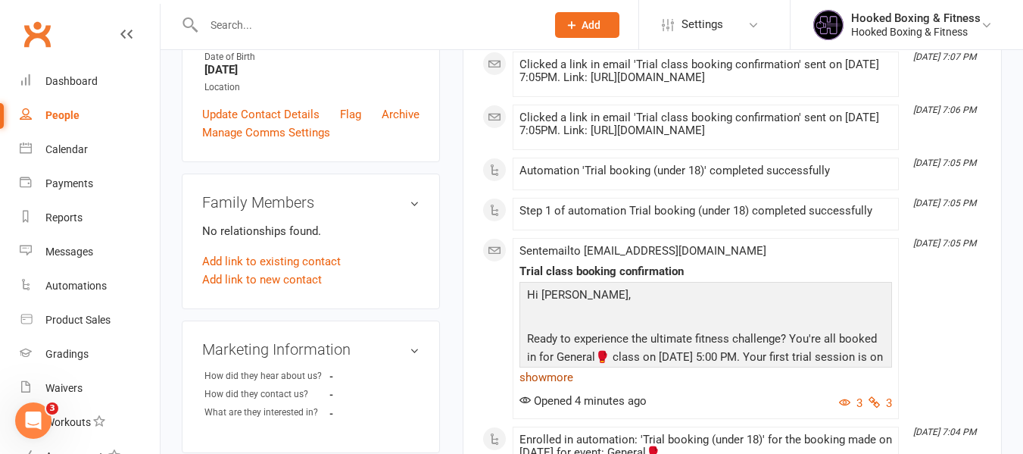
click at [558, 382] on link "show more" at bounding box center [706, 377] width 373 height 21
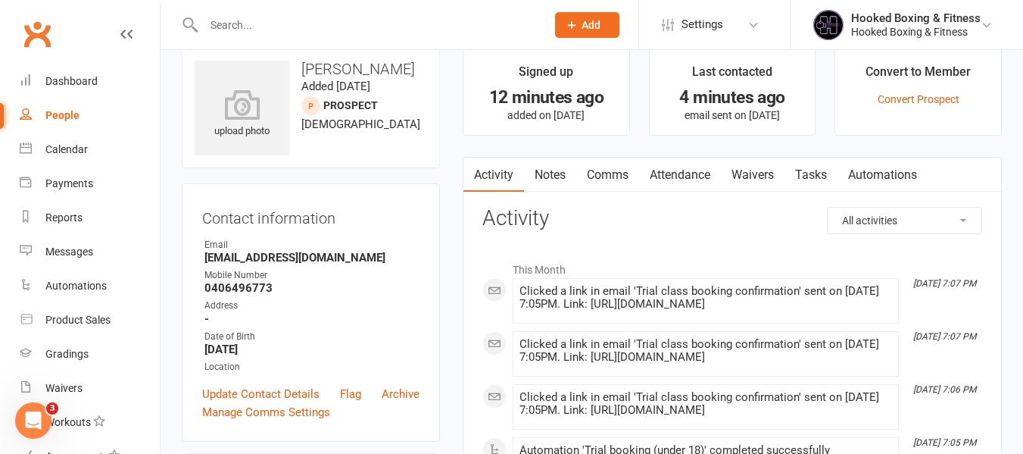
scroll to position [0, 0]
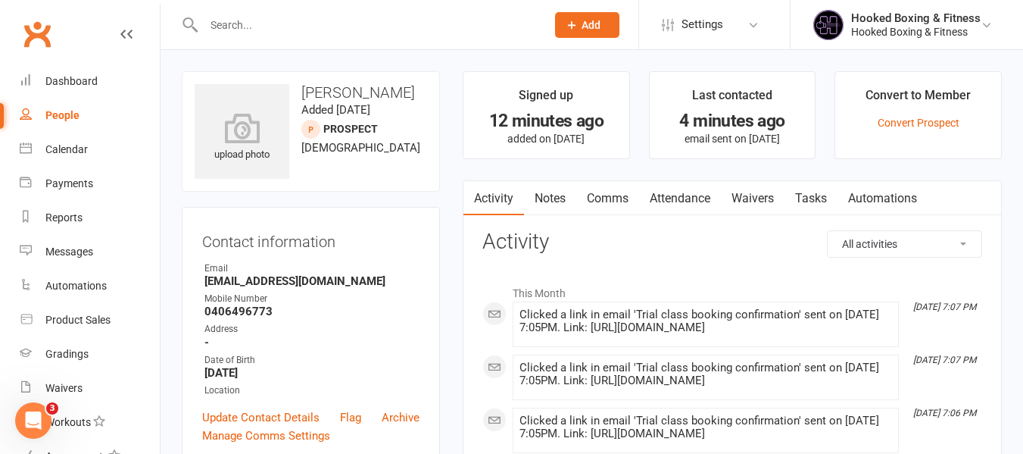
click at [692, 192] on link "Attendance" at bounding box center [680, 198] width 82 height 35
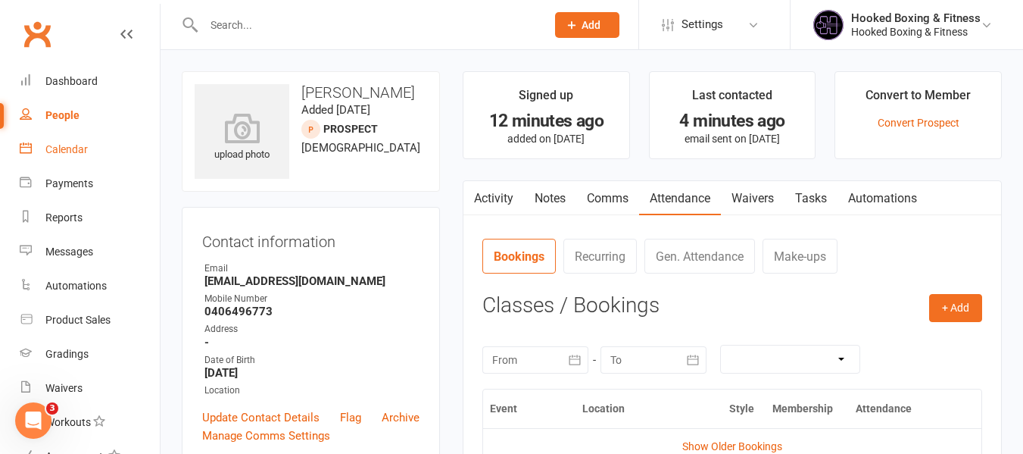
click at [64, 147] on div "Calendar" at bounding box center [66, 149] width 42 height 12
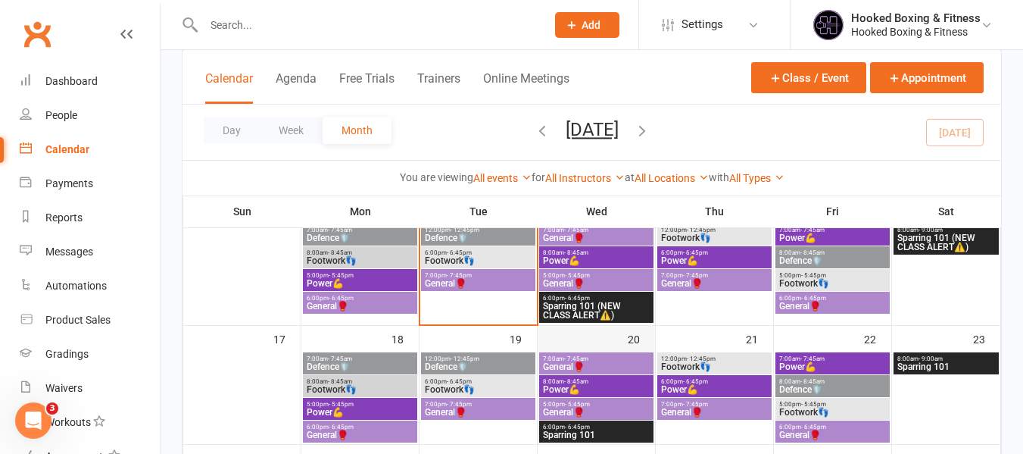
scroll to position [379, 0]
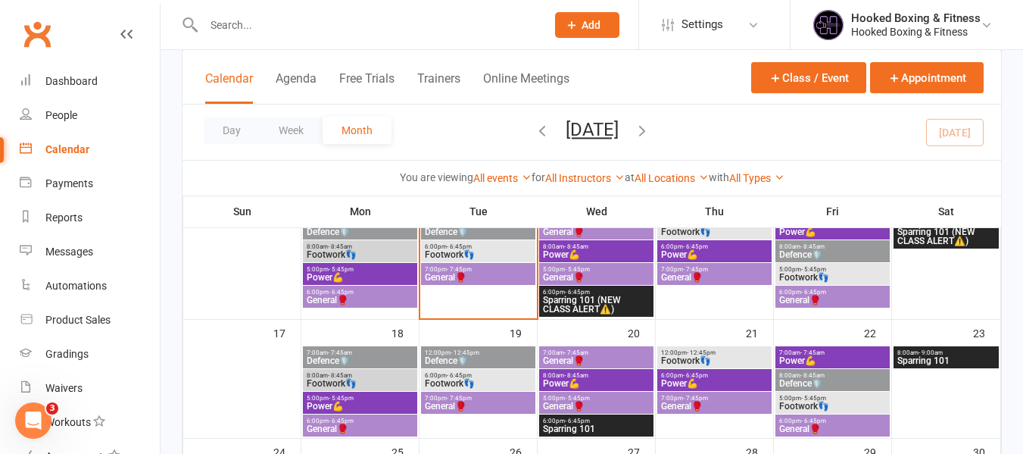
click at [481, 273] on span "General🥊" at bounding box center [478, 277] width 108 height 9
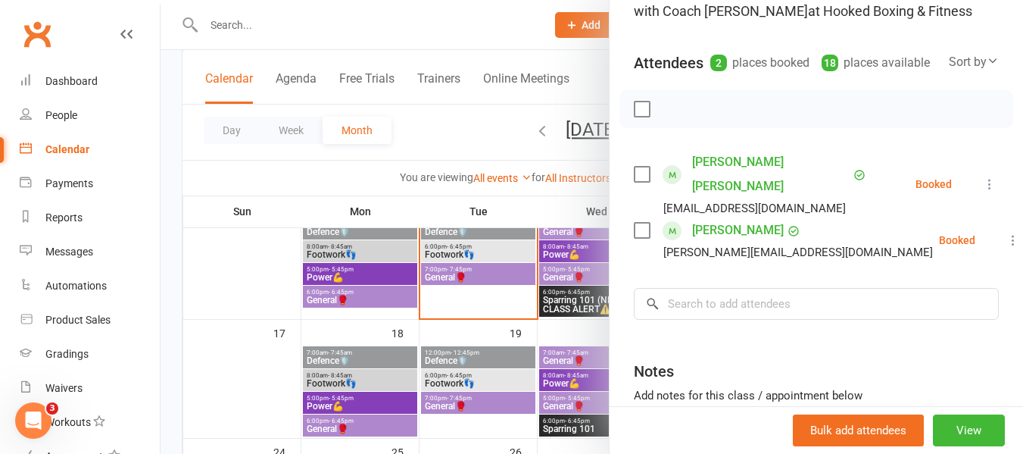
scroll to position [151, 0]
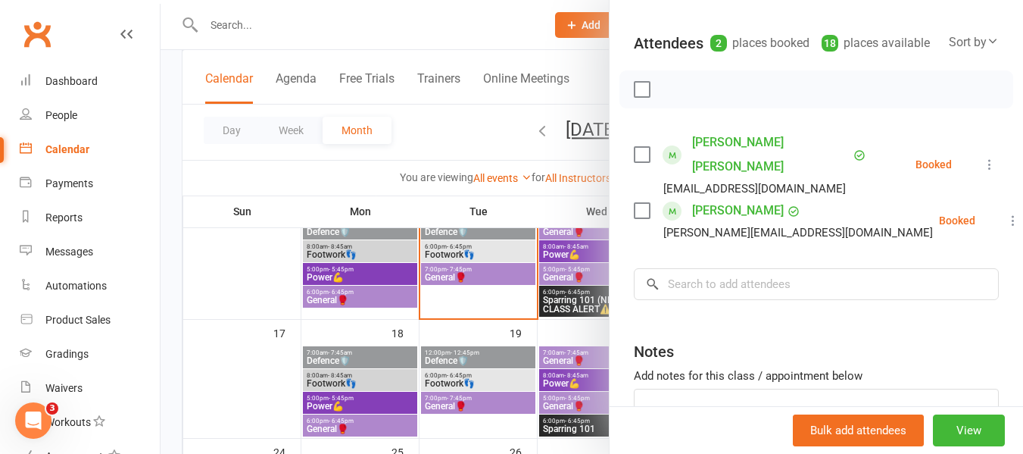
click at [735, 161] on link "[PERSON_NAME] [PERSON_NAME]" at bounding box center [771, 154] width 158 height 48
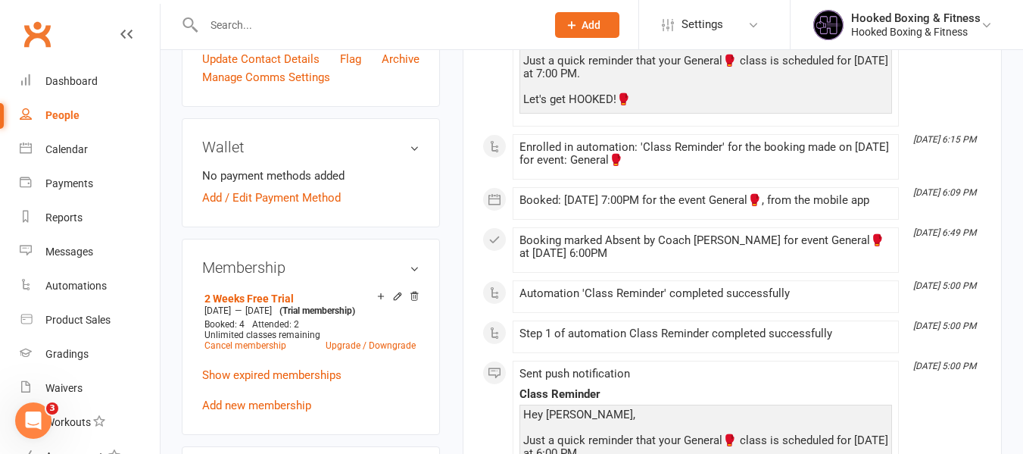
scroll to position [379, 0]
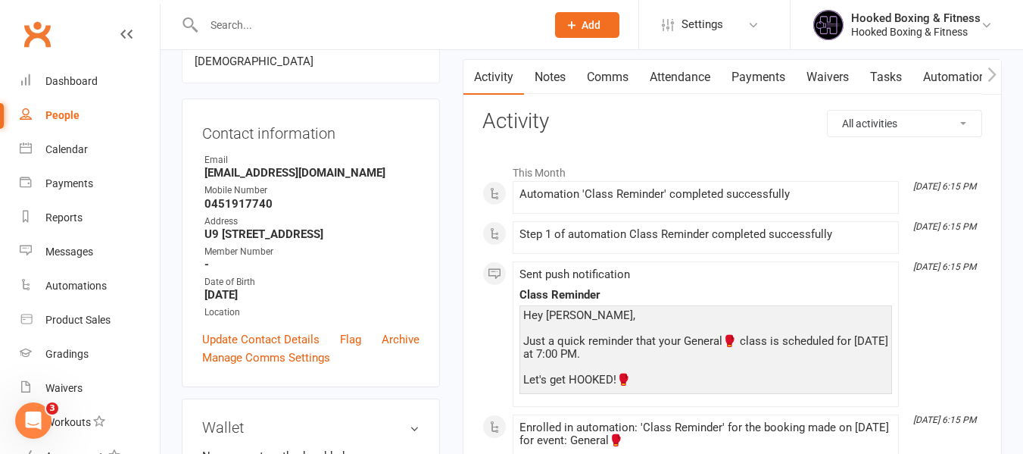
scroll to position [0, 0]
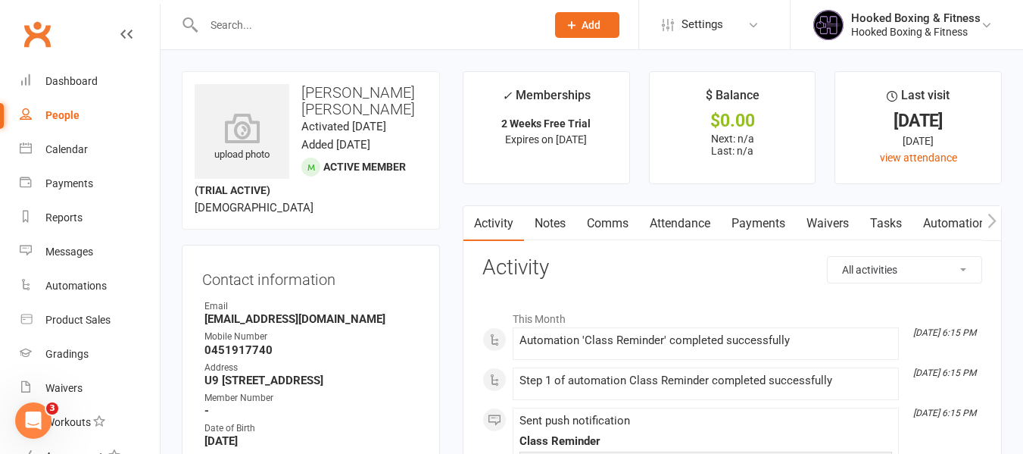
click at [332, 90] on h3 "[PERSON_NAME] [PERSON_NAME]" at bounding box center [311, 100] width 232 height 33
drag, startPoint x: 332, startPoint y: 90, endPoint x: 393, endPoint y: 83, distance: 61.8
click at [393, 83] on div "upload photo [PERSON_NAME] [PERSON_NAME] Activated [DATE] Added [DATE] Active m…" at bounding box center [311, 150] width 258 height 158
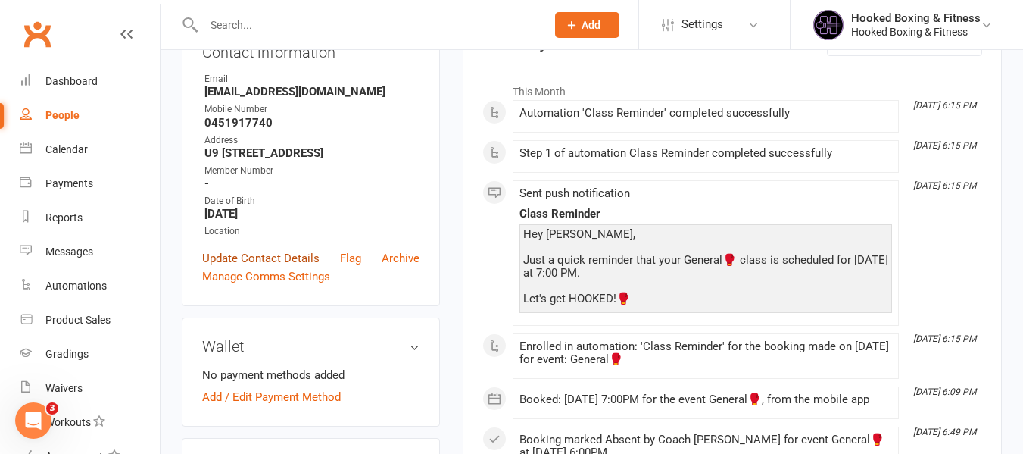
click at [268, 267] on link "Update Contact Details" at bounding box center [260, 258] width 117 height 18
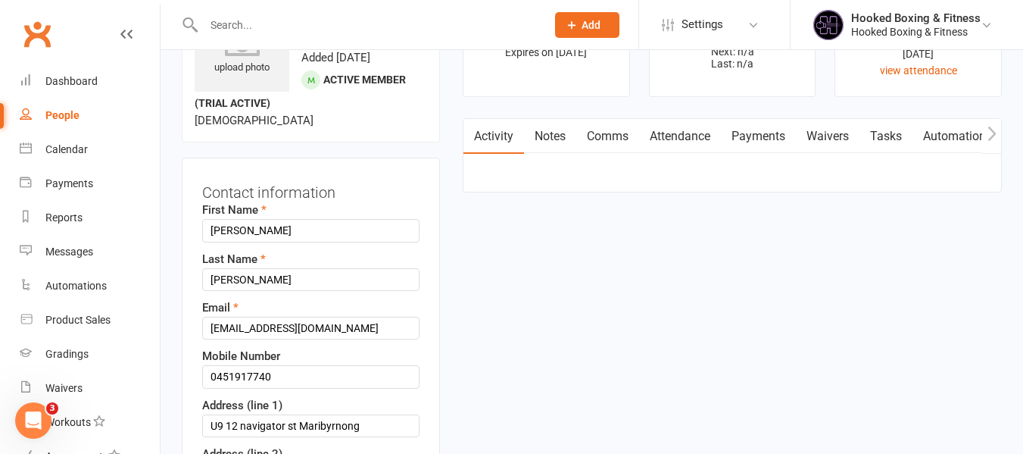
scroll to position [71, 0]
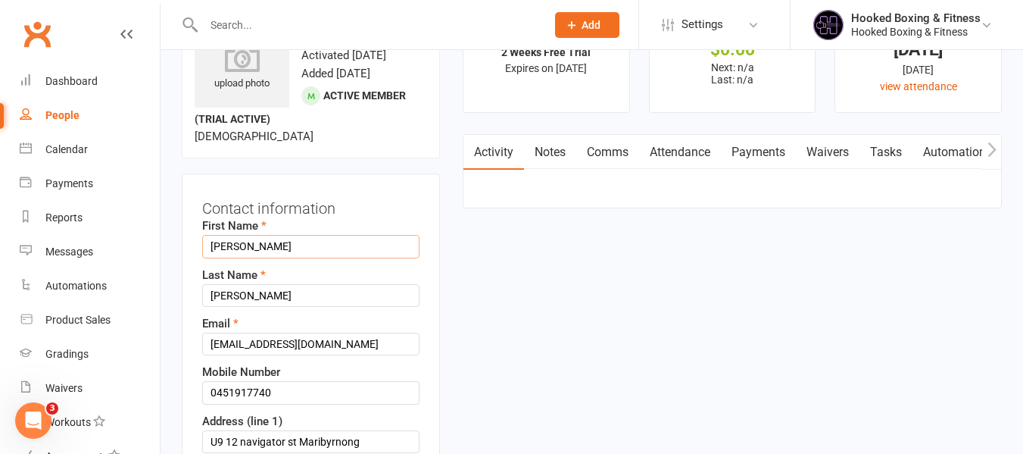
click at [245, 248] on input "[PERSON_NAME]" at bounding box center [310, 246] width 217 height 23
click at [291, 248] on input "Kaleb" at bounding box center [310, 246] width 217 height 23
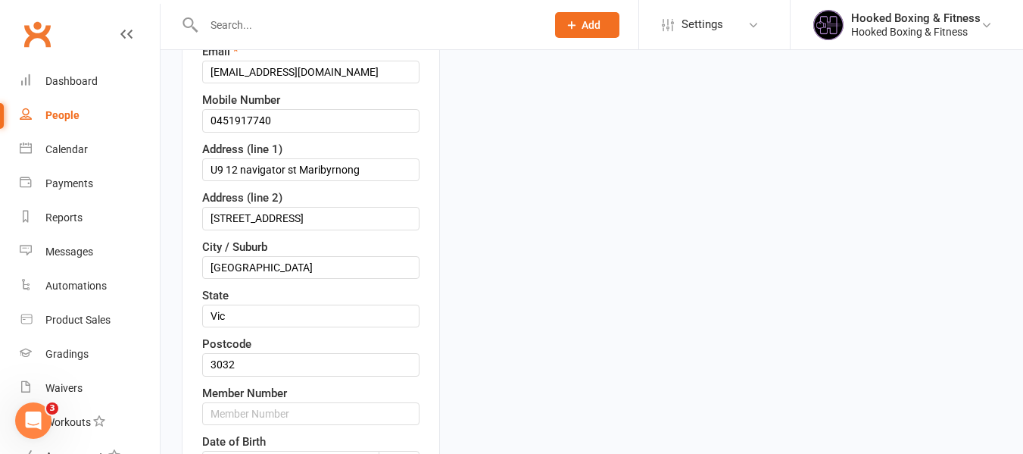
scroll to position [677, 0]
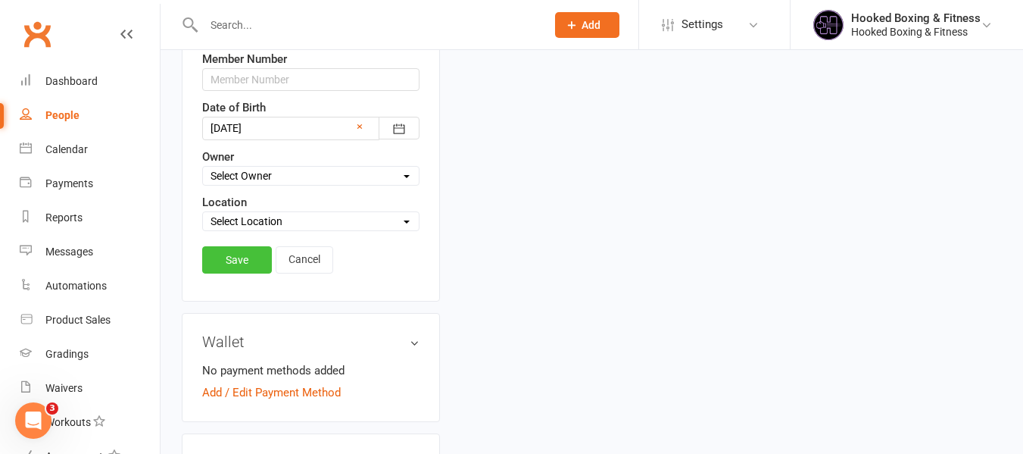
type input "Kaleb"
click at [247, 270] on link "Save" at bounding box center [237, 259] width 70 height 27
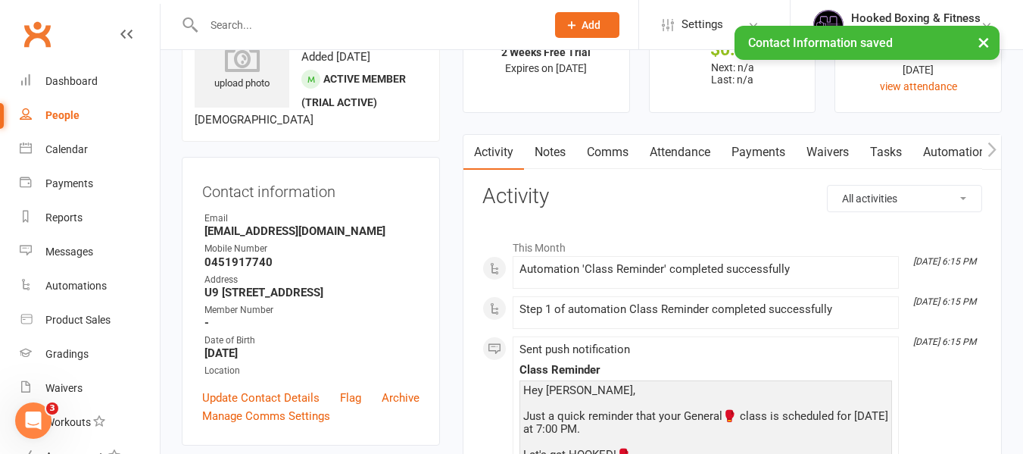
scroll to position [0, 0]
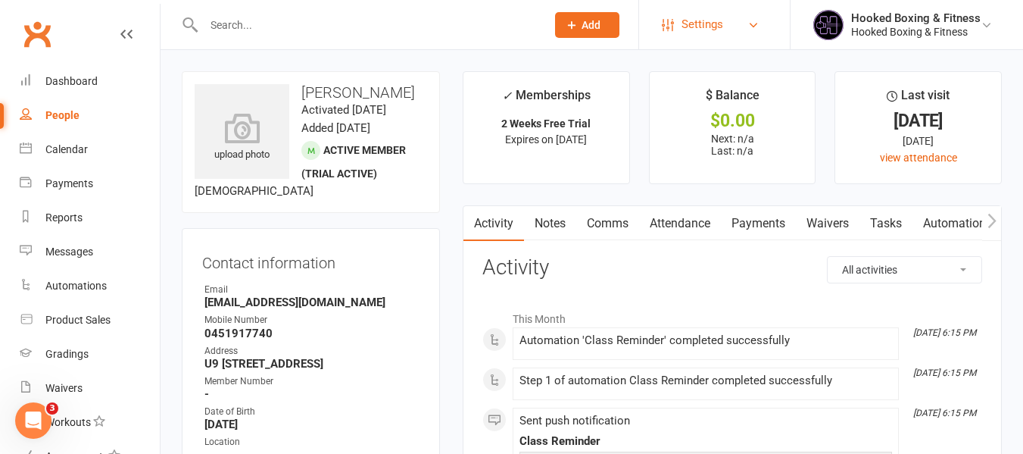
click at [760, 17] on link "Settings" at bounding box center [714, 25] width 105 height 34
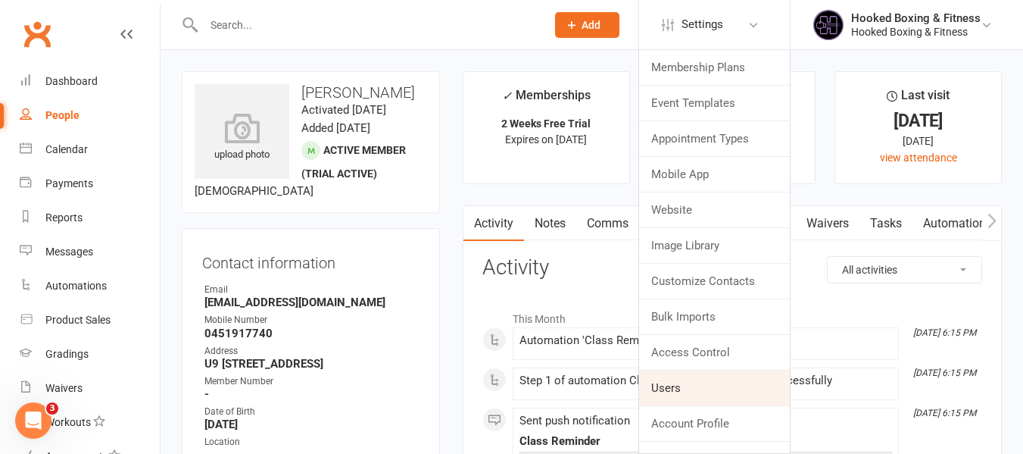
click at [703, 383] on link "Users" at bounding box center [714, 387] width 151 height 35
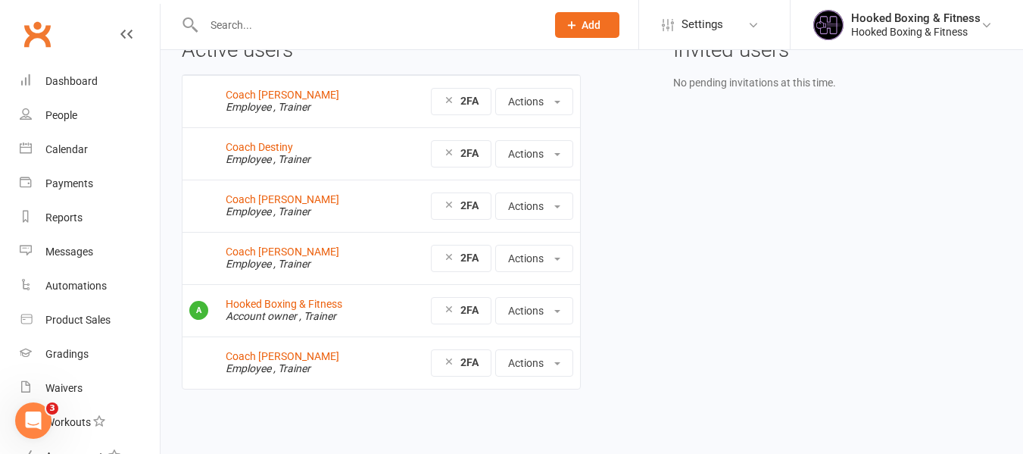
scroll to position [86, 0]
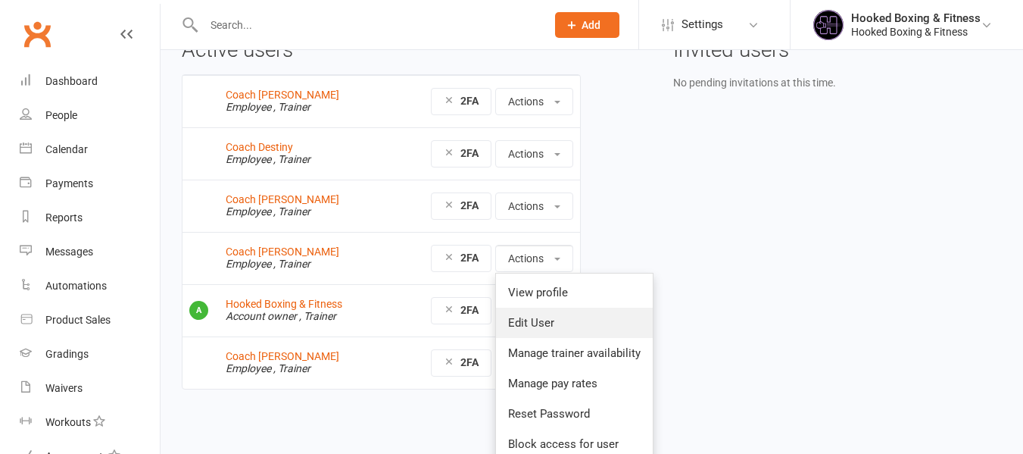
scroll to position [86, 0]
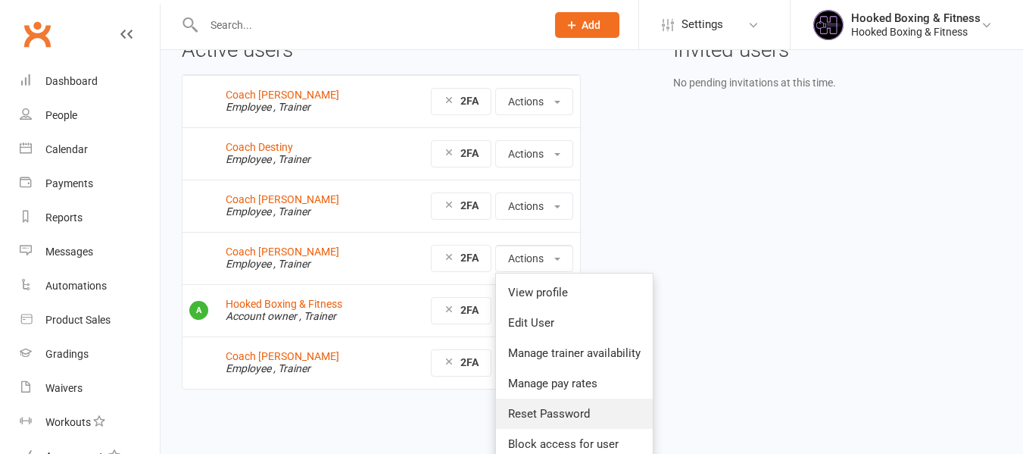
click at [569, 408] on link "Reset Password" at bounding box center [574, 413] width 157 height 30
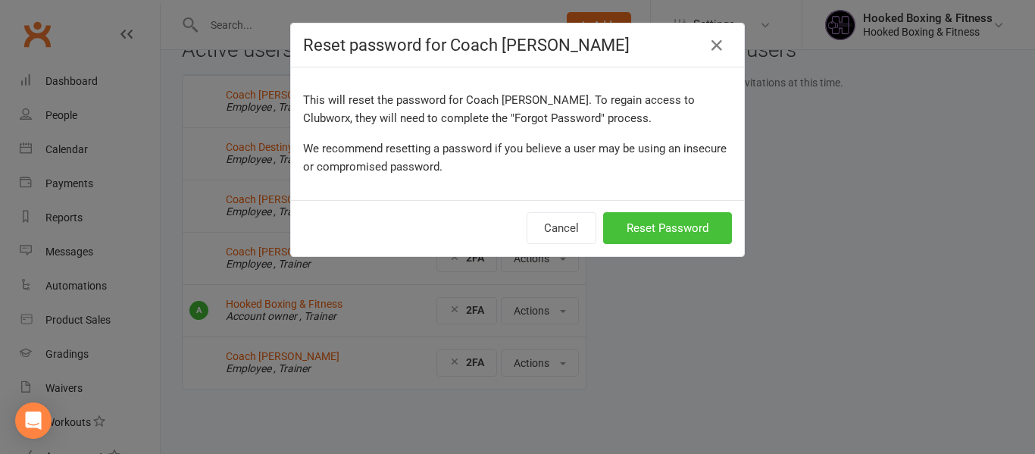
click at [652, 230] on button "Reset Password" at bounding box center [667, 228] width 129 height 32
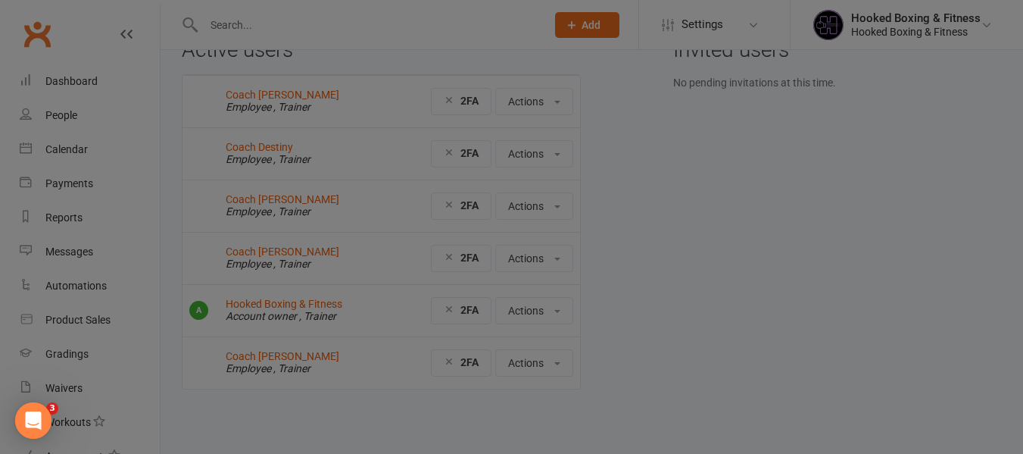
scroll to position [0, 0]
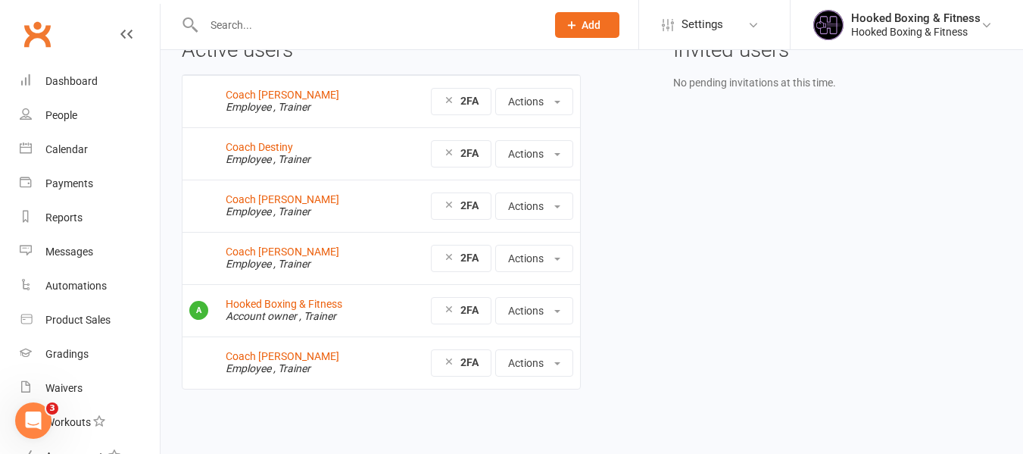
click at [670, 211] on div "Active users Coach Chris Employee , Trainer 2FA Actions View profile Edit User …" at bounding box center [591, 225] width 843 height 372
